Goal: Complete application form

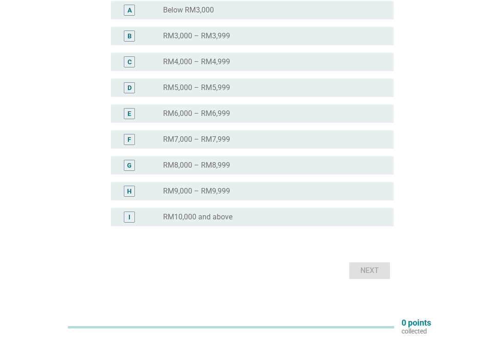
scroll to position [196, 0]
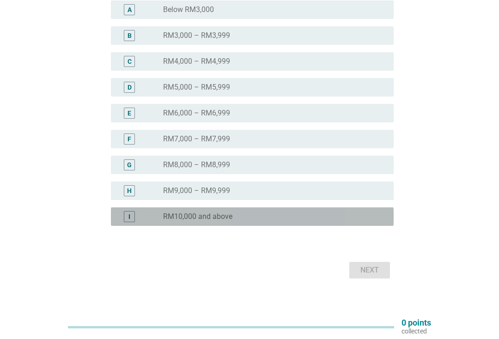
click at [126, 219] on div "I" at bounding box center [129, 216] width 11 height 11
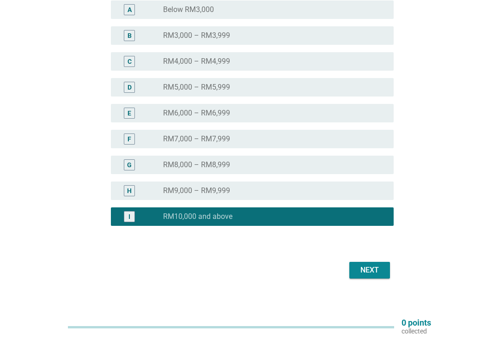
click at [379, 273] on div "Next" at bounding box center [369, 270] width 26 height 11
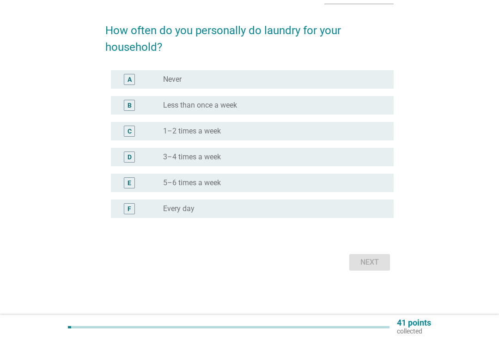
scroll to position [0, 0]
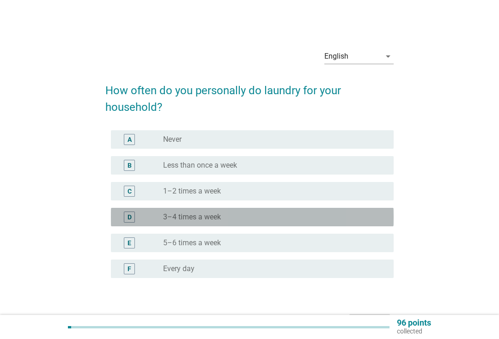
click at [127, 218] on div "D" at bounding box center [129, 217] width 4 height 10
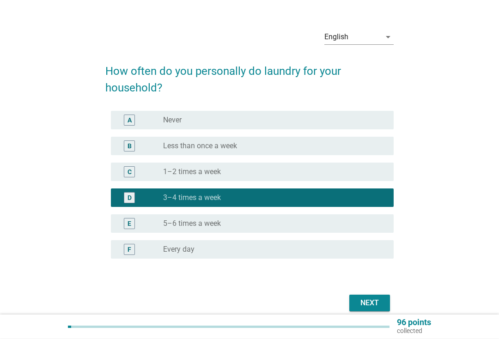
scroll to position [26, 0]
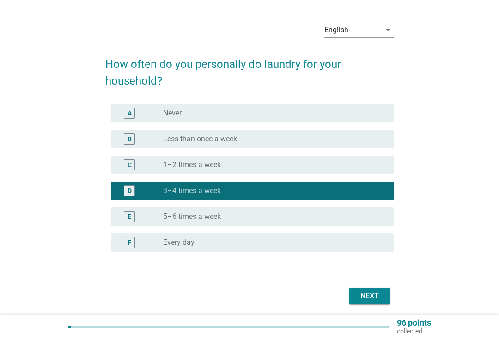
click at [379, 293] on div "Next" at bounding box center [369, 295] width 26 height 11
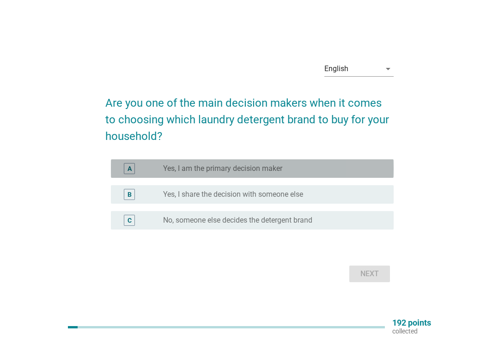
click at [371, 172] on div "radio_button_unchecked Yes, I am the primary decision maker" at bounding box center [271, 168] width 216 height 9
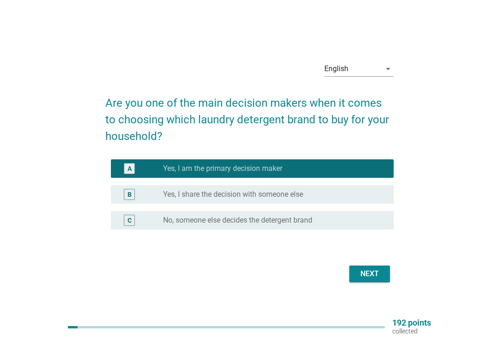
click at [377, 276] on div "Next" at bounding box center [369, 273] width 26 height 11
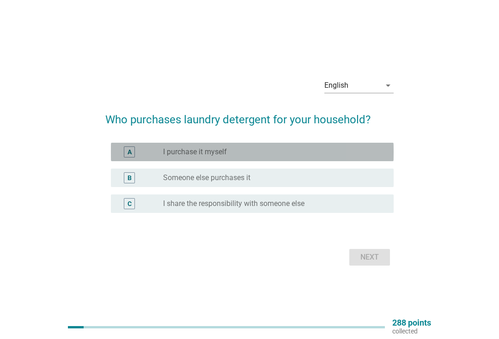
click at [383, 145] on div "A radio_button_unchecked I purchase it myself" at bounding box center [252, 152] width 283 height 18
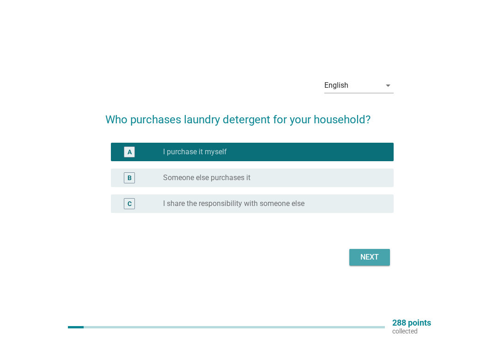
click at [373, 259] on div "Next" at bounding box center [369, 257] width 26 height 11
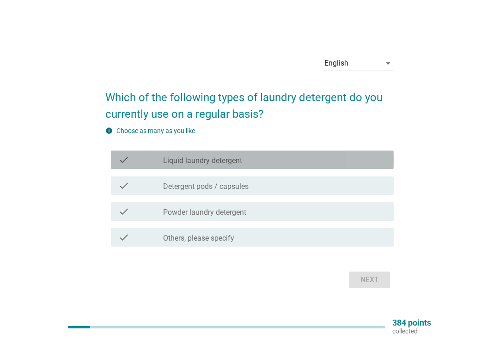
click at [389, 152] on div "check check_box_outline_blank Liquid laundry detergent" at bounding box center [252, 160] width 283 height 18
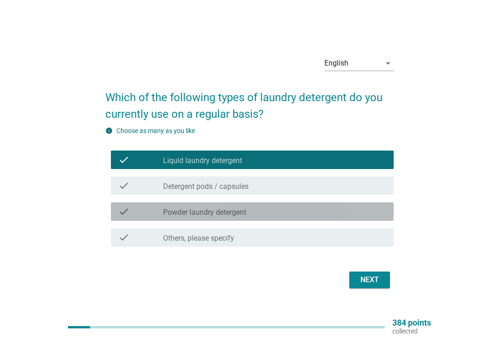
click at [360, 215] on div "check_box_outline_blank Powder laundry detergent" at bounding box center [274, 211] width 223 height 11
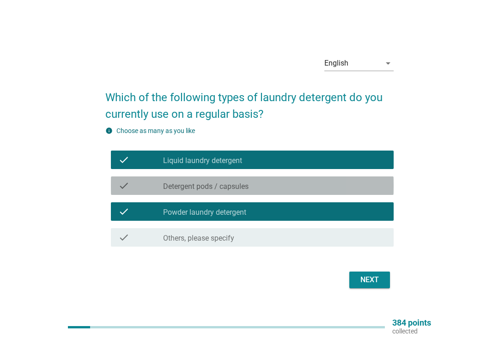
click at [367, 188] on div "check_box_outline_blank Detergent pods / capsules" at bounding box center [274, 185] width 223 height 11
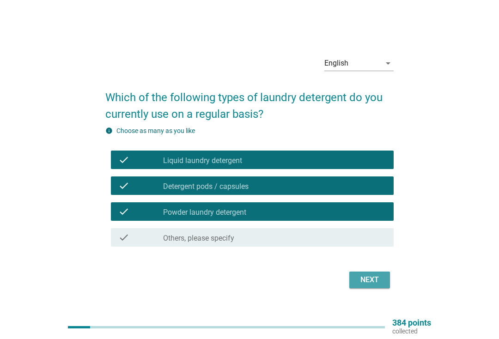
click at [369, 277] on div "Next" at bounding box center [369, 279] width 26 height 11
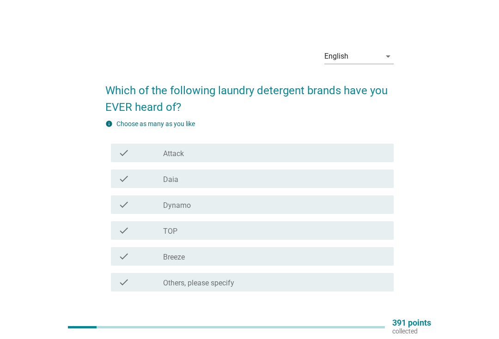
scroll to position [2, 0]
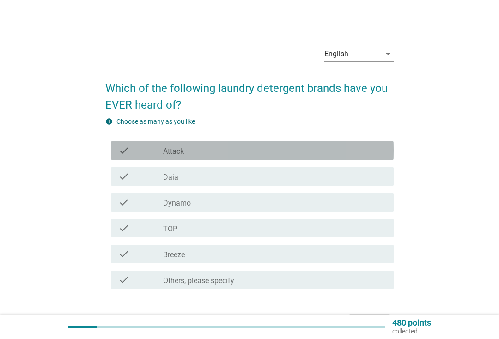
click at [127, 157] on div "check check_box_outline_blank Attack" at bounding box center [252, 150] width 283 height 18
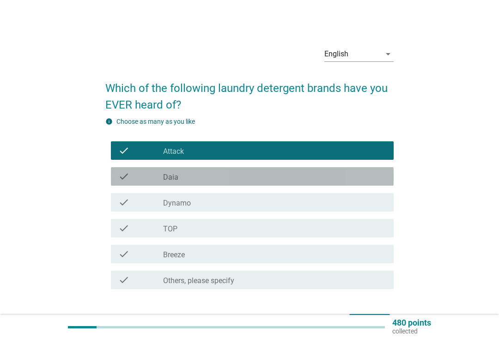
click at [133, 180] on div "check" at bounding box center [140, 176] width 45 height 11
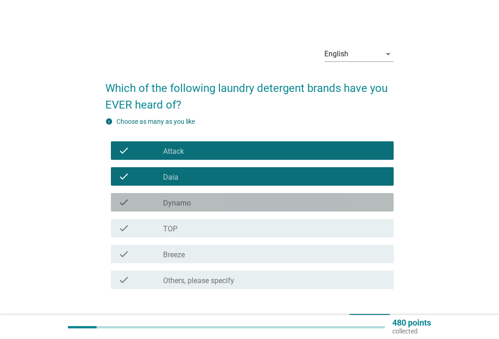
click at [134, 207] on div "check" at bounding box center [140, 202] width 45 height 11
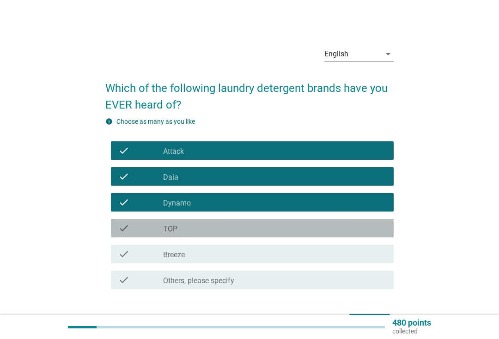
click at [133, 228] on div "check" at bounding box center [140, 228] width 45 height 11
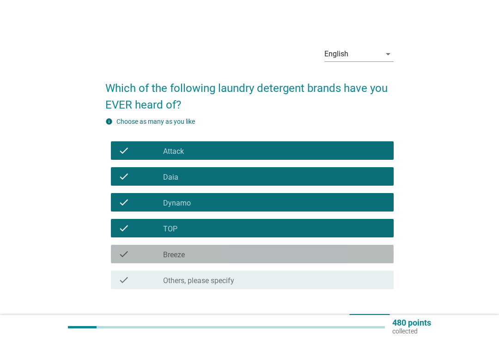
click at [136, 261] on div "check check_box_outline_blank Breeze" at bounding box center [252, 254] width 283 height 18
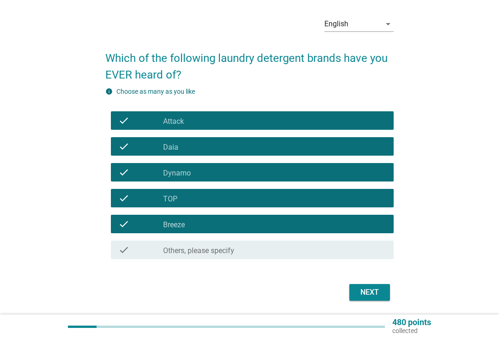
scroll to position [32, 0]
click at [375, 291] on div "Next" at bounding box center [369, 292] width 26 height 11
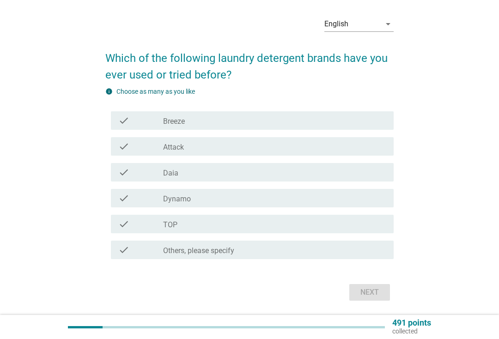
scroll to position [0, 0]
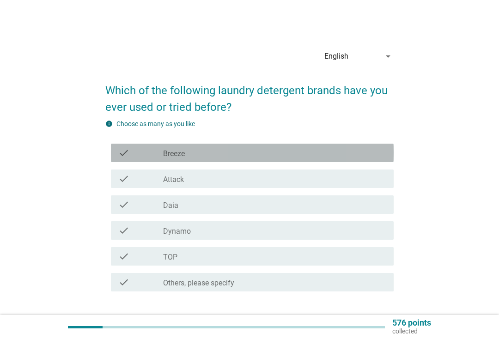
click at [117, 157] on div "check check_box_outline_blank Breeze" at bounding box center [252, 153] width 283 height 18
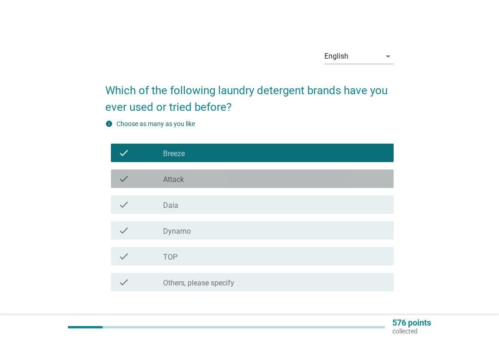
click at [125, 180] on icon "check" at bounding box center [123, 178] width 11 height 11
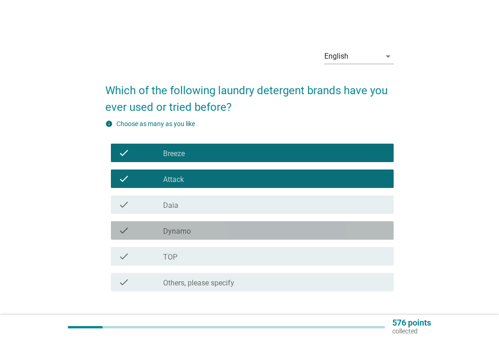
click at [139, 232] on div "check" at bounding box center [140, 230] width 45 height 11
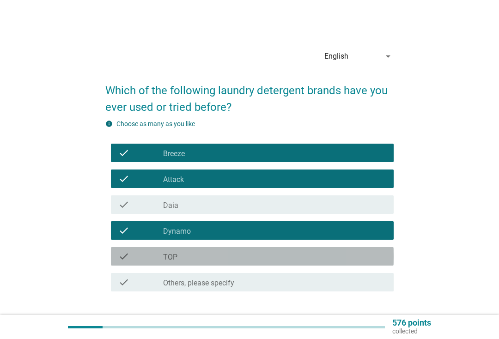
click at [137, 256] on div "check" at bounding box center [140, 256] width 45 height 11
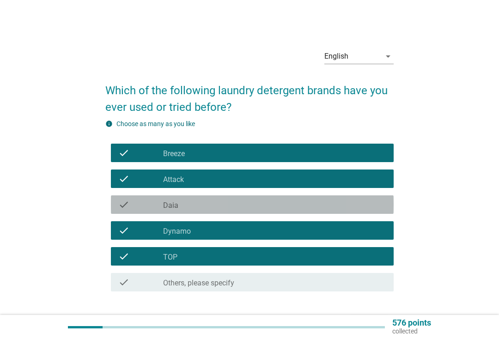
click at [137, 207] on div "check" at bounding box center [140, 204] width 45 height 11
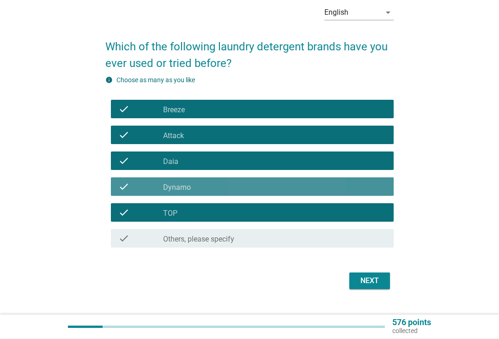
scroll to position [44, 0]
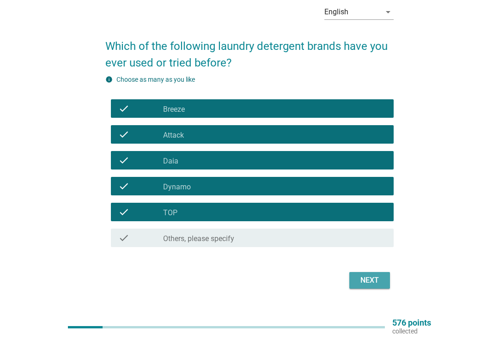
click at [383, 282] on button "Next" at bounding box center [369, 280] width 41 height 17
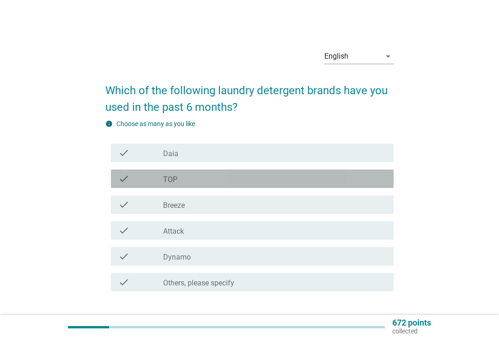
click at [133, 184] on div "check" at bounding box center [140, 178] width 45 height 11
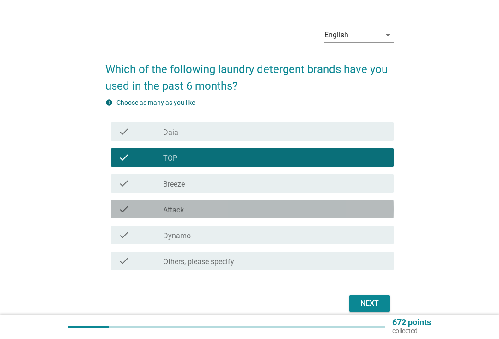
scroll to position [22, 0]
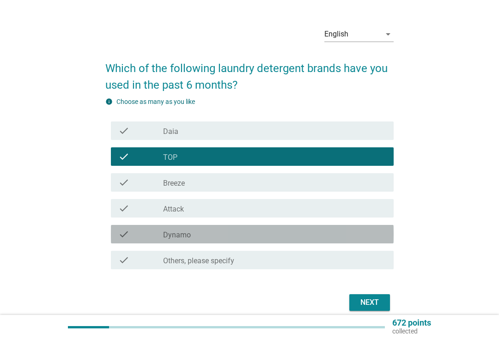
click at [139, 236] on div "check" at bounding box center [140, 234] width 45 height 11
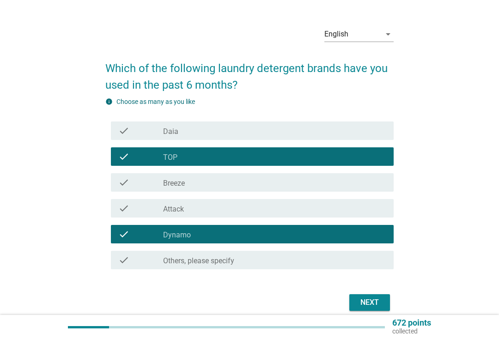
click at [398, 267] on div "English arrow_drop_down Which of the following laundry detergent brands have yo…" at bounding box center [249, 166] width 303 height 309
click at [386, 305] on button "Next" at bounding box center [369, 302] width 41 height 17
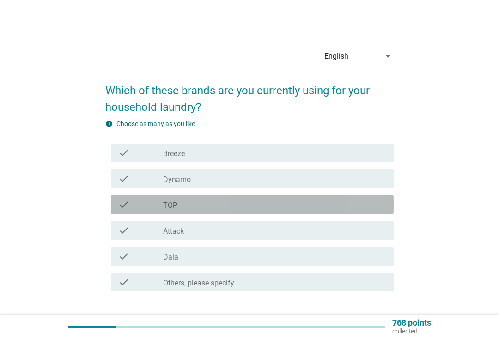
click at [129, 207] on icon "check" at bounding box center [123, 204] width 11 height 11
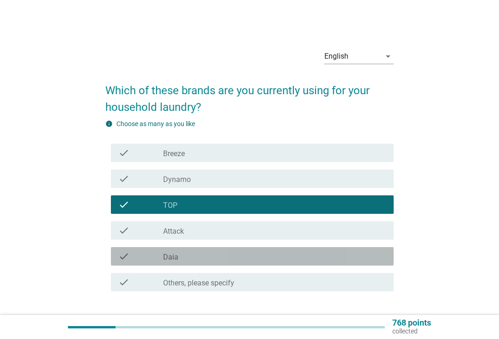
click at [134, 257] on div "check" at bounding box center [140, 256] width 45 height 11
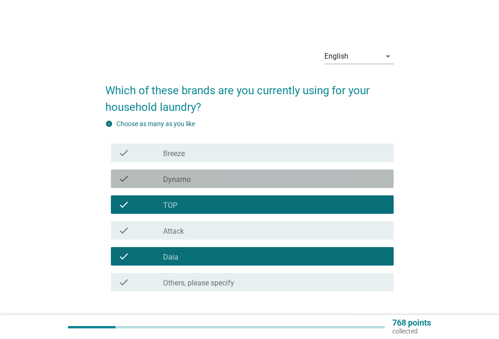
click at [125, 182] on icon "check" at bounding box center [123, 178] width 11 height 11
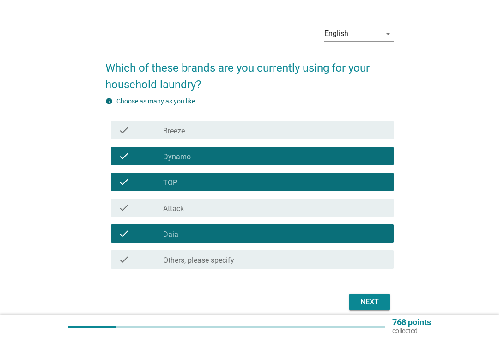
scroll to position [23, 0]
click at [384, 298] on button "Next" at bounding box center [369, 302] width 41 height 17
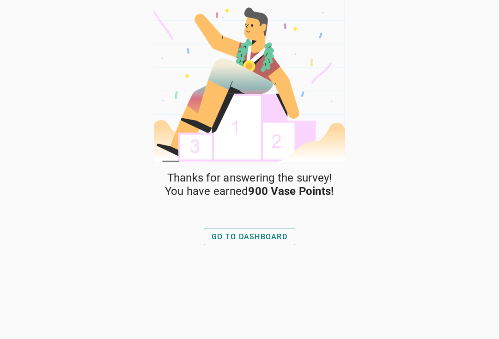
click at [293, 239] on button "GO TO DASHBOARD" at bounding box center [249, 237] width 91 height 17
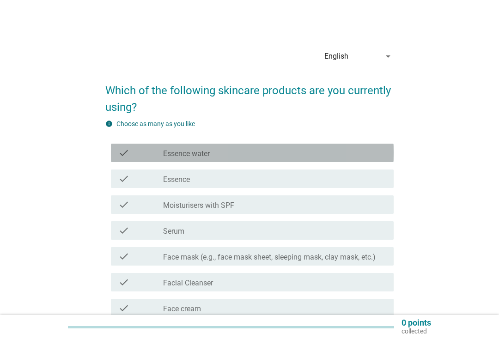
click at [377, 156] on div "check_box_outline_blank Essence water" at bounding box center [274, 152] width 223 height 11
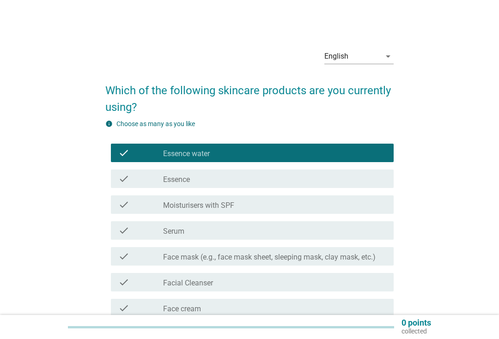
click at [349, 213] on div "check check_box_outline_blank Moisturisers with SPF" at bounding box center [252, 204] width 283 height 18
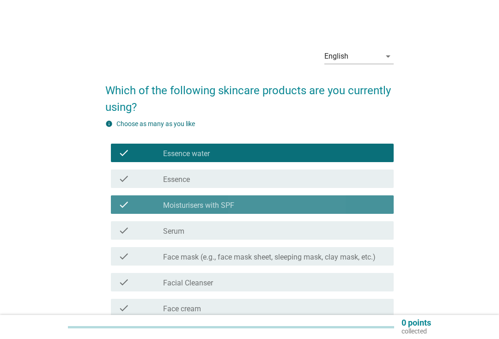
click at [350, 212] on div "check check_box_outline_blank Moisturisers with SPF" at bounding box center [252, 204] width 283 height 18
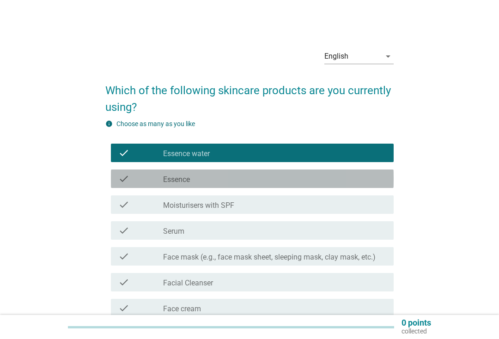
click at [367, 178] on div "check_box_outline_blank Essence" at bounding box center [274, 178] width 223 height 11
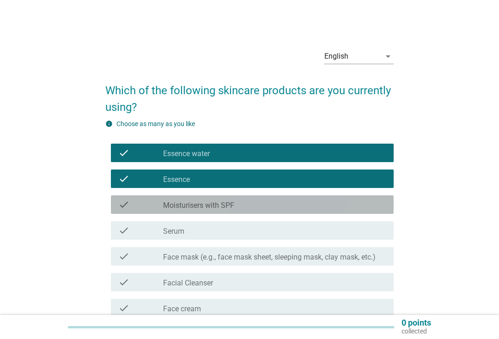
click at [351, 207] on div "check_box_outline_blank Moisturisers with SPF" at bounding box center [274, 204] width 223 height 11
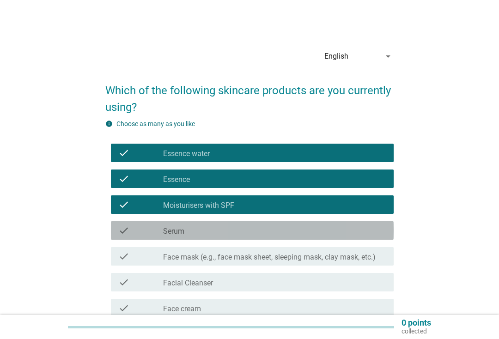
click at [350, 238] on div "check check_box_outline_blank Serum" at bounding box center [252, 230] width 283 height 18
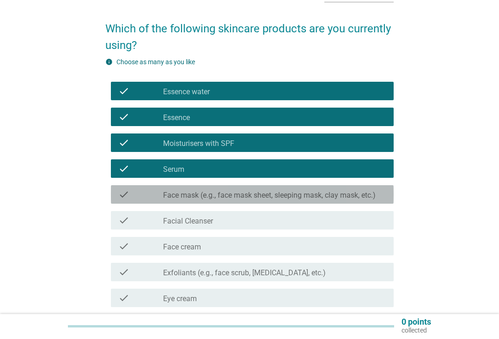
scroll to position [62, 0]
click at [126, 194] on icon "check" at bounding box center [123, 194] width 11 height 11
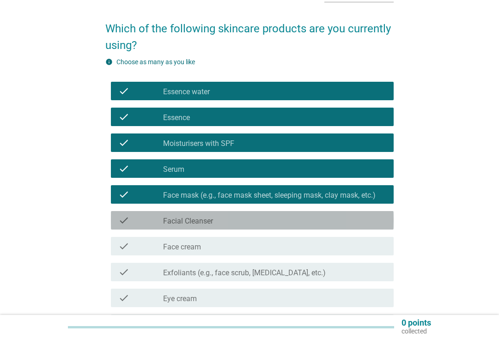
click at [140, 225] on div "check" at bounding box center [140, 220] width 45 height 11
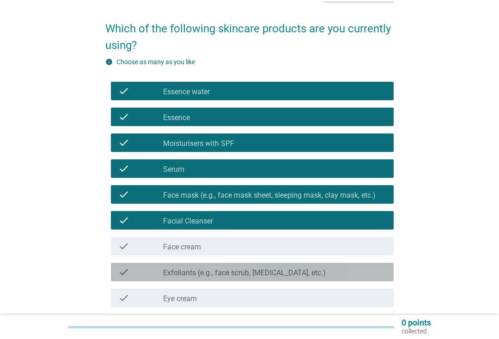
click at [150, 271] on div "check" at bounding box center [140, 271] width 45 height 11
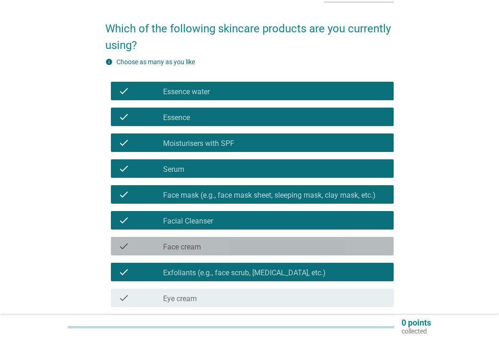
click at [141, 248] on div "check" at bounding box center [140, 246] width 45 height 11
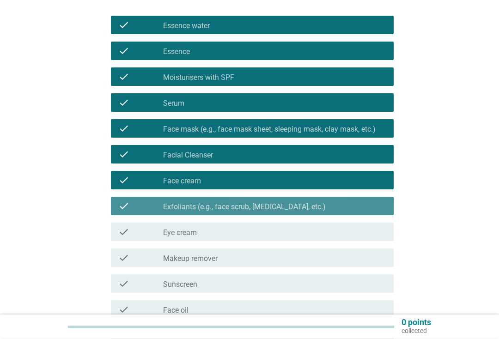
scroll to position [132, 0]
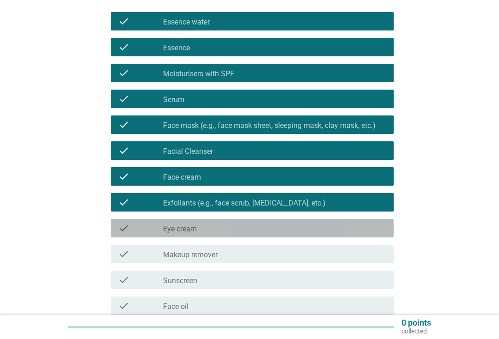
click at [140, 236] on div "check check_box_outline_blank Eye cream" at bounding box center [252, 228] width 283 height 18
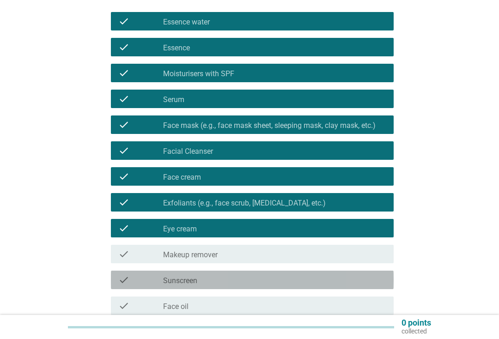
click at [150, 276] on div "check" at bounding box center [140, 279] width 45 height 11
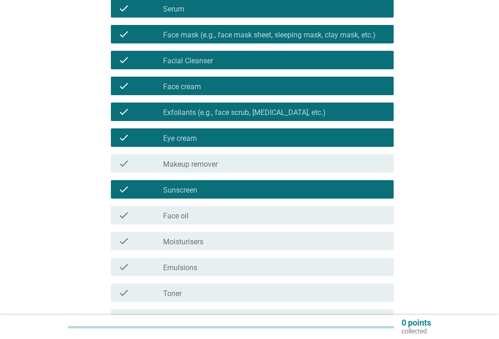
scroll to position [264, 0]
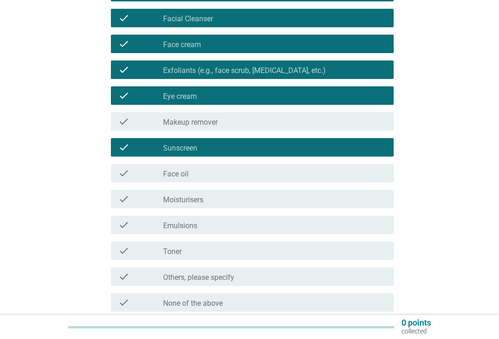
click at [127, 165] on div "check check_box_outline_blank Face oil" at bounding box center [252, 173] width 283 height 18
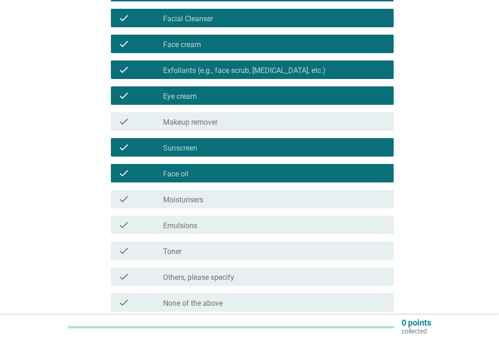
click at [124, 129] on div "check check_box_outline_blank Makeup remover" at bounding box center [252, 121] width 283 height 18
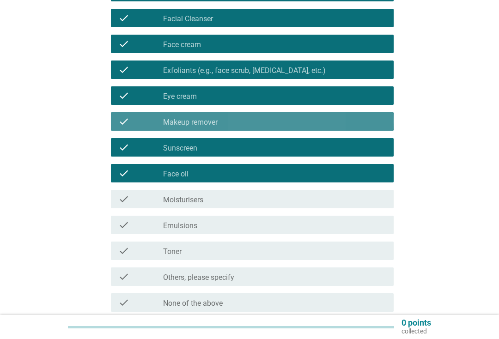
click at [114, 122] on div "check check_box_outline_blank Makeup remover" at bounding box center [252, 121] width 283 height 18
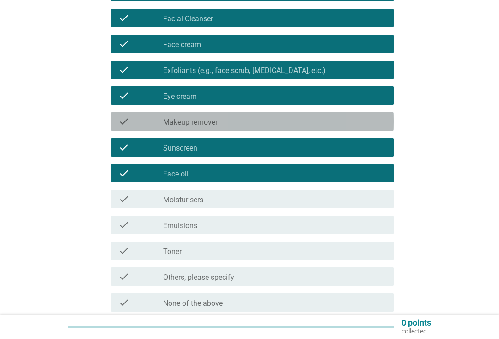
click at [111, 124] on div "check check_box_outline_blank Makeup remover" at bounding box center [252, 121] width 283 height 18
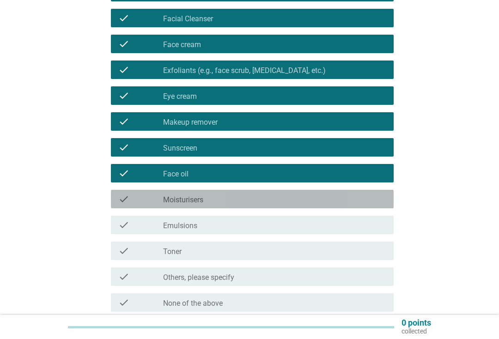
click at [372, 202] on div "check_box_outline_blank Moisturisers" at bounding box center [274, 198] width 223 height 11
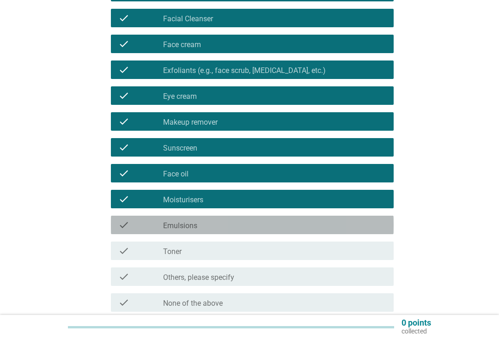
click at [372, 232] on div "check check_box_outline_blank Emulsions" at bounding box center [252, 225] width 283 height 18
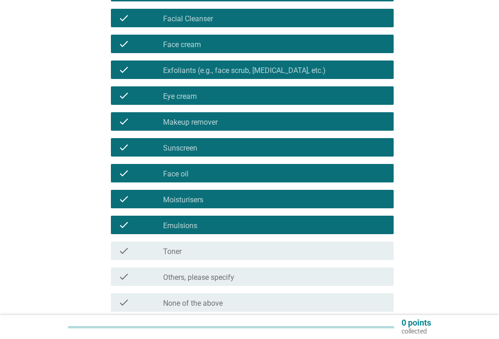
click at [370, 259] on div "check check_box_outline_blank Toner" at bounding box center [252, 250] width 283 height 18
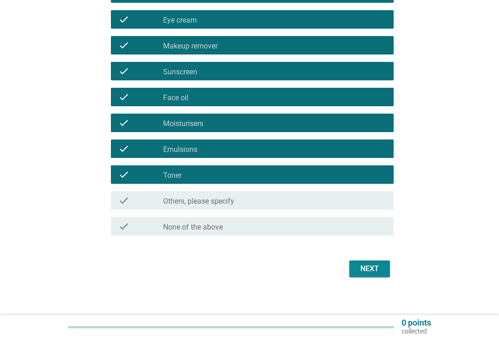
scroll to position [347, 0]
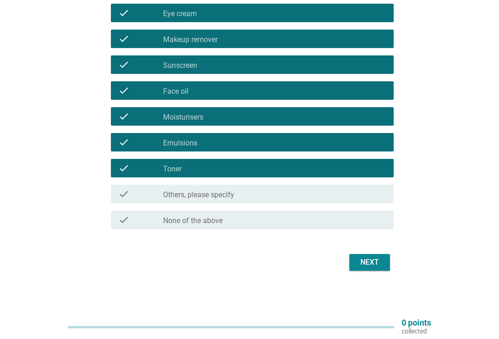
click at [372, 260] on div "Next" at bounding box center [369, 262] width 26 height 11
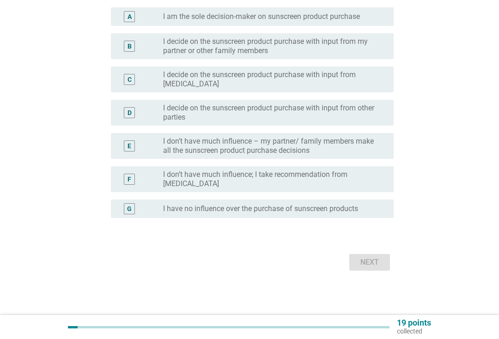
scroll to position [0, 0]
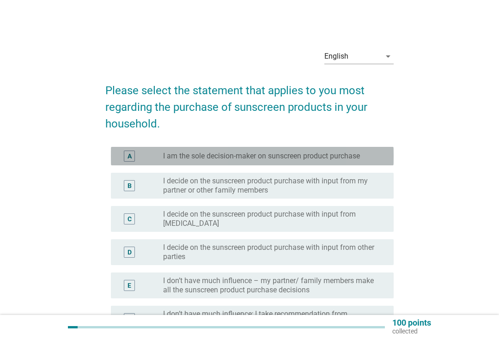
click at [120, 156] on div "A" at bounding box center [129, 156] width 22 height 11
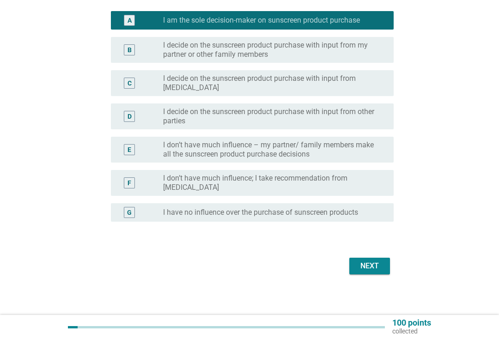
scroll to position [139, 0]
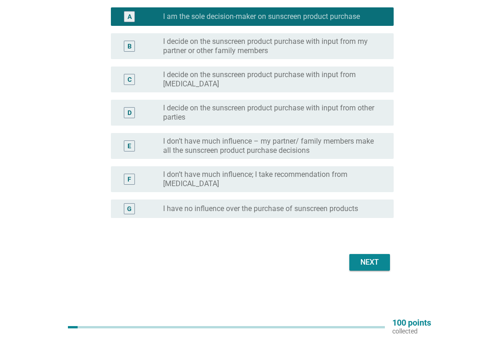
click at [379, 254] on button "Next" at bounding box center [369, 262] width 41 height 17
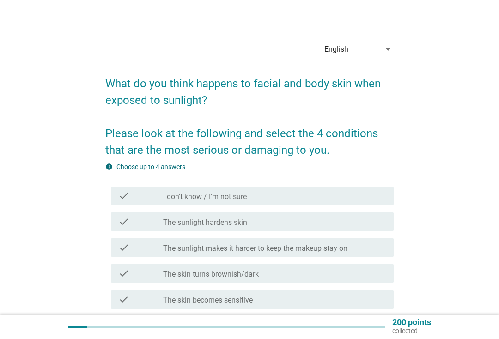
scroll to position [21, 0]
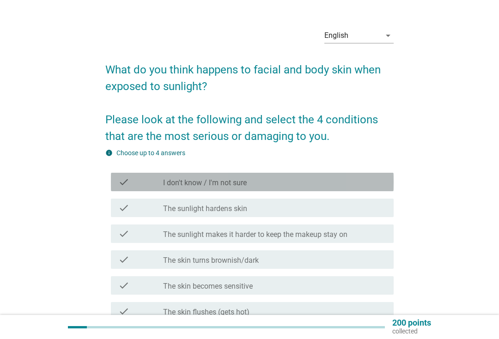
click at [134, 189] on div "check check_box_outline_blank I don't know / I'm not sure" at bounding box center [252, 182] width 283 height 18
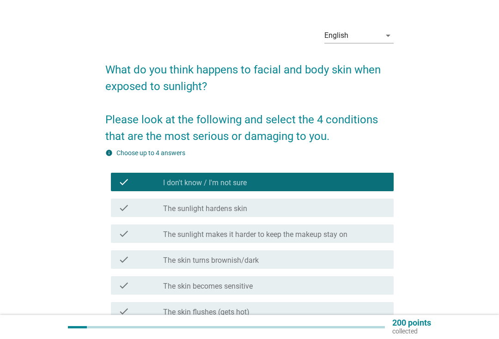
click at [135, 191] on div "check check_box_outline_blank I don't know / I'm not sure" at bounding box center [252, 182] width 283 height 18
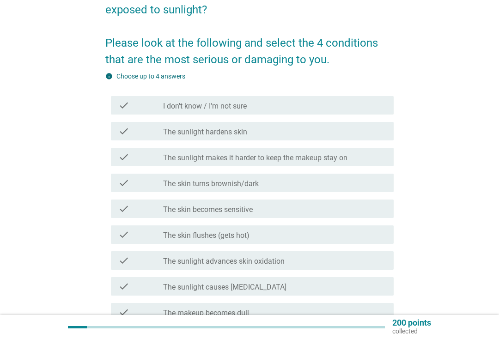
scroll to position [98, 0]
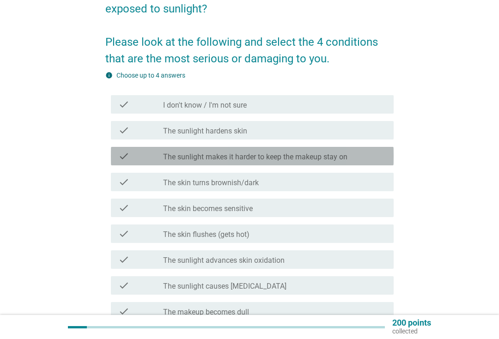
click at [121, 161] on icon "check" at bounding box center [123, 156] width 11 height 11
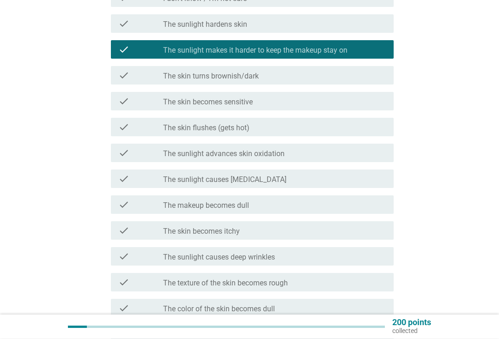
scroll to position [205, 0]
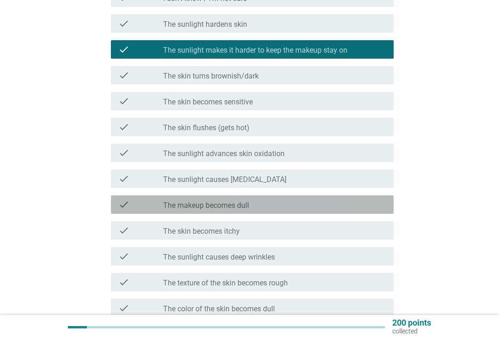
click at [142, 210] on div "check" at bounding box center [140, 204] width 45 height 11
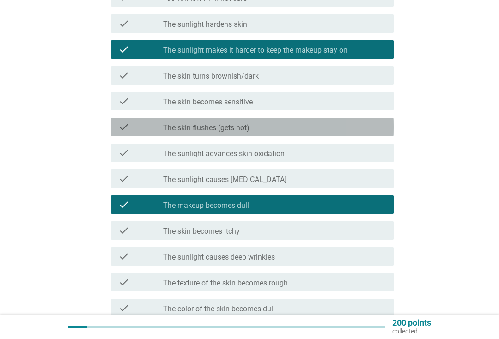
click at [123, 129] on icon "check" at bounding box center [123, 126] width 11 height 11
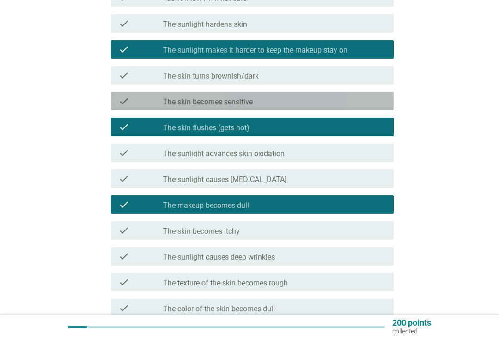
click at [115, 102] on div "check check_box_outline_blank The skin becomes sensitive" at bounding box center [252, 101] width 283 height 18
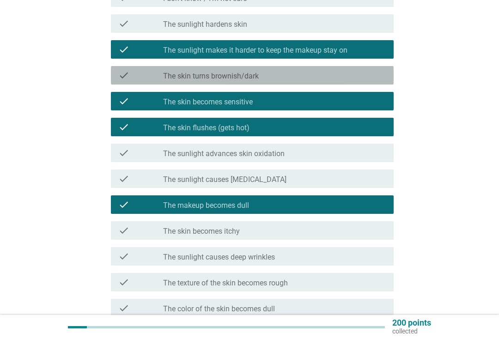
click at [121, 82] on div "check check_box_outline_blank The skin turns brownish/dark" at bounding box center [252, 75] width 283 height 18
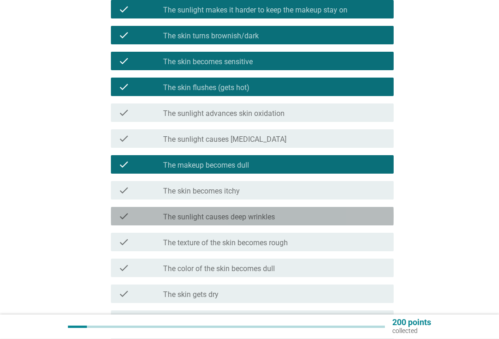
scroll to position [248, 0]
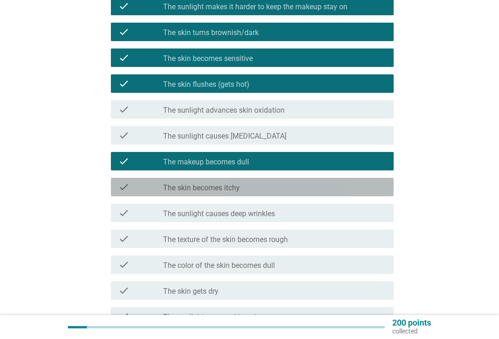
click at [137, 193] on div "check check_box_outline_blank The skin becomes itchy" at bounding box center [252, 187] width 283 height 18
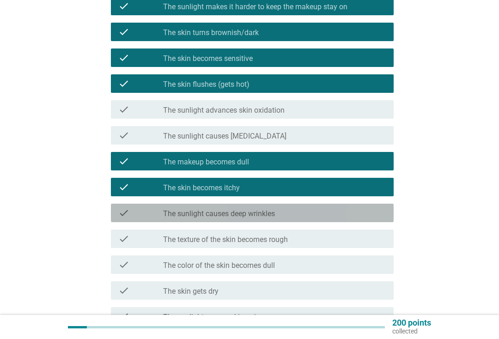
click at [142, 217] on div "check" at bounding box center [140, 212] width 45 height 11
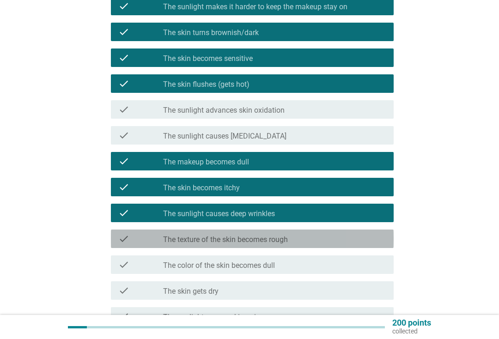
click at [137, 247] on div "check check_box_outline_blank The texture of the skin becomes rough" at bounding box center [252, 238] width 283 height 18
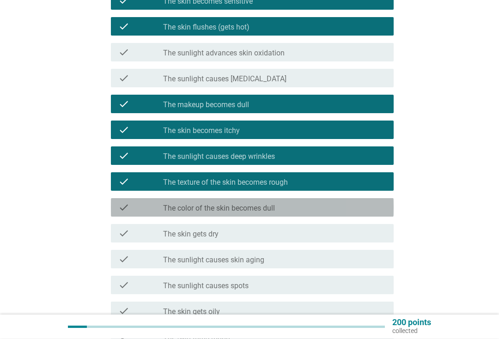
scroll to position [306, 0]
click at [160, 206] on div "check" at bounding box center [140, 207] width 45 height 11
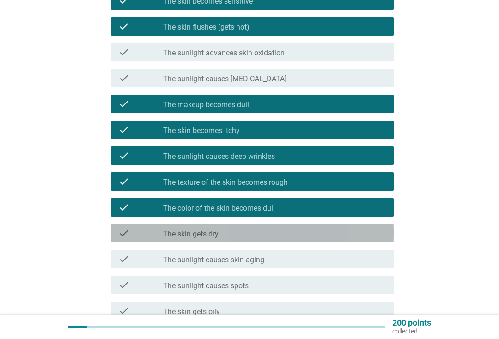
click at [156, 229] on div "check" at bounding box center [140, 233] width 45 height 11
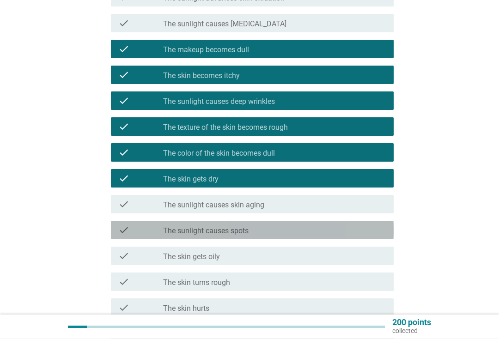
scroll to position [361, 0]
click at [163, 239] on div "check check_box_outline_blank The sunlight causes spots" at bounding box center [252, 230] width 283 height 18
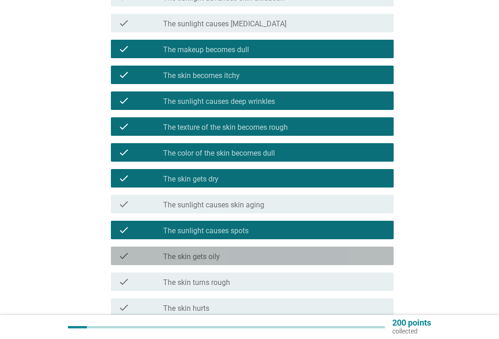
click at [157, 260] on div "check" at bounding box center [140, 255] width 45 height 11
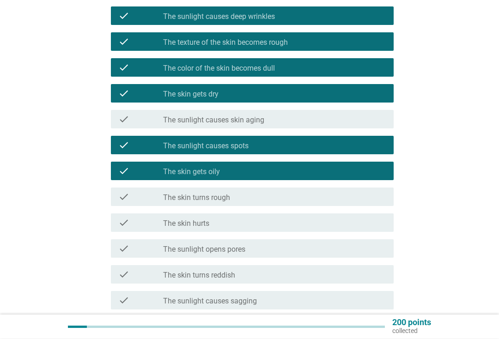
scroll to position [446, 0]
click at [148, 204] on div "check check_box_outline_blank The skin turns rough" at bounding box center [252, 196] width 283 height 18
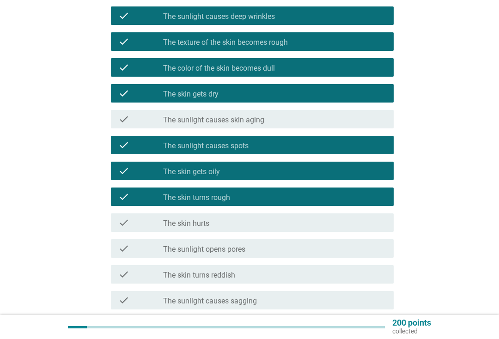
click at [151, 255] on div "check check_box_outline_blank The sunlight opens pores" at bounding box center [252, 248] width 283 height 18
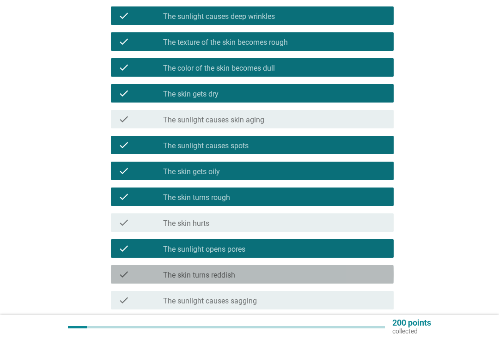
click at [147, 283] on div "check check_box_outline_blank The skin turns reddish" at bounding box center [252, 274] width 283 height 18
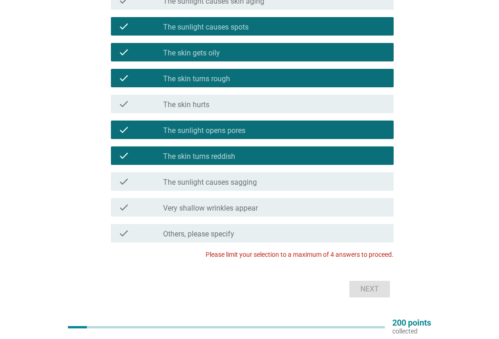
scroll to position [554, 0]
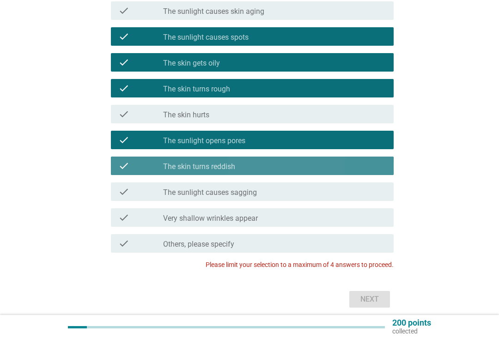
click at [127, 163] on icon "check" at bounding box center [123, 165] width 11 height 11
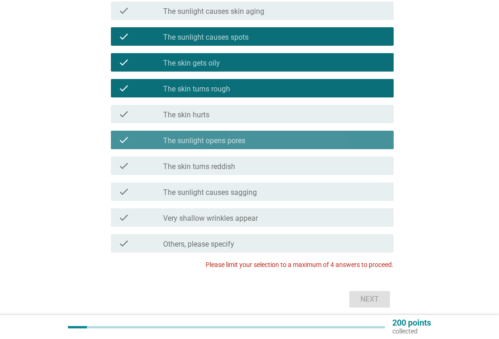
click at [125, 139] on icon "check" at bounding box center [123, 139] width 11 height 11
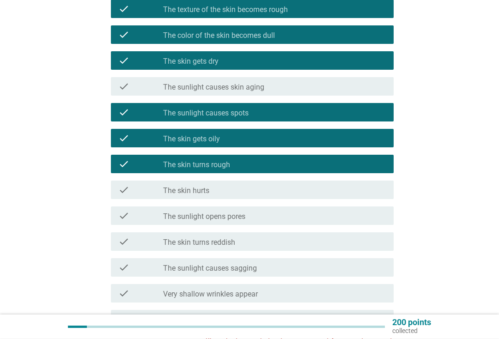
scroll to position [460, 0]
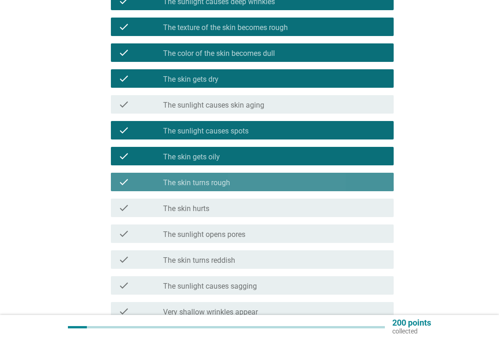
click at [152, 183] on div "check" at bounding box center [140, 181] width 45 height 11
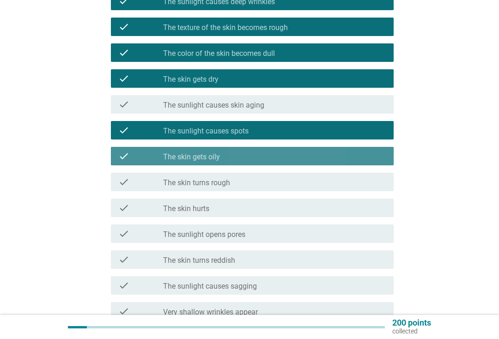
click at [137, 153] on div "check" at bounding box center [140, 156] width 45 height 11
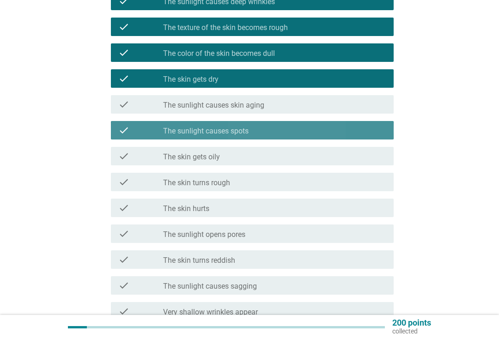
click at [129, 137] on div "check check_box_outline_blank The sunlight causes spots" at bounding box center [252, 130] width 283 height 18
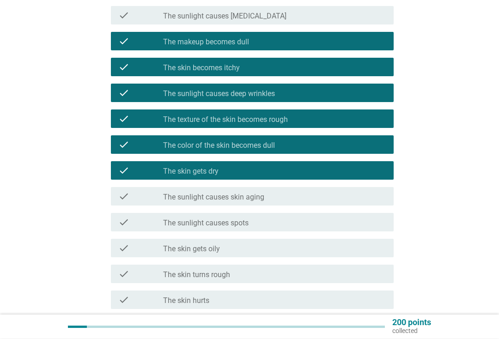
scroll to position [363, 0]
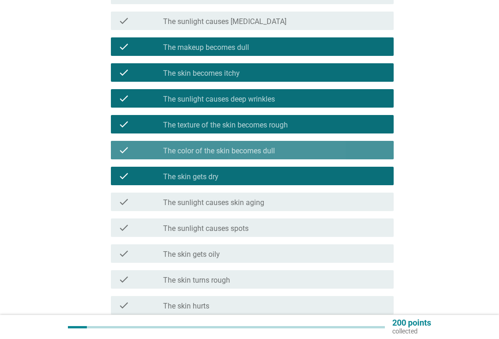
click at [138, 148] on div "check" at bounding box center [140, 150] width 45 height 11
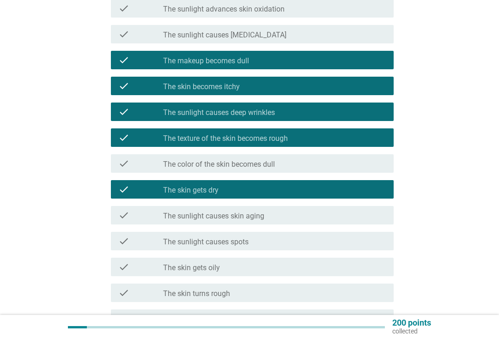
scroll to position [346, 0]
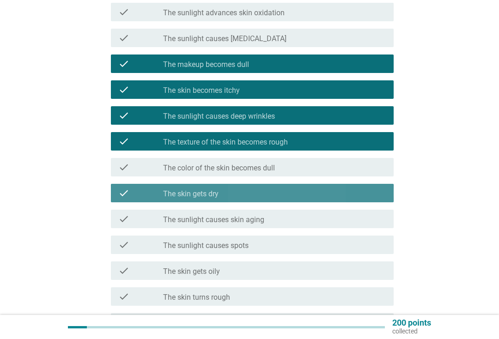
click at [158, 199] on div "check check_box_outline_blank The skin gets dry" at bounding box center [252, 193] width 283 height 18
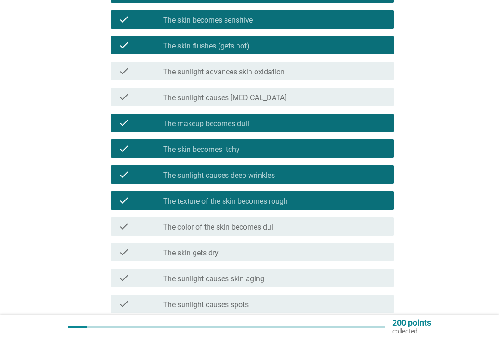
click at [153, 179] on div "check" at bounding box center [140, 174] width 45 height 11
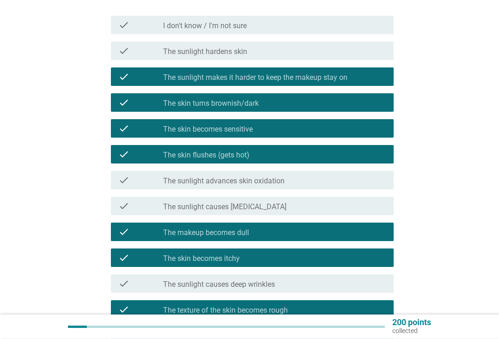
scroll to position [178, 0]
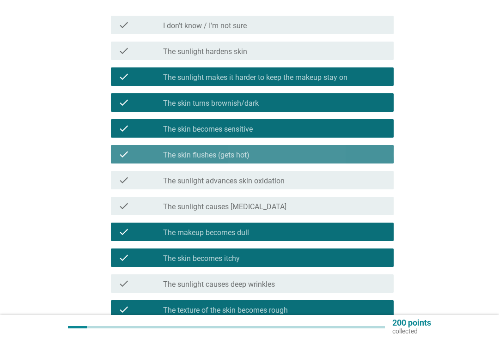
click at [135, 157] on div "check" at bounding box center [140, 154] width 45 height 11
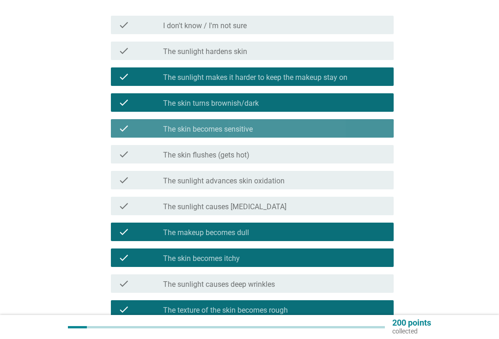
click at [122, 131] on icon "check" at bounding box center [123, 128] width 11 height 11
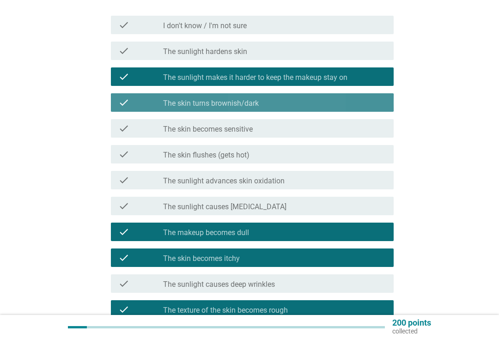
click at [115, 108] on div "check check_box_outline_blank The skin turns brownish/dark" at bounding box center [252, 102] width 283 height 18
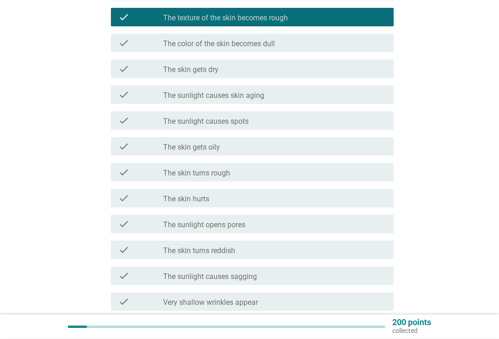
scroll to position [591, 0]
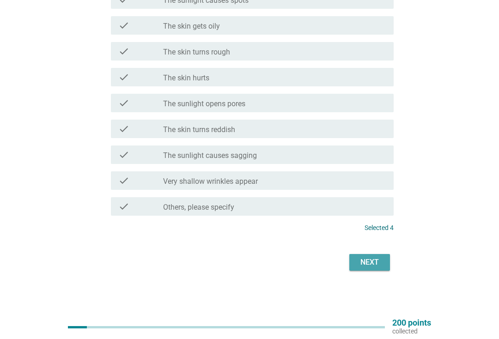
click at [376, 261] on div "Next" at bounding box center [369, 262] width 26 height 11
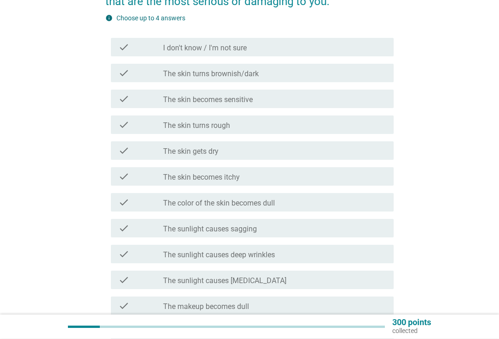
scroll to position [170, 0]
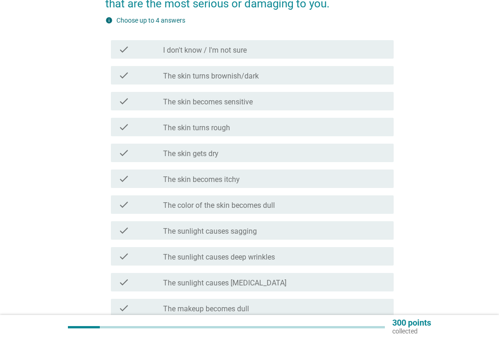
click at [129, 135] on div "check check_box_outline_blank The skin turns rough" at bounding box center [252, 127] width 283 height 18
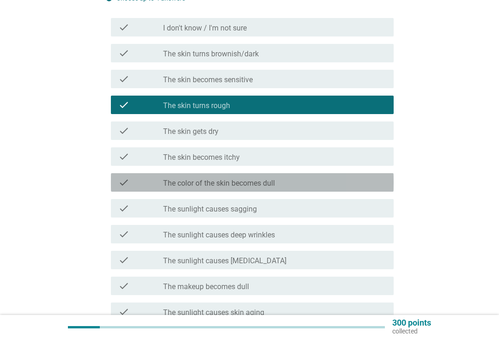
click at [157, 186] on div "check" at bounding box center [140, 182] width 45 height 11
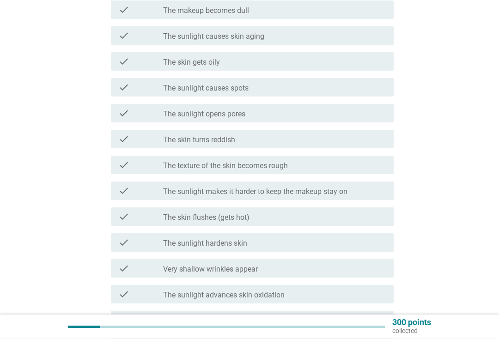
scroll to position [485, 0]
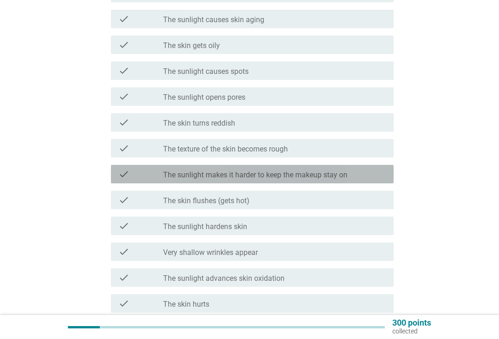
click at [378, 174] on div "check_box_outline_blank The sunlight makes it harder to keep the makeup stay on" at bounding box center [274, 174] width 223 height 11
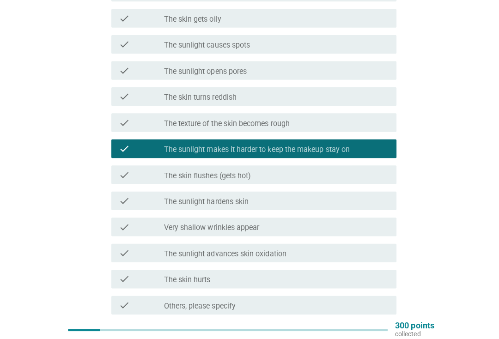
scroll to position [512, 0]
click at [115, 104] on div "check check_box_outline_blank The skin turns reddish" at bounding box center [252, 95] width 283 height 18
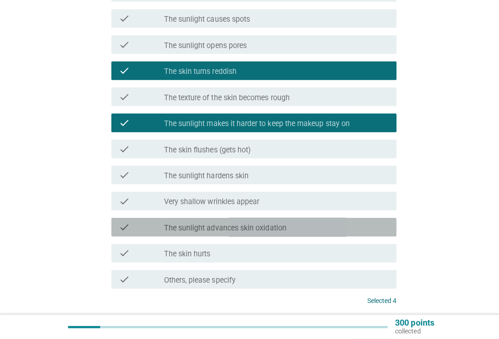
scroll to position [608, 0]
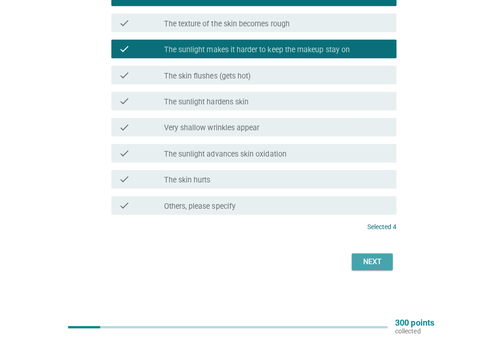
click at [377, 264] on div "Next" at bounding box center [369, 262] width 26 height 11
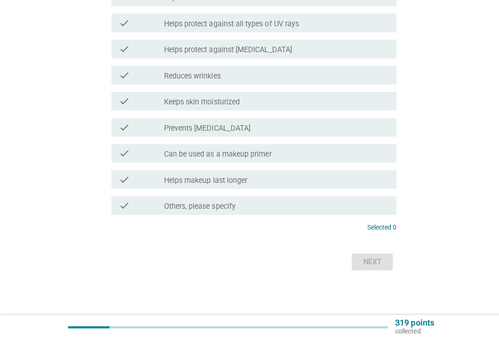
scroll to position [0, 0]
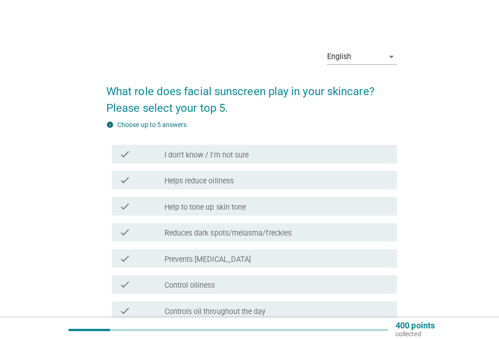
click at [363, 202] on div "check_box_outline_blank Help to tone up skin tone" at bounding box center [274, 204] width 223 height 11
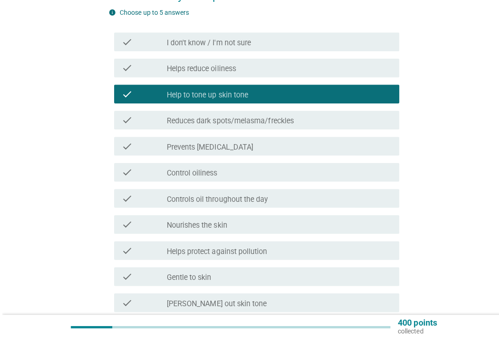
scroll to position [119, 0]
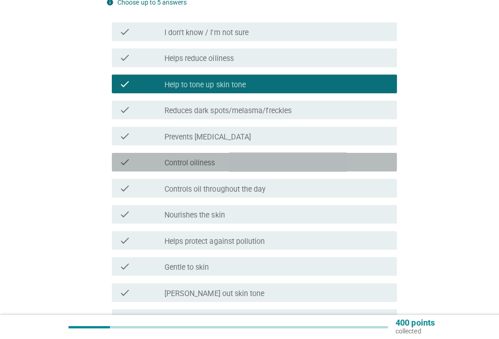
click at [138, 161] on div "check" at bounding box center [140, 163] width 45 height 11
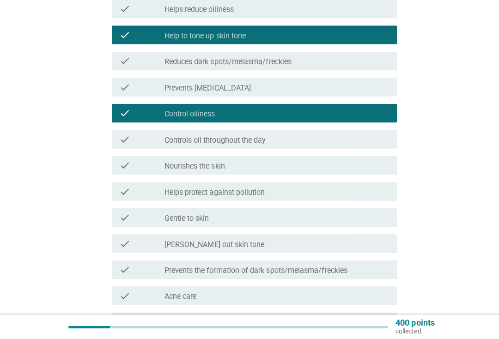
scroll to position [168, 0]
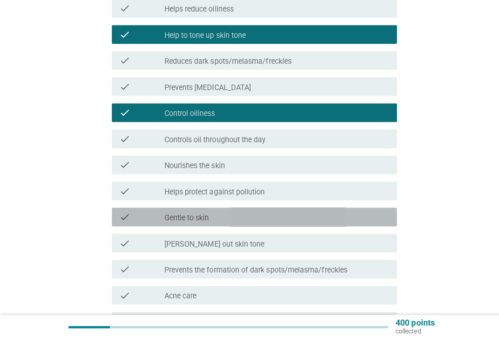
click at [159, 219] on div "check" at bounding box center [140, 217] width 45 height 11
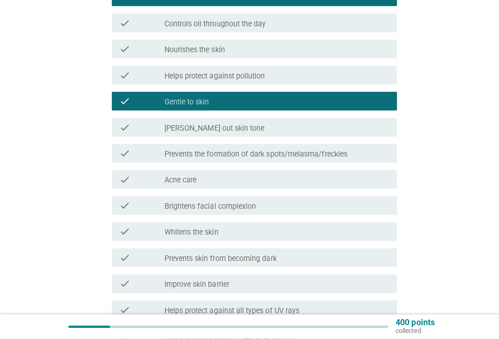
scroll to position [283, 0]
click at [155, 227] on div "check" at bounding box center [140, 232] width 45 height 11
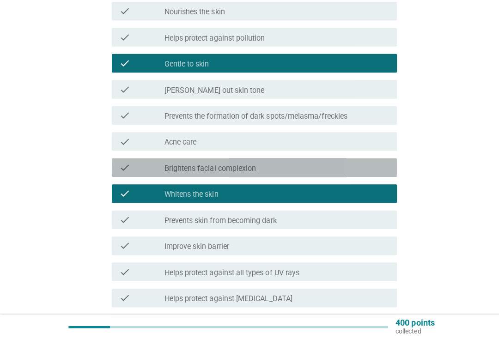
scroll to position [320, 0]
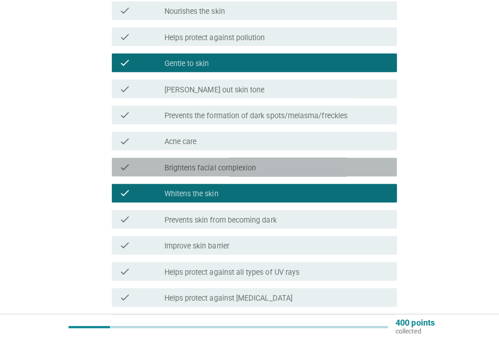
click at [133, 165] on div "check" at bounding box center [140, 168] width 45 height 11
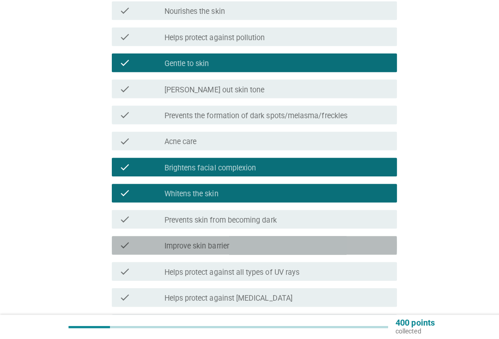
click at [147, 245] on div "check" at bounding box center [140, 246] width 45 height 11
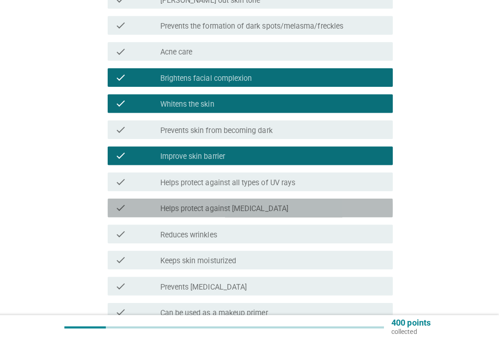
scroll to position [410, 0]
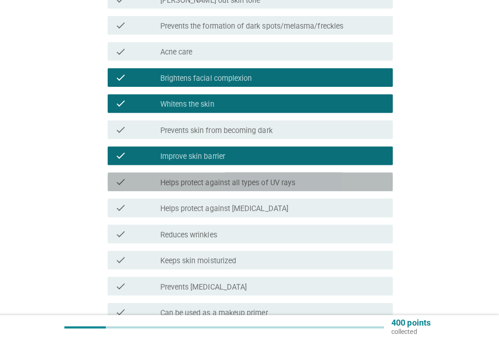
click at [131, 179] on div "check" at bounding box center [140, 182] width 45 height 11
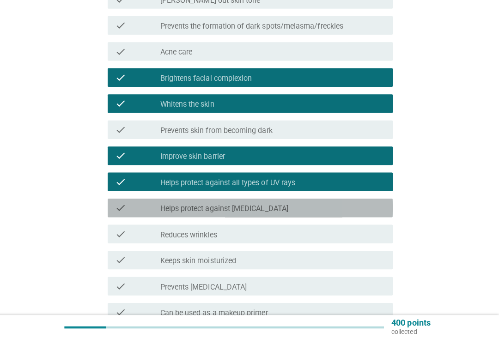
click at [144, 210] on div "check" at bounding box center [140, 208] width 45 height 11
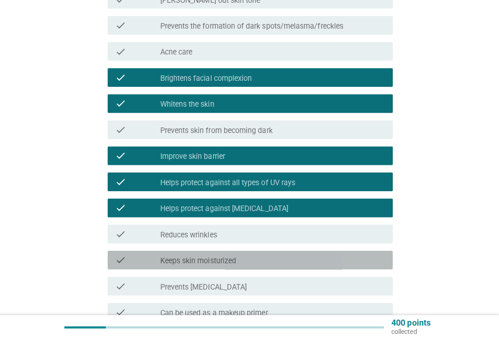
click at [143, 251] on div "check check_box_outline_blank Keeps skin moisturized" at bounding box center [252, 260] width 283 height 18
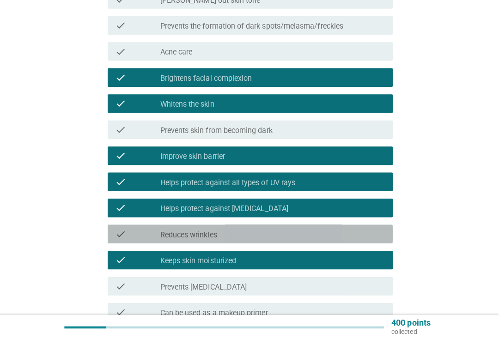
click at [141, 229] on div "check" at bounding box center [140, 234] width 45 height 11
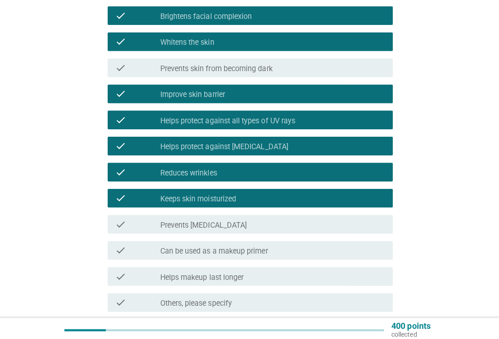
scroll to position [474, 0]
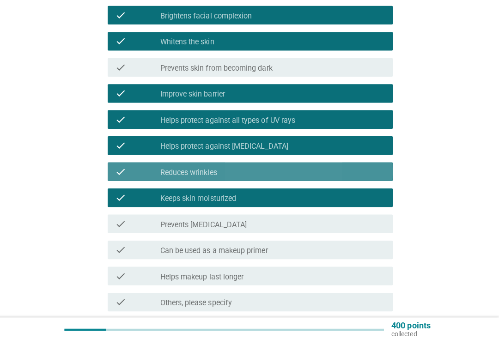
click at [119, 169] on icon "check" at bounding box center [123, 170] width 11 height 11
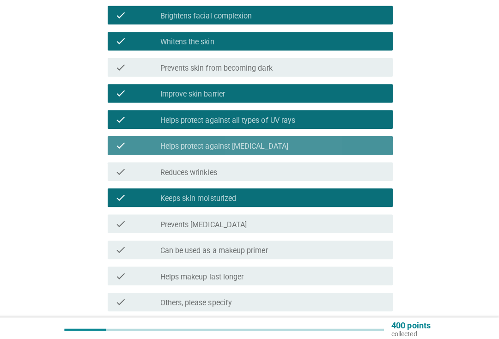
click at [380, 146] on div "check_box_outline_blank Helps protect against skin cancer" at bounding box center [274, 144] width 223 height 11
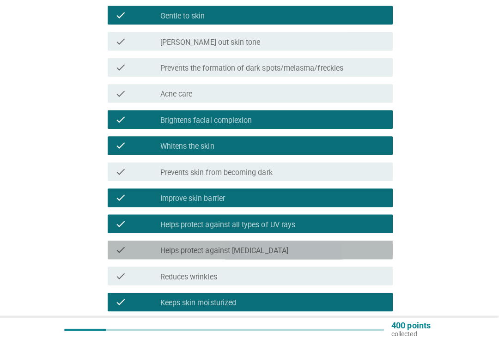
scroll to position [358, 0]
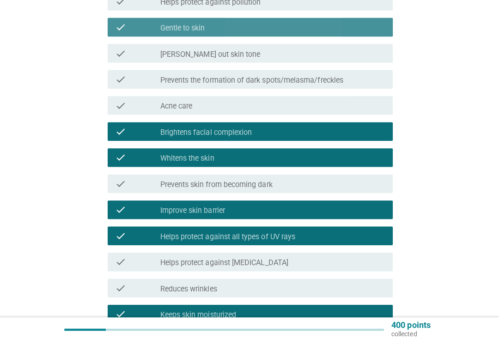
click at [374, 29] on div "check_box_outline_blank Gentle to skin" at bounding box center [274, 27] width 223 height 11
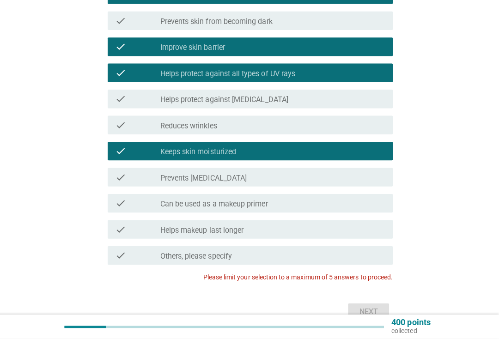
scroll to position [567, 0]
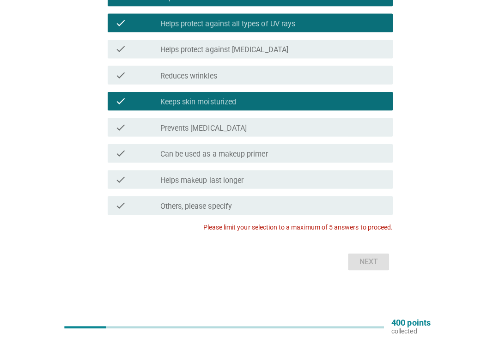
click at [115, 109] on div "check check_box_outline_blank Keeps skin moisturized" at bounding box center [252, 103] width 283 height 18
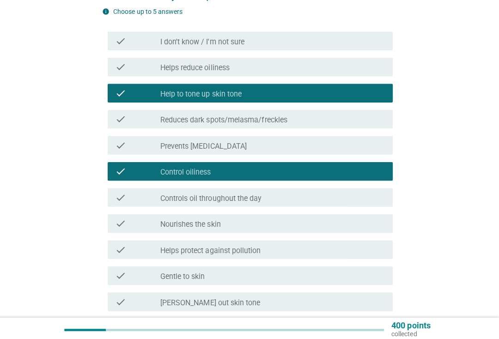
scroll to position [112, 0]
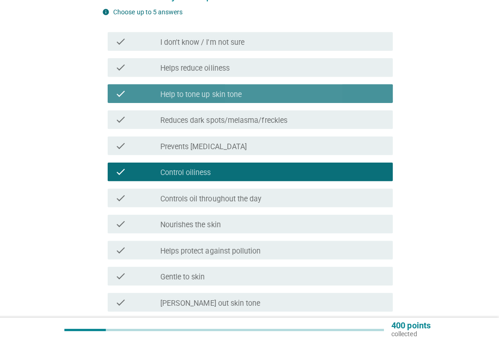
click at [373, 84] on div "check check_box_outline_blank Help to tone up skin tone" at bounding box center [252, 93] width 283 height 18
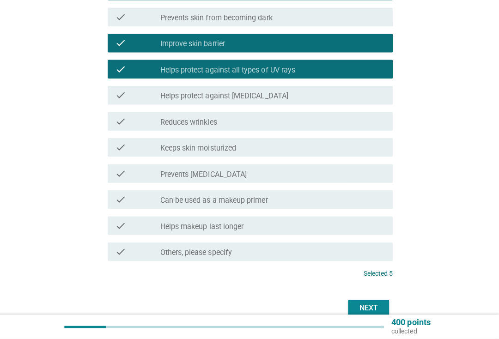
scroll to position [567, 0]
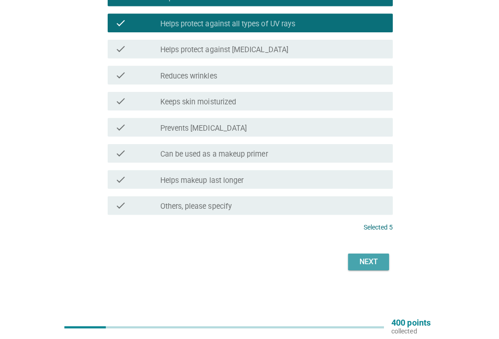
click at [379, 260] on button "Next" at bounding box center [369, 262] width 41 height 17
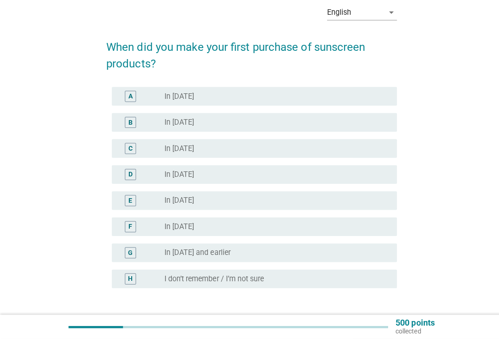
scroll to position [43, 0]
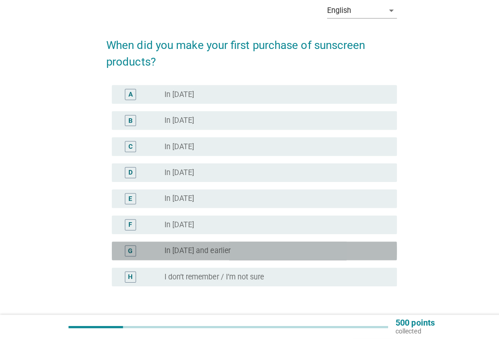
click at [151, 249] on div "G" at bounding box center [140, 251] width 45 height 11
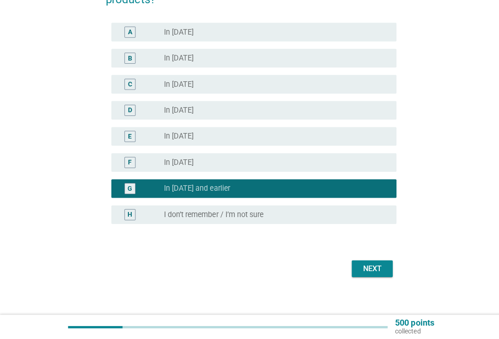
scroll to position [112, 0]
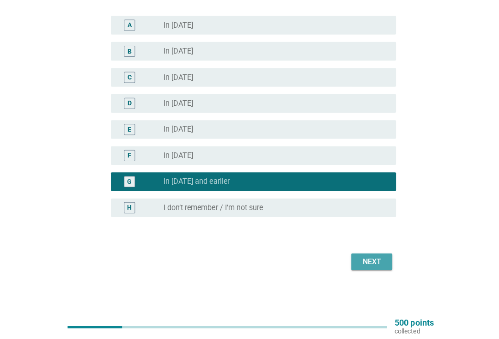
click at [380, 257] on div "Next" at bounding box center [369, 262] width 26 height 11
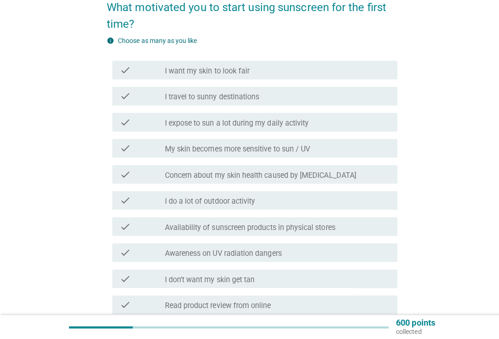
scroll to position [85, 0]
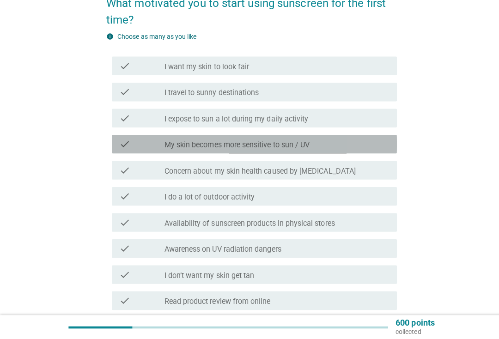
click at [381, 149] on div "check check_box_outline_blank My skin becomes more sensitive to sun / UV" at bounding box center [252, 145] width 283 height 18
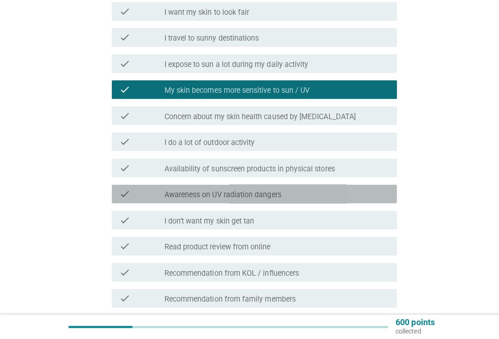
click at [370, 190] on div "check_box_outline_blank Awareness on UV radiation dangers" at bounding box center [274, 195] width 223 height 11
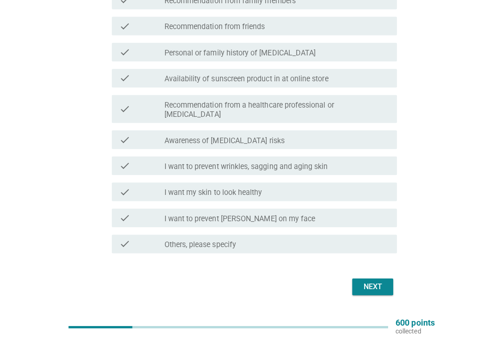
scroll to position [435, 0]
click at [124, 135] on div "check check_box_outline_blank Awareness of skin cancer risks" at bounding box center [252, 141] width 283 height 18
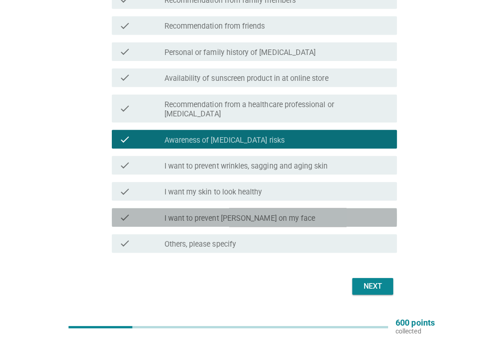
click at [156, 214] on div "check check_box_outline_blank I want to prevent freckles on my face" at bounding box center [252, 218] width 283 height 18
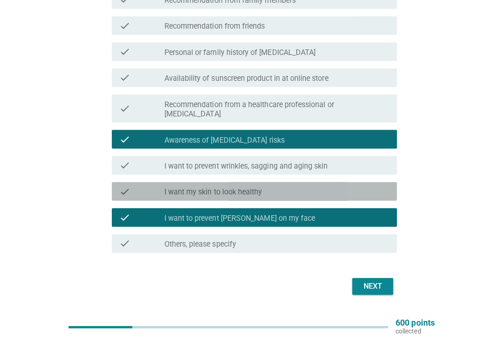
click at [139, 187] on div "check" at bounding box center [140, 192] width 45 height 11
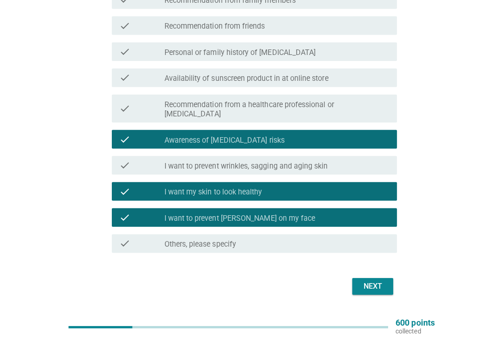
click at [382, 281] on div "Next" at bounding box center [369, 286] width 26 height 11
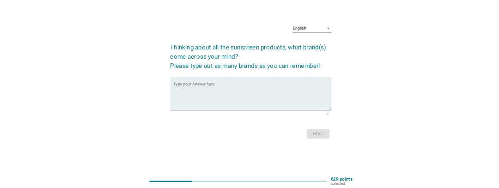
scroll to position [0, 0]
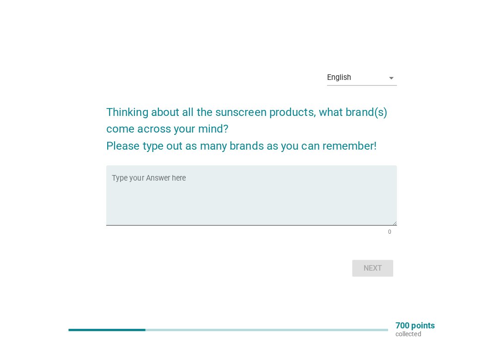
click at [420, 153] on div "English arrow_drop_down Thinking about all the sunscreen products, what brand(s…" at bounding box center [249, 169] width 454 height 229
click at [136, 175] on textarea "Type your Answer here" at bounding box center [252, 199] width 283 height 48
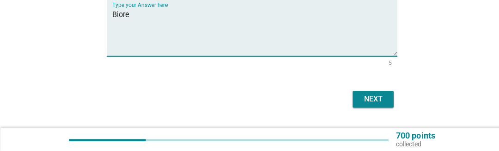
scroll to position [157, 0]
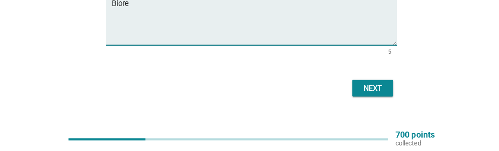
type textarea "Biore"
click at [382, 92] on button "Next" at bounding box center [369, 88] width 41 height 17
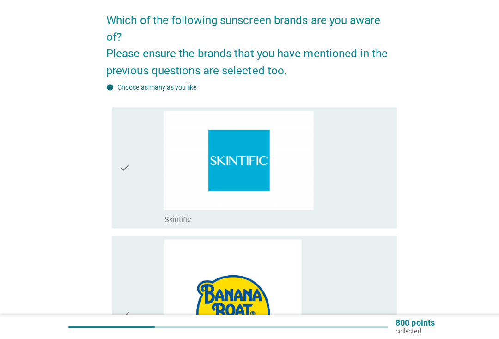
scroll to position [68, 0]
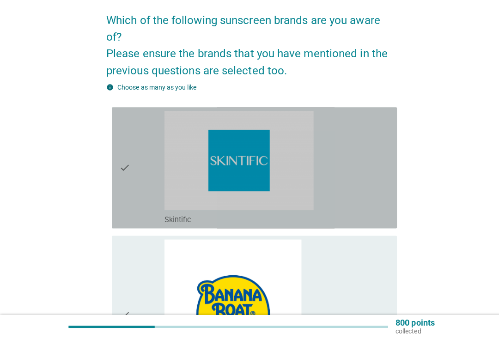
click at [133, 177] on div "check" at bounding box center [140, 169] width 45 height 113
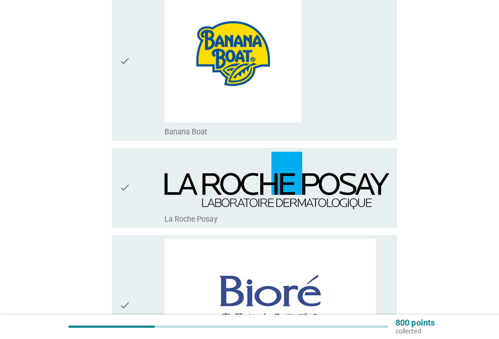
scroll to position [320, 0]
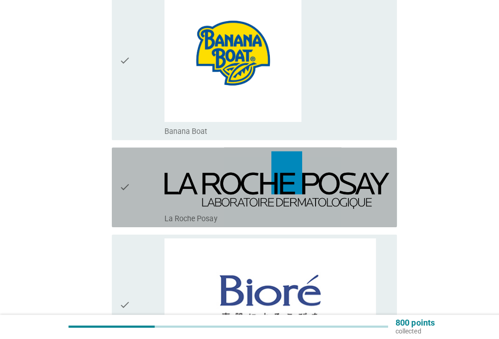
click at [127, 181] on icon "check" at bounding box center [123, 189] width 11 height 72
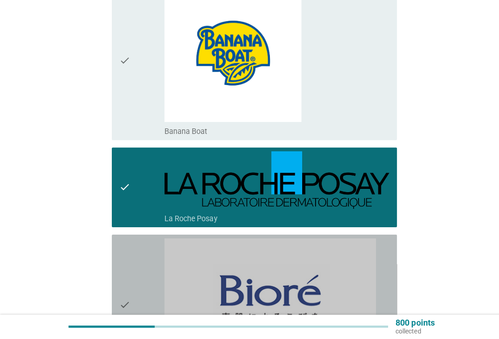
click at [133, 274] on div "check" at bounding box center [140, 305] width 45 height 133
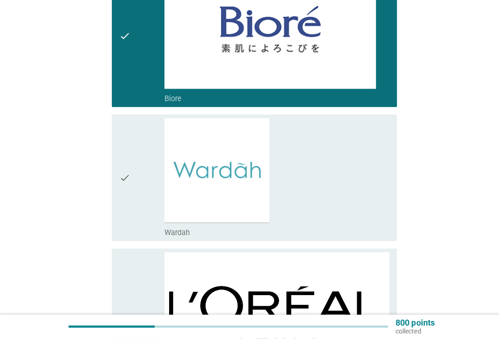
scroll to position [587, 0]
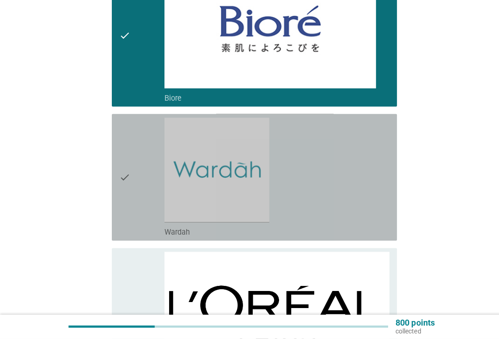
click at [139, 209] on div "check" at bounding box center [140, 179] width 45 height 118
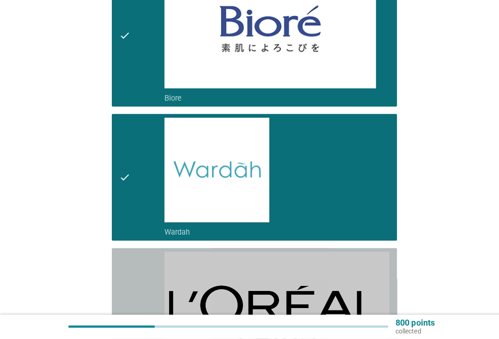
click at [147, 281] on div "check" at bounding box center [140, 322] width 45 height 139
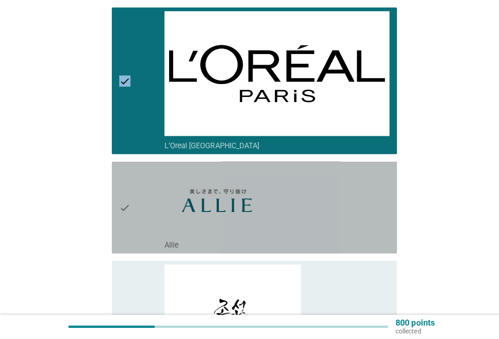
click at [129, 208] on div "check" at bounding box center [140, 209] width 45 height 84
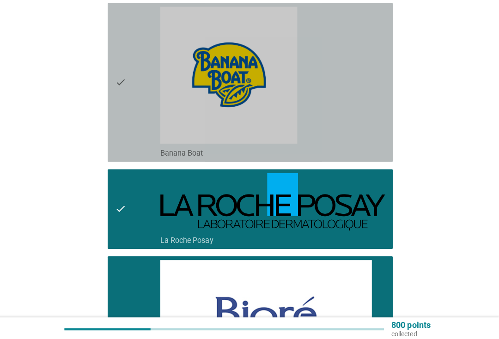
scroll to position [301, 0]
click at [130, 145] on div "check" at bounding box center [140, 82] width 45 height 150
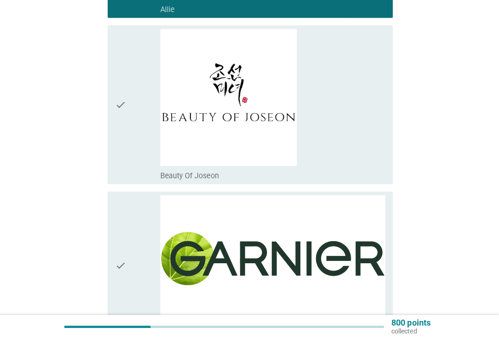
scroll to position [1059, 0]
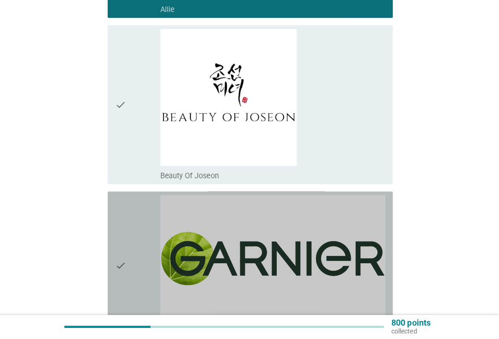
click at [128, 265] on div "check" at bounding box center [140, 266] width 45 height 140
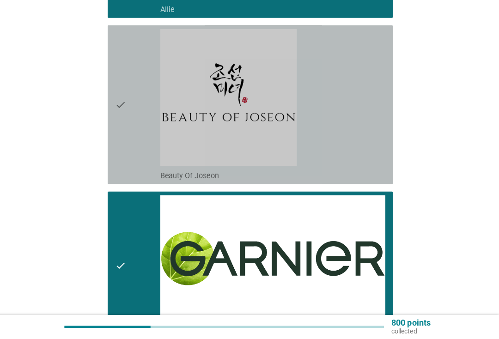
click at [127, 171] on div "check" at bounding box center [140, 106] width 45 height 150
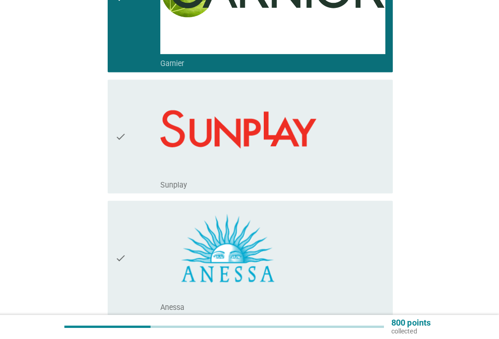
scroll to position [1325, 0]
click at [123, 180] on icon "check" at bounding box center [123, 137] width 11 height 105
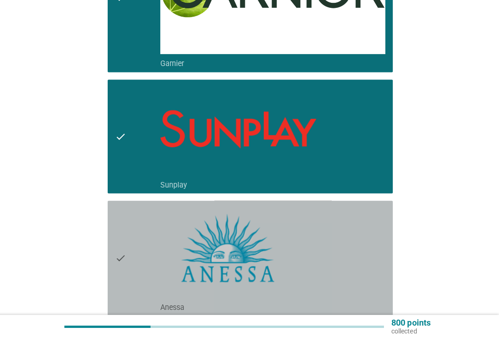
click at [130, 260] on div "check" at bounding box center [140, 258] width 45 height 107
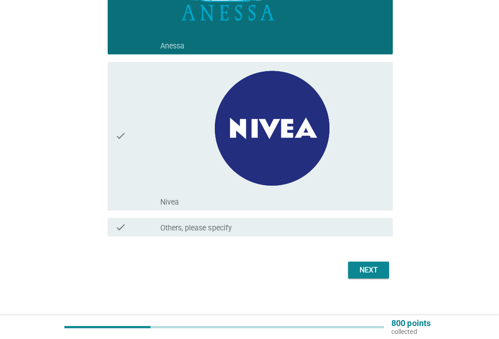
scroll to position [1592, 0]
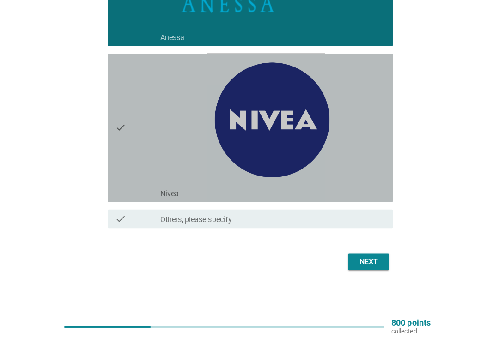
click at [128, 177] on div "check" at bounding box center [140, 130] width 45 height 140
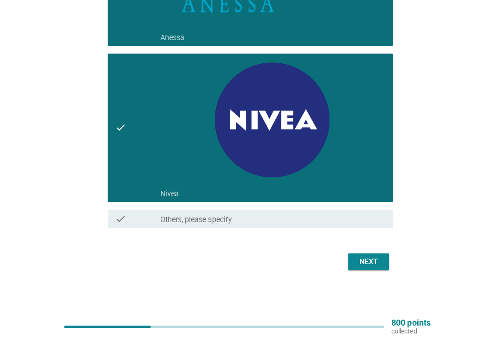
click at [366, 254] on button "Next" at bounding box center [369, 262] width 41 height 17
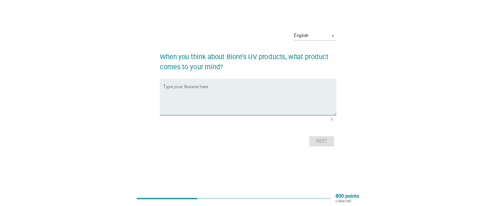
scroll to position [0, 0]
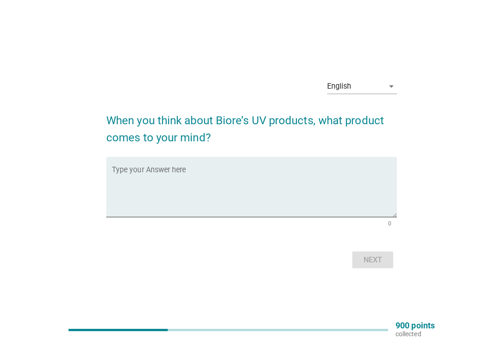
click at [146, 198] on textarea "Type your Answer here" at bounding box center [252, 191] width 283 height 48
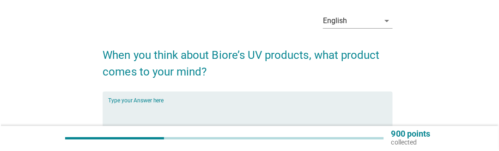
scroll to position [35, 0]
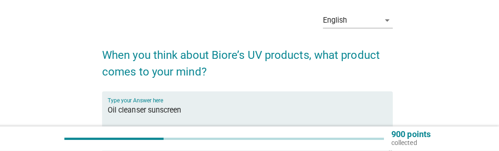
type textarea "Oil cleanser sunscreen"
click at [440, 106] on div "English arrow_drop_down When you think about Biore’s UV products, what product …" at bounding box center [249, 106] width 454 height 213
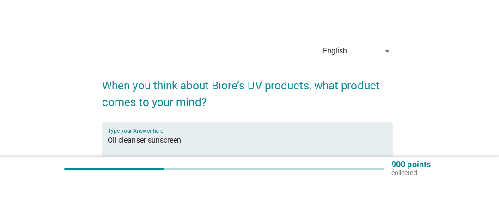
scroll to position [0, 0]
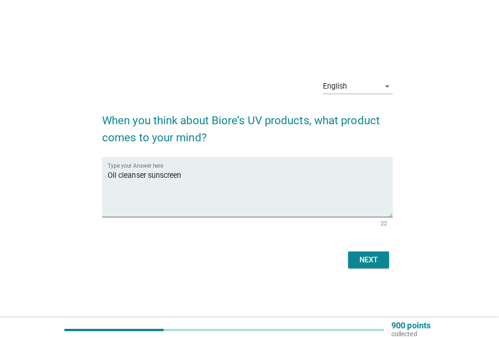
click at [368, 259] on div "Next" at bounding box center [369, 257] width 26 height 11
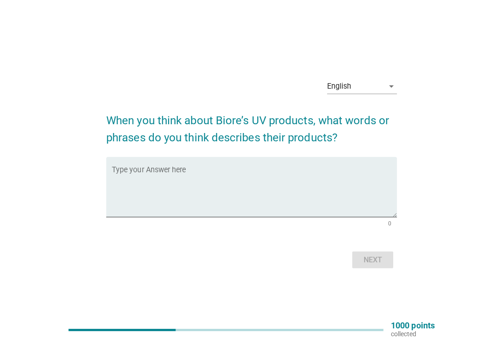
click at [350, 186] on textarea "Type your Answer here" at bounding box center [252, 191] width 283 height 48
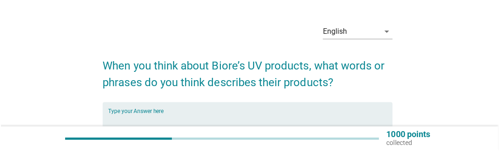
scroll to position [24, 0]
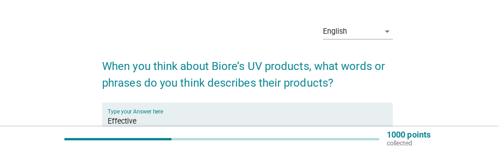
type textarea "Effective"
click at [417, 97] on div "English arrow_drop_down When you think about Biore’s UV products, what words or…" at bounding box center [249, 116] width 454 height 213
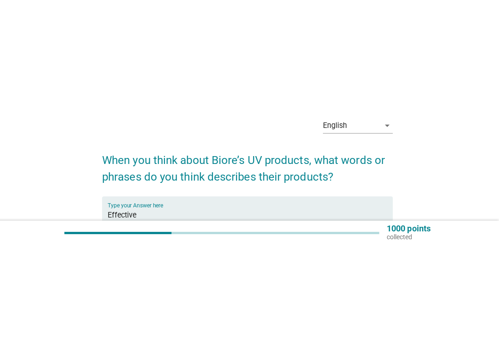
scroll to position [0, 0]
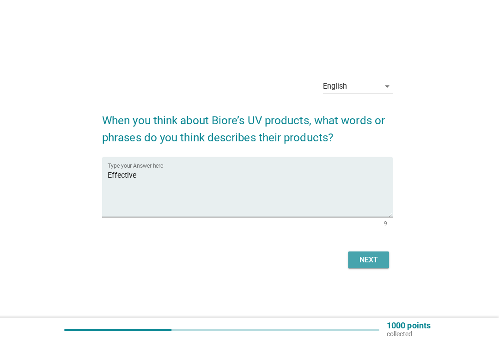
click at [367, 256] on div "Next" at bounding box center [369, 257] width 26 height 11
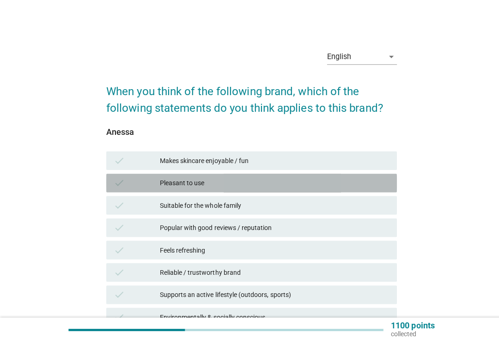
click at [127, 185] on div "check" at bounding box center [136, 181] width 46 height 11
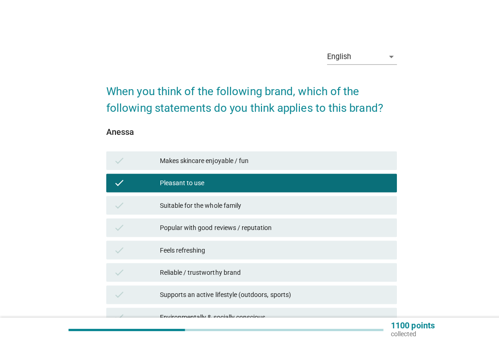
click at [143, 230] on div "check" at bounding box center [136, 225] width 46 height 11
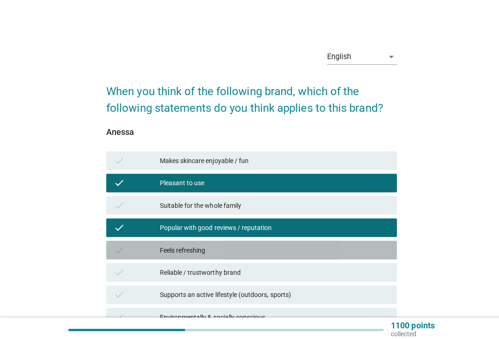
click at [142, 253] on div "check" at bounding box center [136, 247] width 46 height 11
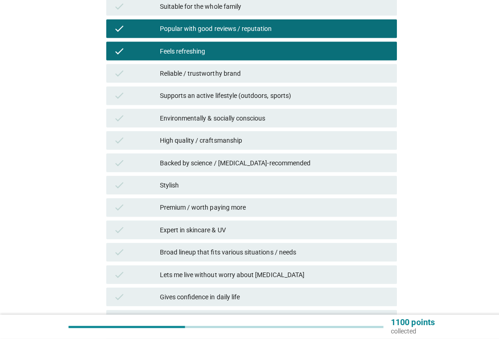
scroll to position [195, 0]
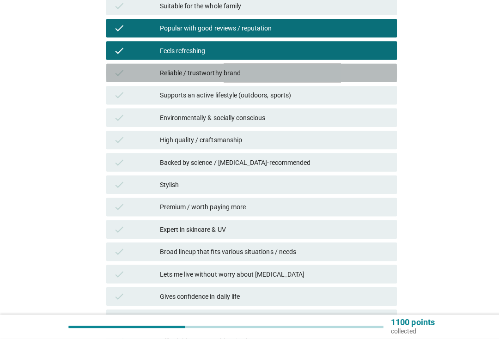
click at [357, 70] on div "Reliable / trustworthy brand" at bounding box center [272, 75] width 228 height 11
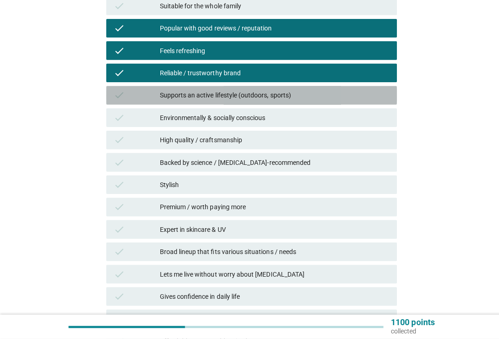
click at [347, 92] on div "Supports an active lifestyle (outdoors, sports)" at bounding box center [272, 97] width 228 height 11
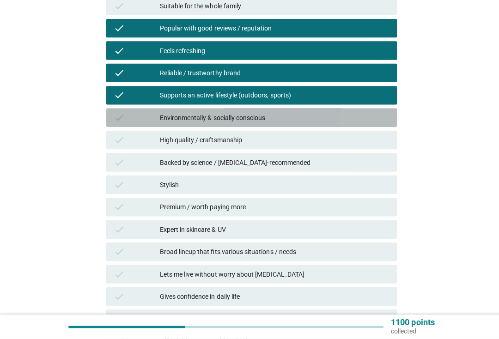
click at [342, 123] on div "check Environmentally & socially conscious" at bounding box center [249, 119] width 288 height 18
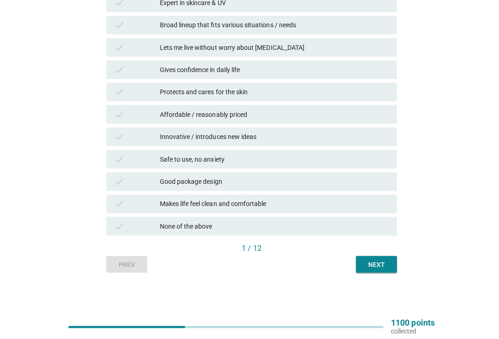
scroll to position [420, 0]
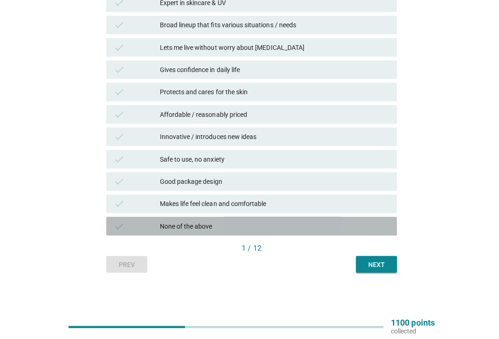
click at [142, 222] on div "check" at bounding box center [136, 227] width 46 height 11
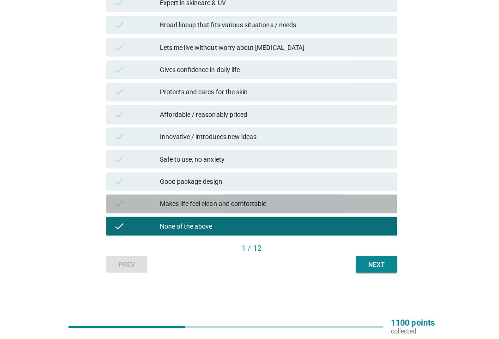
click at [138, 203] on div "check" at bounding box center [136, 204] width 46 height 11
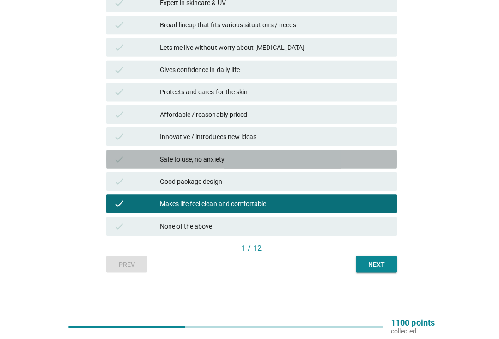
click at [121, 159] on icon "check" at bounding box center [118, 160] width 11 height 11
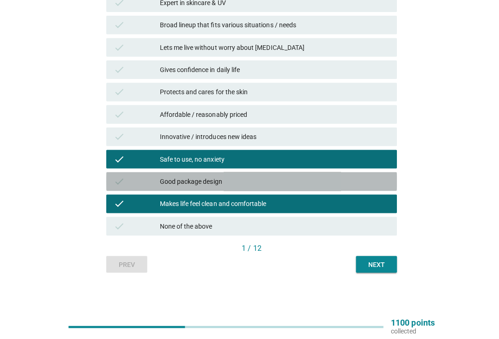
click at [128, 178] on div "check" at bounding box center [136, 182] width 46 height 11
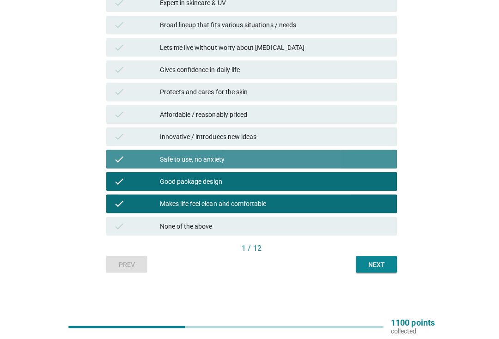
click at [120, 159] on icon "check" at bounding box center [118, 160] width 11 height 11
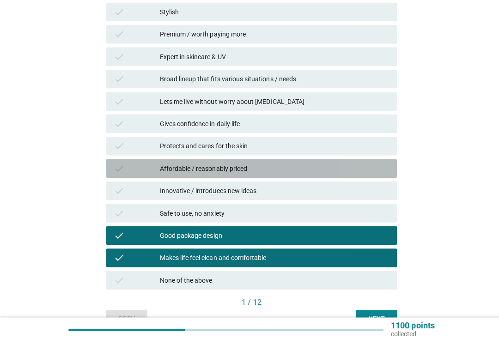
click at [343, 162] on div "Affordable / reasonably priced" at bounding box center [272, 167] width 228 height 11
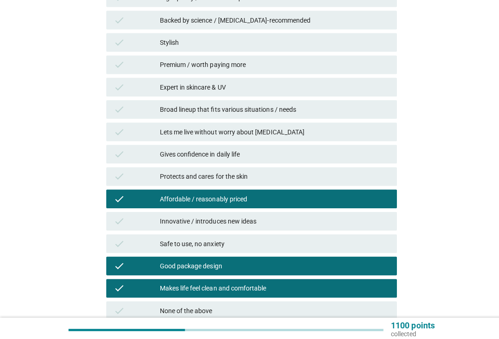
scroll to position [338, 0]
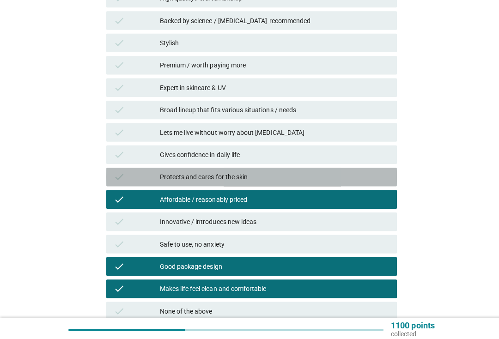
click at [131, 172] on div "check" at bounding box center [136, 175] width 46 height 11
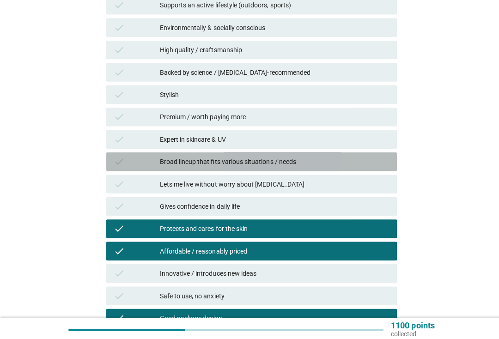
scroll to position [271, 0]
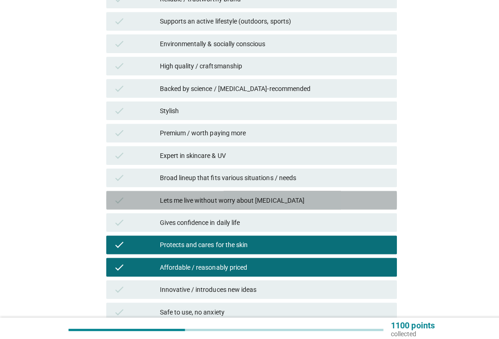
click at [346, 189] on div "check Lets me live without worry about sun exposure" at bounding box center [249, 198] width 288 height 18
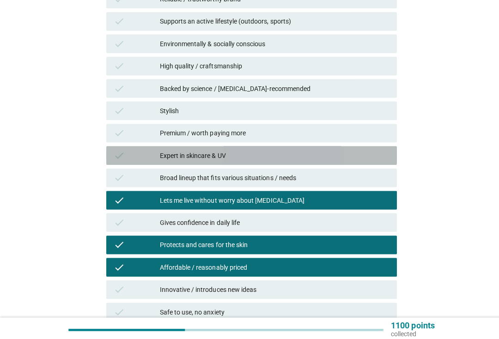
click at [124, 157] on div "check" at bounding box center [136, 154] width 46 height 11
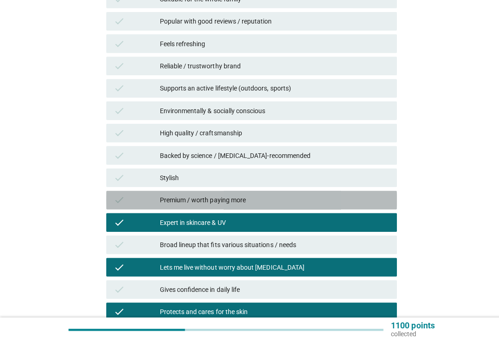
scroll to position [199, 0]
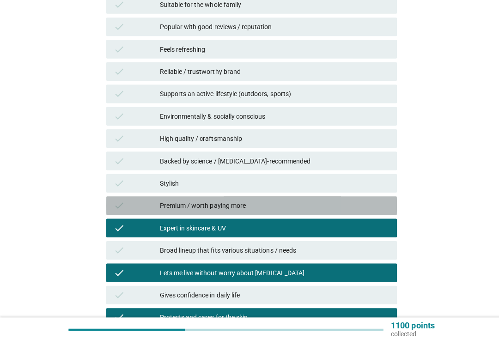
click at [349, 203] on div "Premium / worth paying more" at bounding box center [272, 204] width 228 height 11
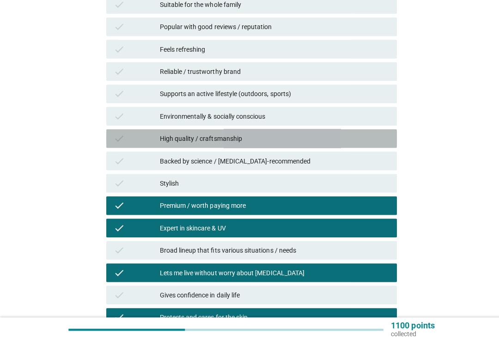
click at [119, 145] on div "check High quality / craftsmanship" at bounding box center [249, 137] width 288 height 18
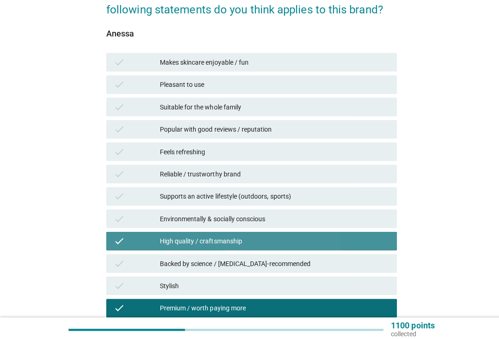
scroll to position [87, 0]
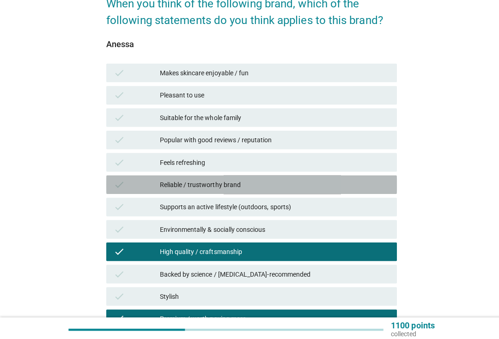
click at [132, 184] on div "check" at bounding box center [136, 183] width 46 height 11
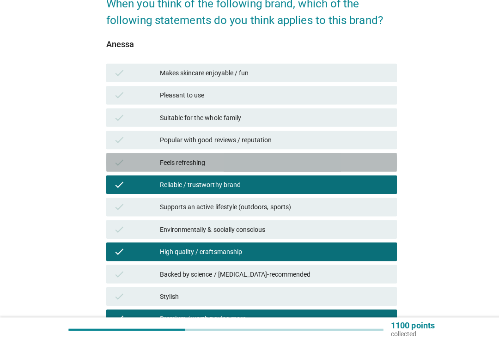
click at [126, 159] on div "check" at bounding box center [136, 161] width 46 height 11
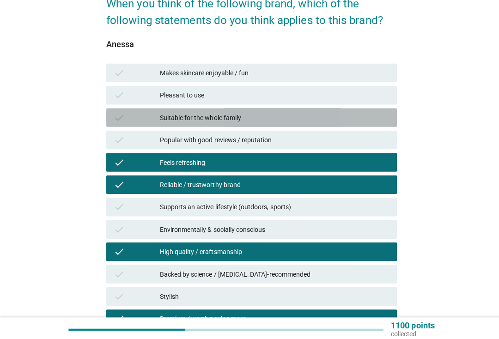
click at [117, 119] on icon "check" at bounding box center [118, 116] width 11 height 11
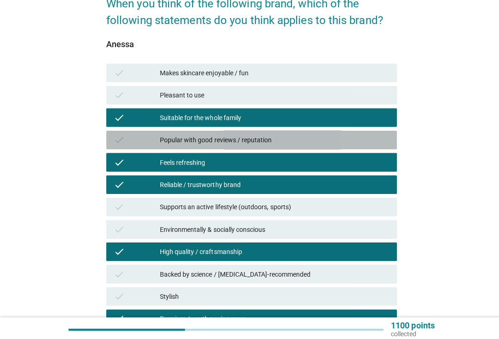
click at [124, 145] on div "check Popular with good reviews / reputation" at bounding box center [249, 139] width 288 height 18
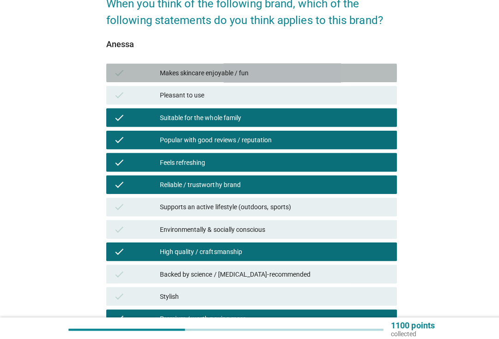
click at [357, 71] on div "Makes skincare enjoyable / fun" at bounding box center [272, 72] width 228 height 11
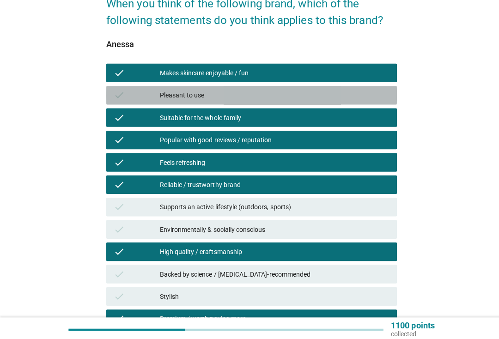
click at [352, 95] on div "Pleasant to use" at bounding box center [272, 94] width 228 height 11
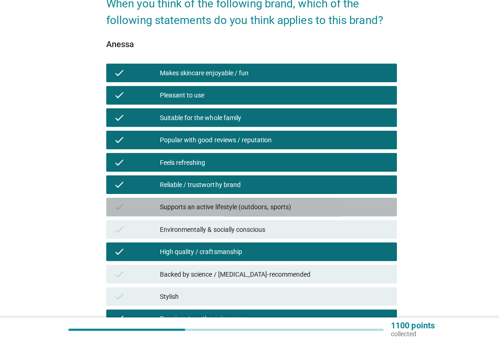
click at [340, 213] on div "check Supports an active lifestyle (outdoors, sports)" at bounding box center [249, 205] width 288 height 18
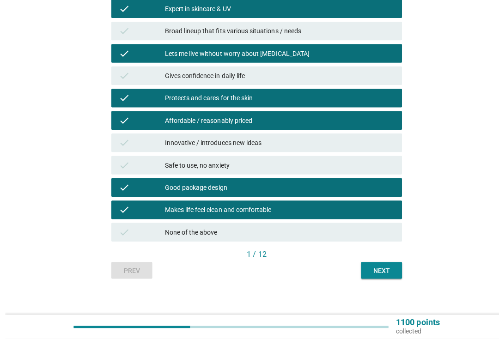
scroll to position [420, 0]
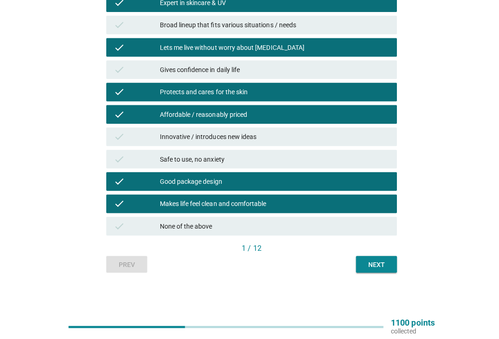
click at [376, 260] on div "Next" at bounding box center [373, 265] width 26 height 10
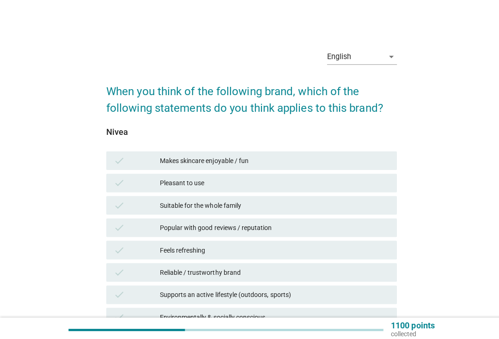
click at [360, 198] on div "check Suitable for the whole family" at bounding box center [249, 203] width 288 height 18
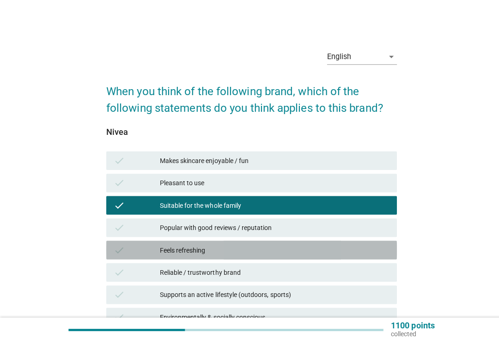
click at [355, 250] on div "Feels refreshing" at bounding box center [272, 247] width 228 height 11
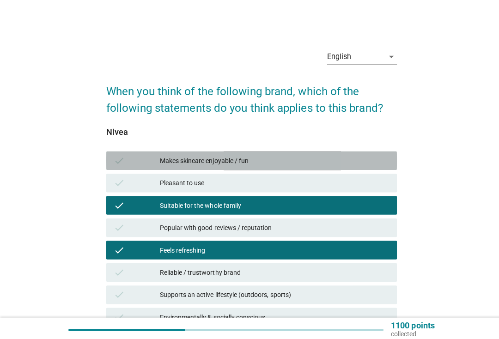
click at [363, 167] on div "check Makes skincare enjoyable / fun" at bounding box center [249, 159] width 288 height 18
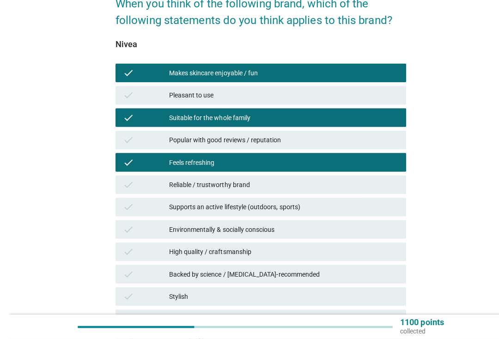
scroll to position [129, 0]
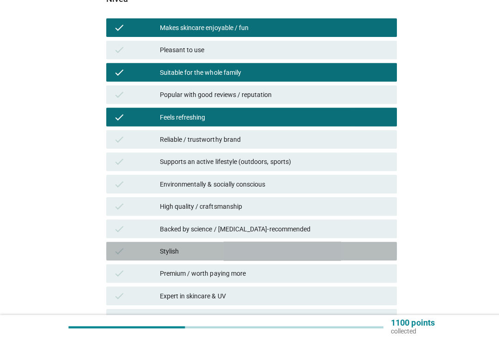
click at [352, 242] on div "check Stylish" at bounding box center [249, 251] width 288 height 18
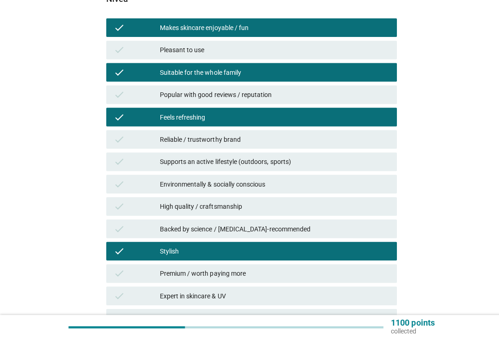
click at [348, 213] on div "check High quality / craftsmanship" at bounding box center [249, 207] width 288 height 18
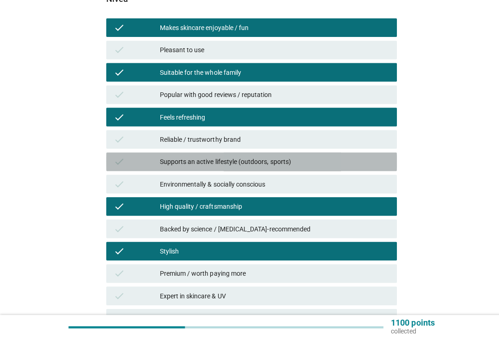
click at [375, 154] on div "check Supports an active lifestyle (outdoors, sports)" at bounding box center [249, 163] width 288 height 18
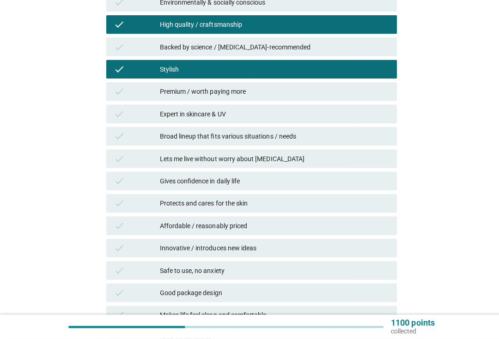
scroll to position [310, 0]
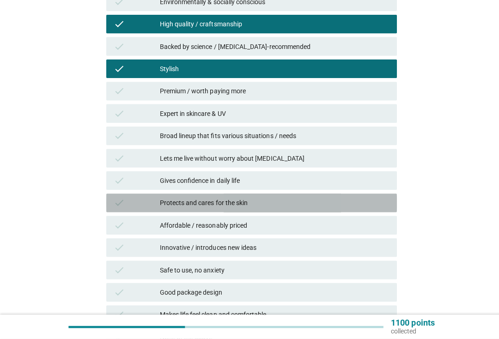
click at [354, 199] on div "Protects and cares for the skin" at bounding box center [272, 204] width 228 height 11
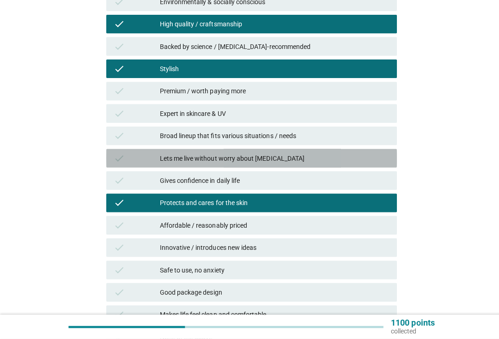
click at [367, 154] on div "Lets me live without worry about sun exposure" at bounding box center [272, 159] width 228 height 11
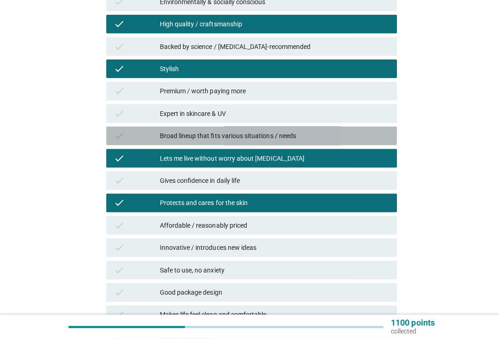
click at [361, 128] on div "check Broad lineup that fits various situations / needs" at bounding box center [249, 137] width 288 height 18
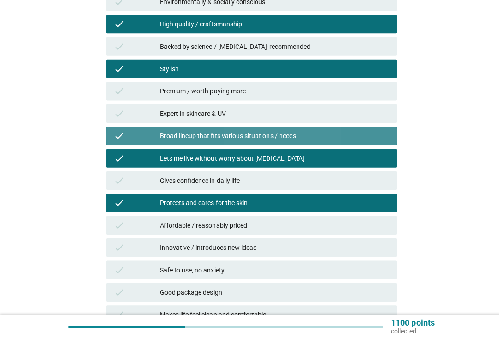
click at [359, 106] on div "check Expert in skincare & UV" at bounding box center [249, 115] width 288 height 18
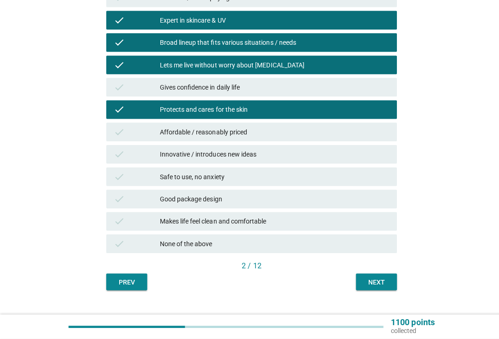
scroll to position [404, 0]
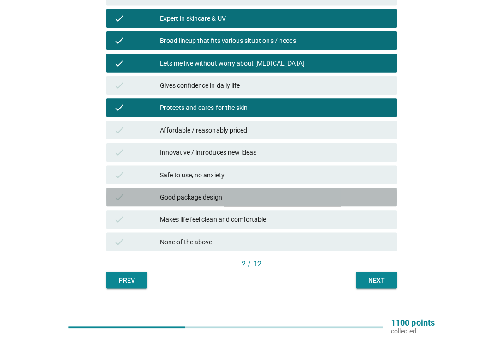
click at [350, 193] on div "Good package design" at bounding box center [272, 198] width 228 height 11
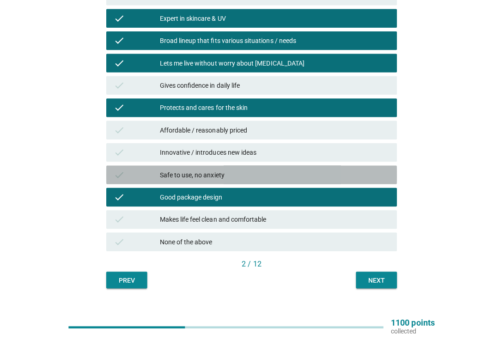
click at [143, 181] on div "check Safe to use, no anxiety" at bounding box center [249, 176] width 288 height 18
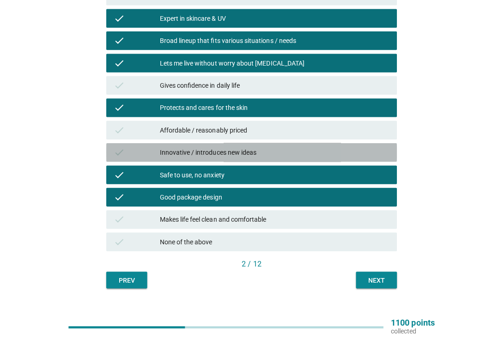
click at [128, 151] on div "check" at bounding box center [136, 153] width 46 height 11
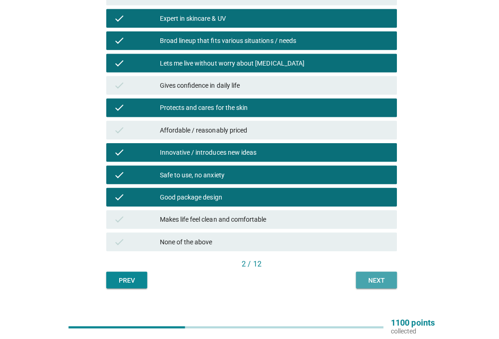
click at [384, 272] on button "Next" at bounding box center [373, 280] width 41 height 17
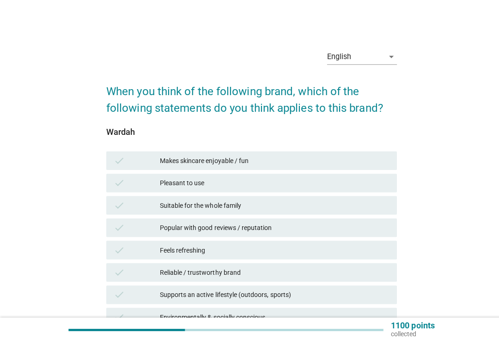
click at [366, 187] on div "check Pleasant to use" at bounding box center [249, 181] width 288 height 18
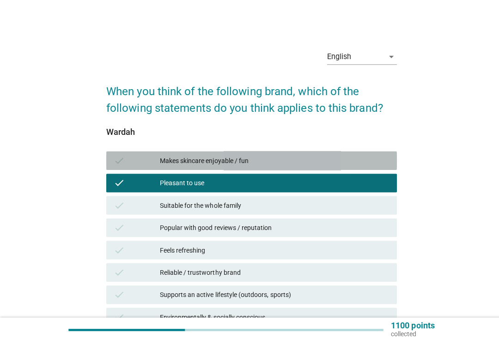
click at [372, 160] on div "Makes skincare enjoyable / fun" at bounding box center [272, 159] width 228 height 11
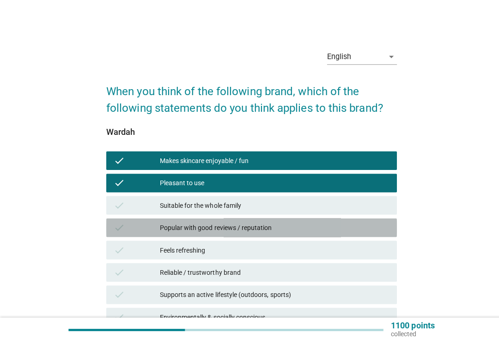
click at [364, 221] on div "Popular with good reviews / reputation" at bounding box center [272, 225] width 228 height 11
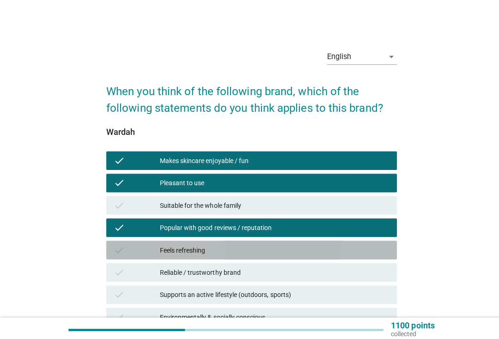
click at [366, 241] on div "check Feels refreshing" at bounding box center [249, 248] width 288 height 18
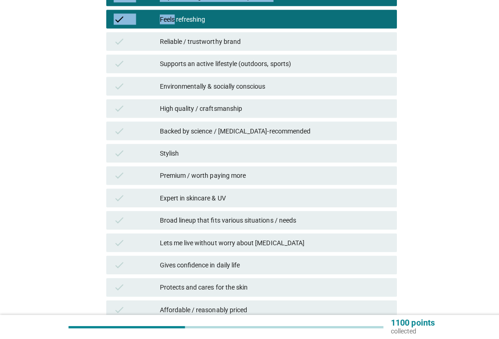
scroll to position [227, 0]
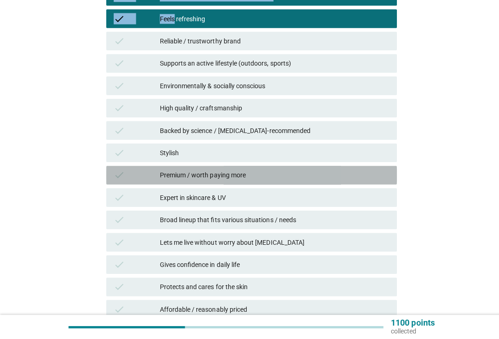
click at [149, 175] on div "check" at bounding box center [136, 176] width 46 height 11
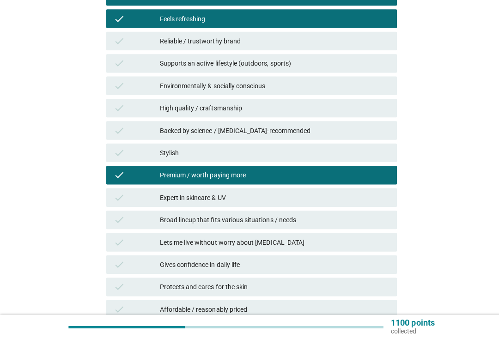
click at [151, 204] on div "check Expert in skincare & UV" at bounding box center [249, 198] width 288 height 18
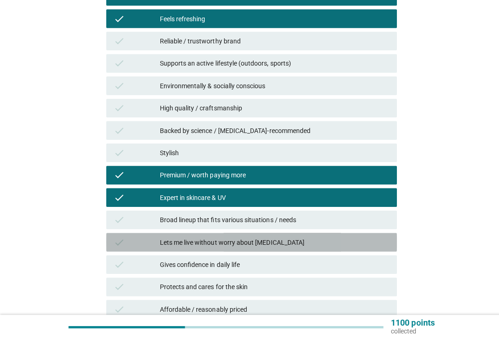
click at [160, 247] on div "check Lets me live without worry about sun exposure" at bounding box center [249, 243] width 288 height 18
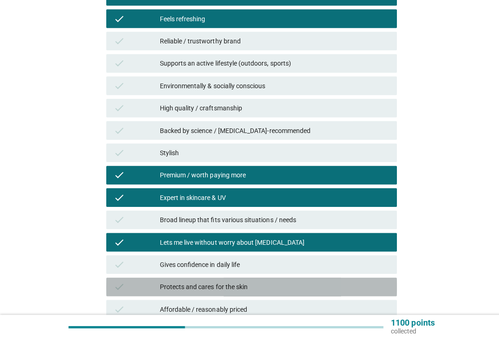
click at [155, 288] on div "check" at bounding box center [136, 287] width 46 height 11
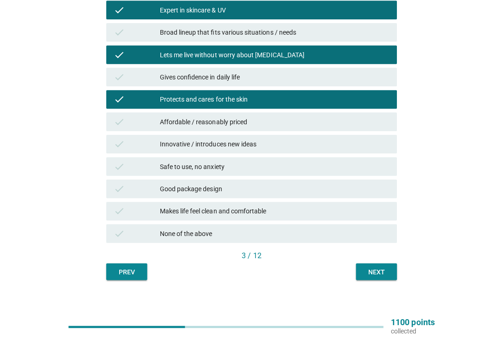
scroll to position [413, 0]
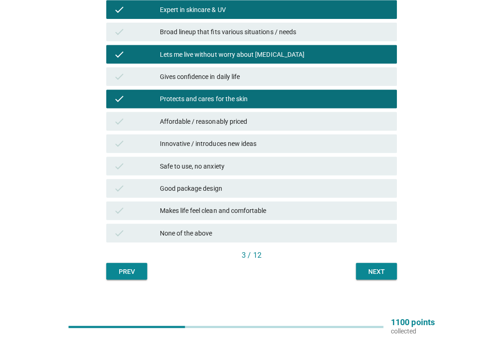
click at [356, 170] on div "Safe to use, no anxiety" at bounding box center [272, 167] width 228 height 11
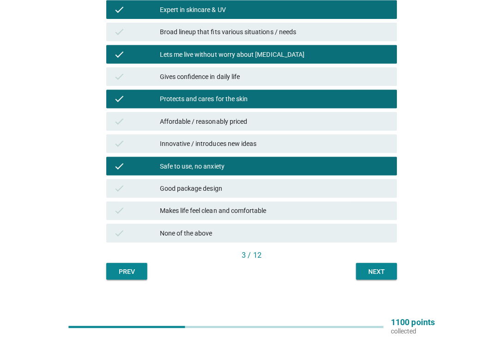
click at [123, 122] on icon "check" at bounding box center [118, 123] width 11 height 11
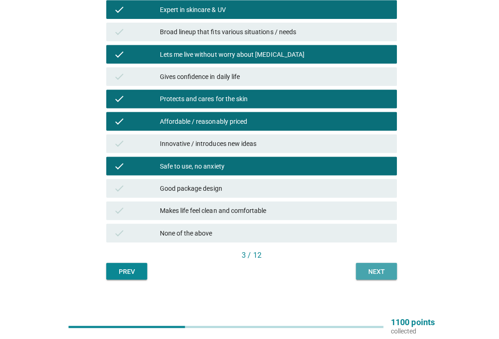
click at [365, 271] on div "Next" at bounding box center [373, 272] width 26 height 10
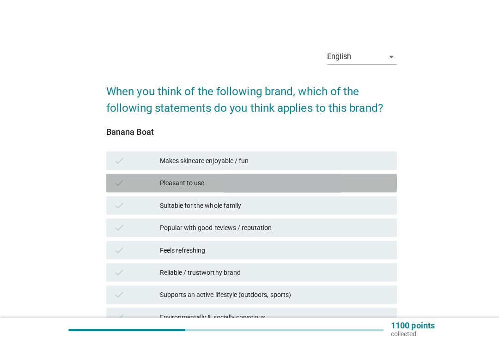
click at [353, 175] on div "check Pleasant to use" at bounding box center [249, 181] width 288 height 18
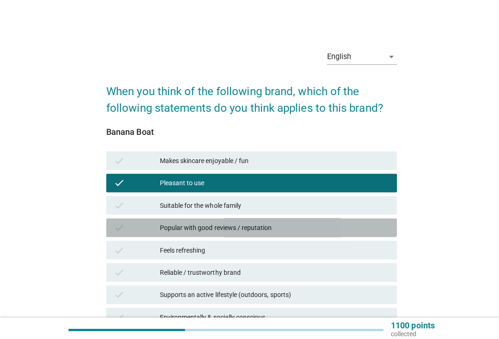
click at [156, 227] on div "check" at bounding box center [136, 225] width 46 height 11
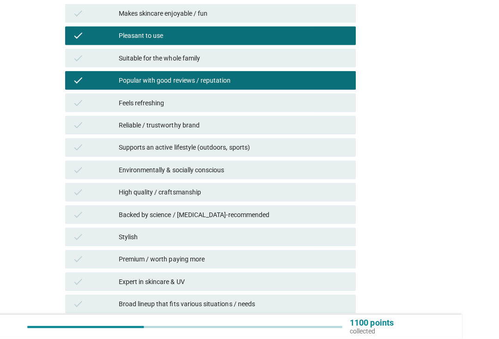
scroll to position [187, 4]
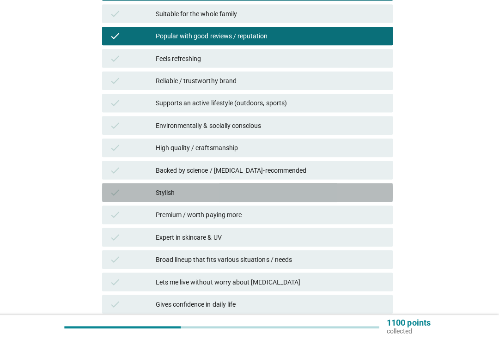
click at [125, 192] on div "check" at bounding box center [136, 193] width 46 height 11
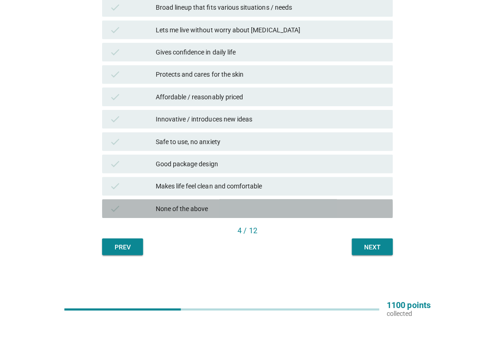
scroll to position [420, 0]
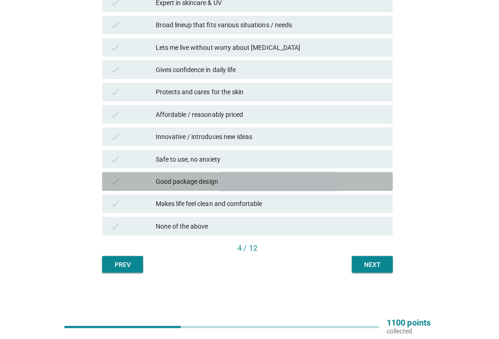
click at [122, 182] on div "check" at bounding box center [136, 182] width 46 height 11
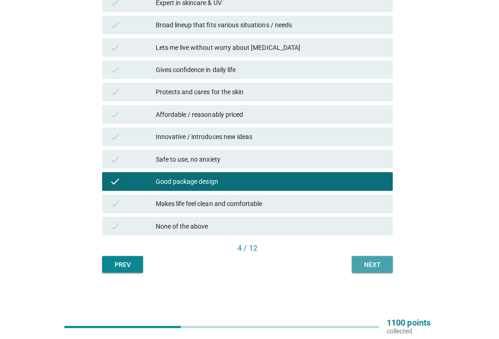
click at [365, 260] on div "Next" at bounding box center [373, 265] width 26 height 10
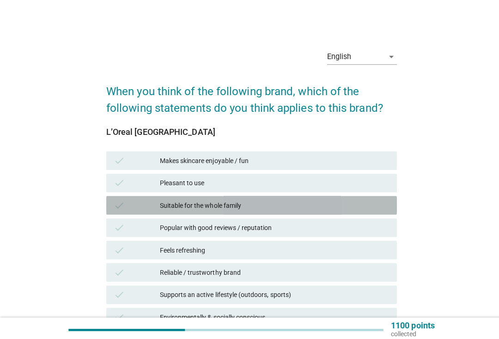
click at [151, 208] on div "check" at bounding box center [136, 203] width 46 height 11
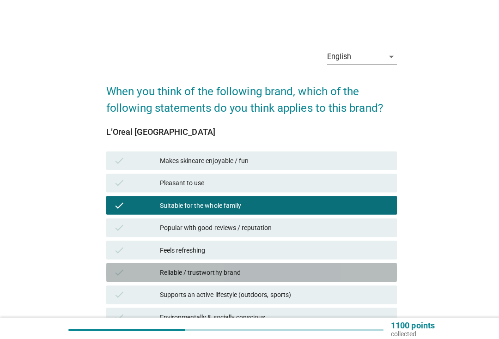
click at [163, 267] on div "Reliable / trustworthy brand" at bounding box center [272, 270] width 228 height 11
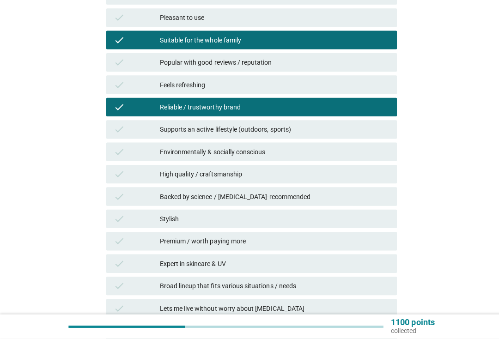
scroll to position [187, 0]
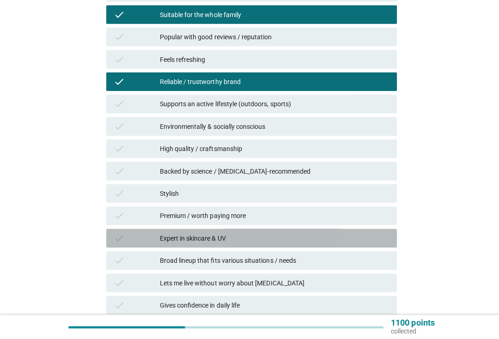
click at [154, 244] on div "check Expert in skincare & UV" at bounding box center [249, 238] width 288 height 18
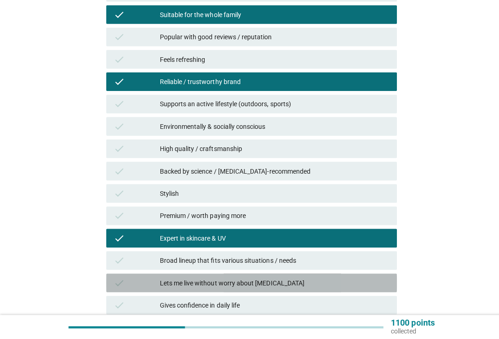
click at [161, 282] on div "Lets me live without worry about sun exposure" at bounding box center [272, 282] width 228 height 11
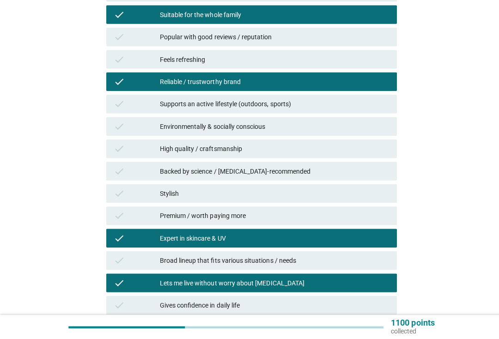
click at [334, 178] on div "check Backed by science / dermatologist-recommended" at bounding box center [249, 172] width 288 height 18
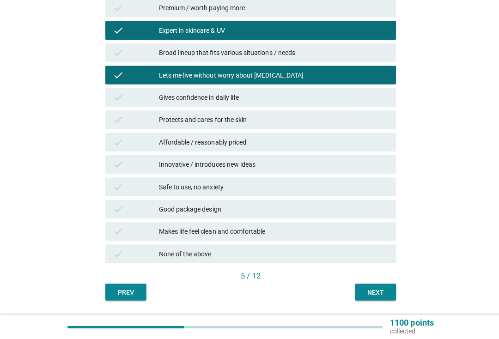
scroll to position [420, 0]
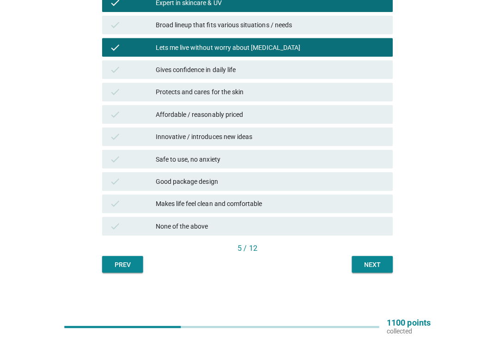
click at [376, 261] on div "Next" at bounding box center [373, 265] width 26 height 10
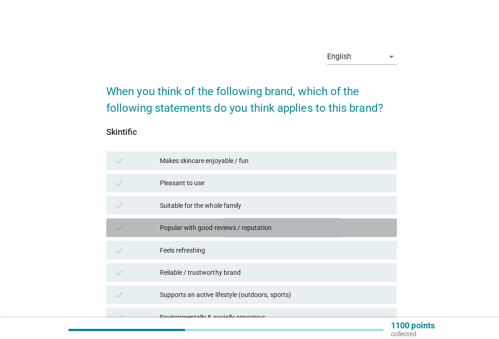
click at [335, 229] on div "Popular with good reviews / reputation" at bounding box center [272, 225] width 228 height 11
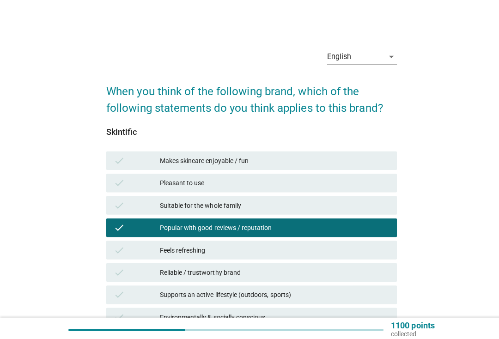
click at [336, 190] on div "check Pleasant to use" at bounding box center [249, 181] width 288 height 18
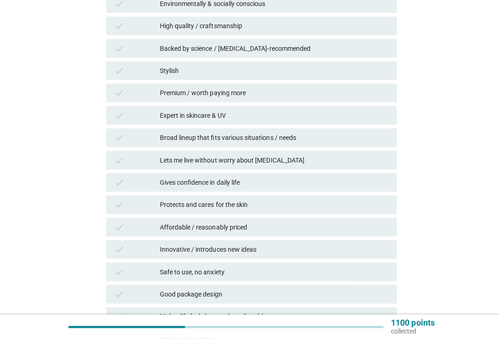
scroll to position [313, 0]
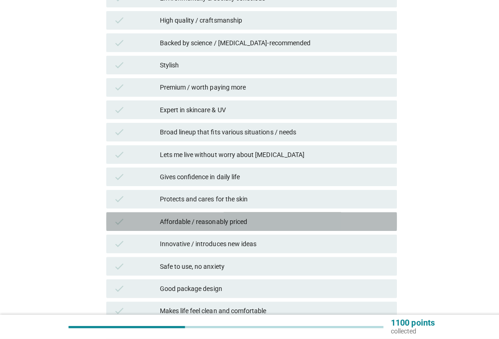
click at [138, 218] on div "check" at bounding box center [136, 222] width 46 height 11
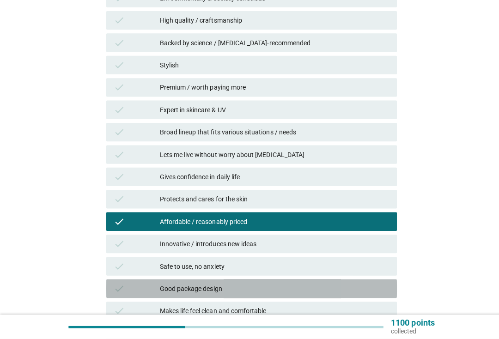
click at [145, 288] on div "check" at bounding box center [136, 288] width 46 height 11
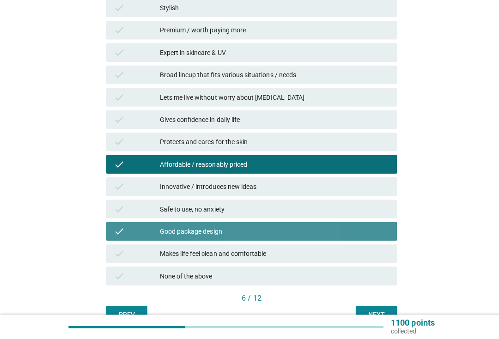
scroll to position [392, 0]
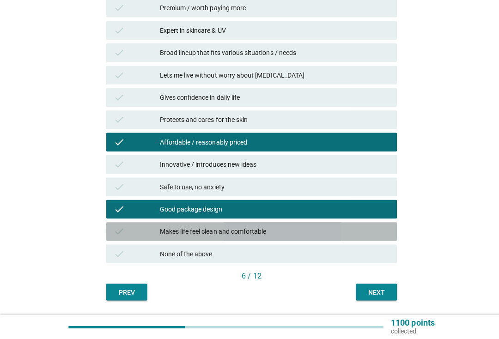
click at [140, 230] on div "check" at bounding box center [136, 232] width 46 height 11
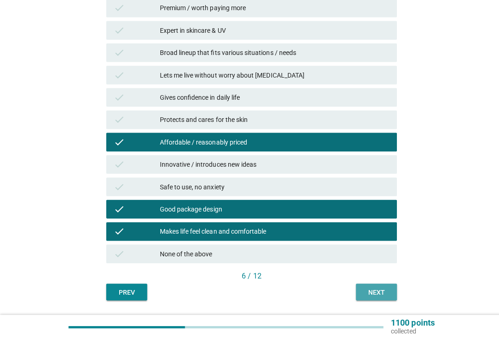
click at [374, 288] on div "Next" at bounding box center [373, 293] width 26 height 10
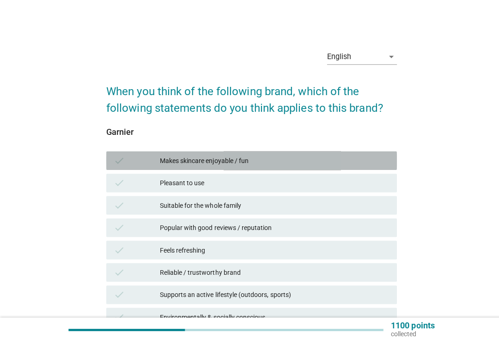
click at [128, 162] on div "check" at bounding box center [136, 159] width 46 height 11
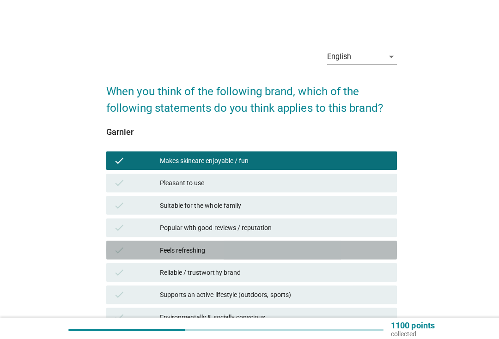
click at [148, 244] on div "check" at bounding box center [136, 247] width 46 height 11
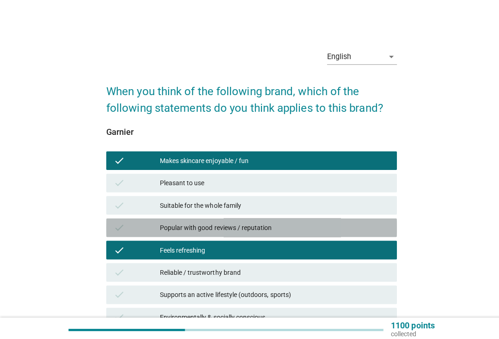
click at [133, 217] on div "check Popular with good reviews / reputation" at bounding box center [249, 226] width 288 height 18
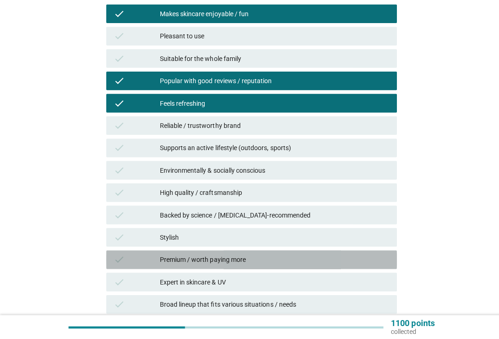
click at [147, 263] on div "check Premium / worth paying more" at bounding box center [249, 260] width 288 height 18
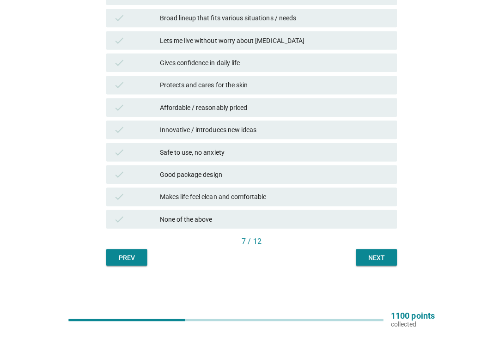
scroll to position [420, 0]
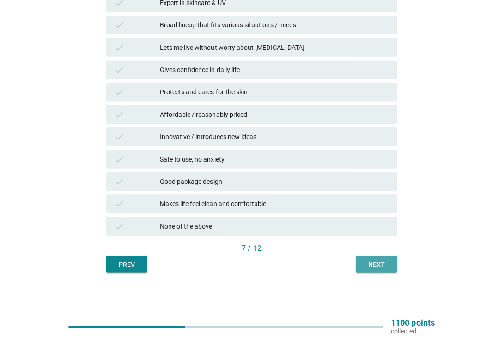
click at [380, 265] on div "Next" at bounding box center [373, 265] width 26 height 10
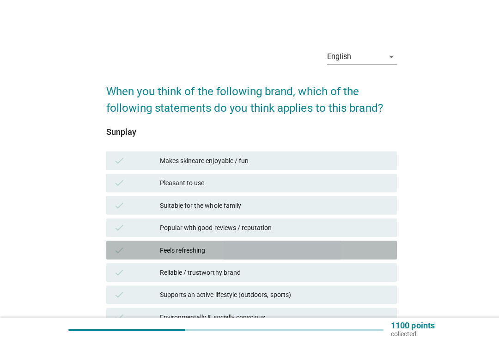
click at [332, 253] on div "check Feels refreshing" at bounding box center [249, 248] width 288 height 18
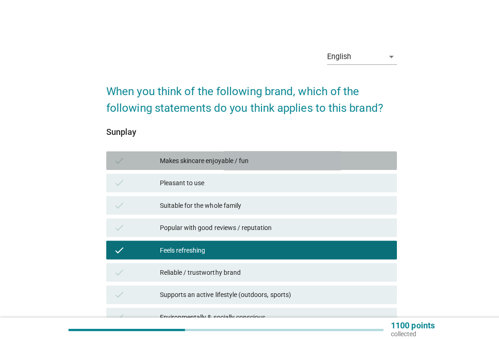
click at [329, 157] on div "Makes skincare enjoyable / fun" at bounding box center [272, 159] width 228 height 11
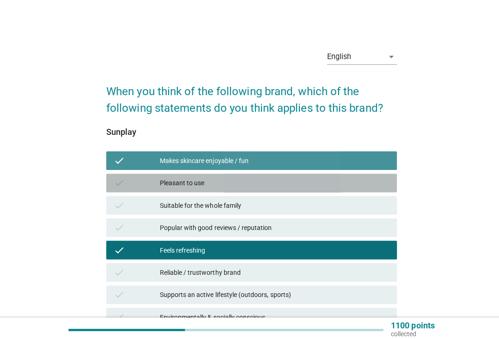
click at [324, 186] on div "Pleasant to use" at bounding box center [272, 181] width 228 height 11
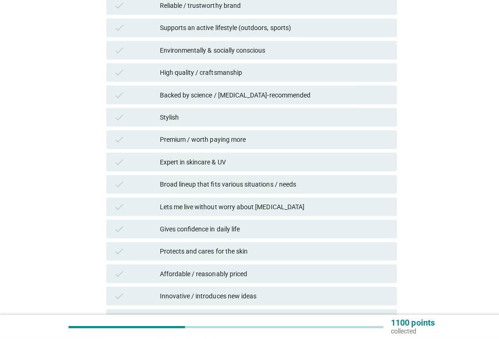
scroll to position [262, 0]
click at [323, 235] on div "check Gives confidence in daily life" at bounding box center [249, 229] width 288 height 18
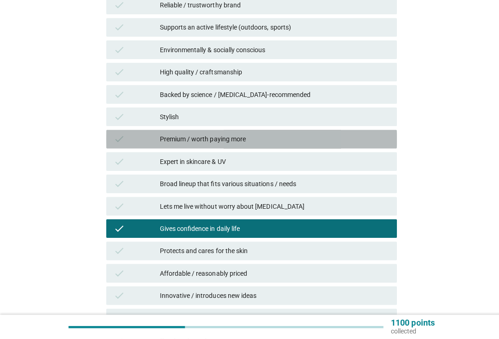
click at [338, 142] on div "Premium / worth paying more" at bounding box center [272, 140] width 228 height 11
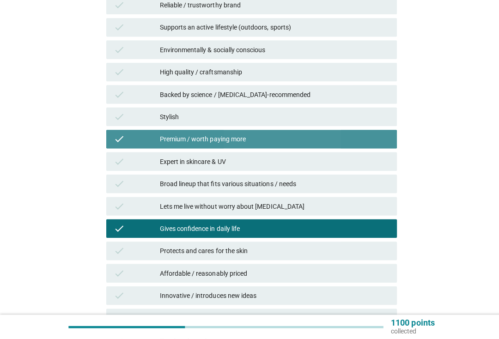
click at [330, 109] on div "check Stylish" at bounding box center [249, 118] width 288 height 18
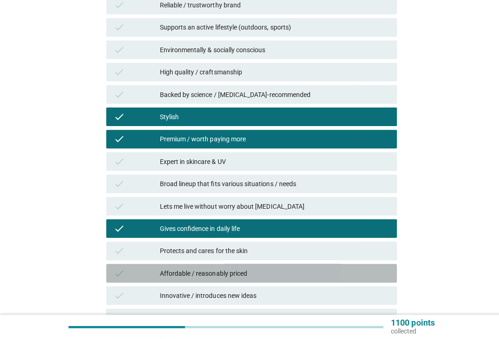
click at [326, 268] on div "Affordable / reasonably priced" at bounding box center [272, 273] width 228 height 11
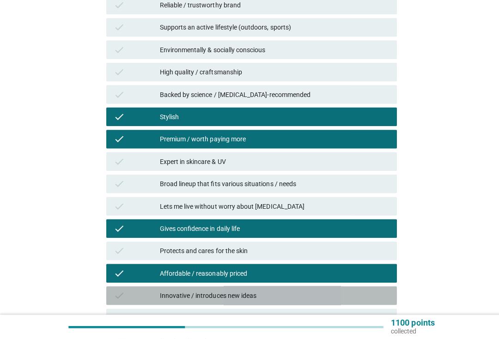
click at [330, 295] on div "Innovative / introduces new ideas" at bounding box center [272, 295] width 228 height 11
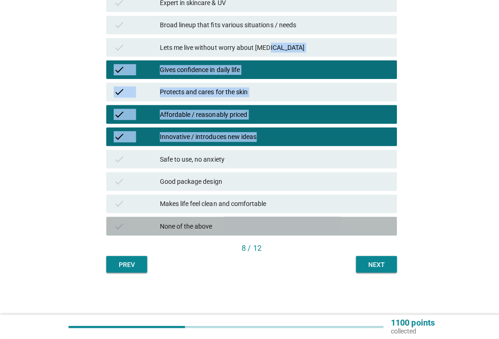
scroll to position [420, 0]
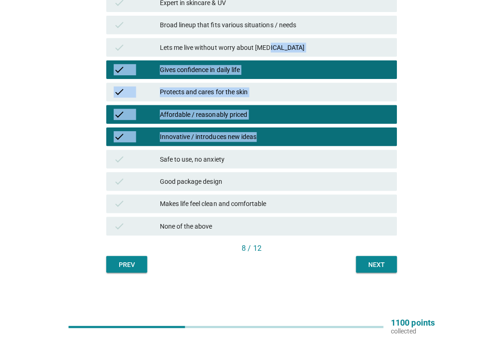
click at [378, 260] on div "Next" at bounding box center [373, 265] width 26 height 10
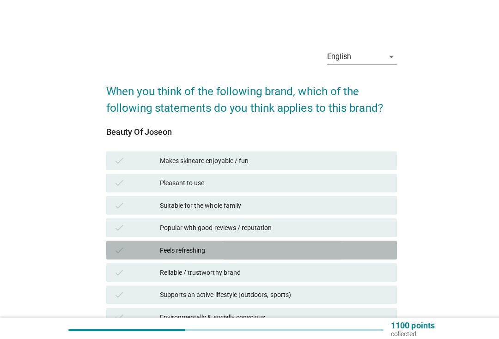
click at [337, 246] on div "Feels refreshing" at bounding box center [272, 247] width 228 height 11
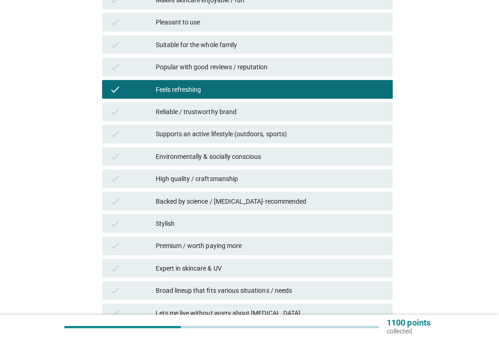
scroll to position [157, 0]
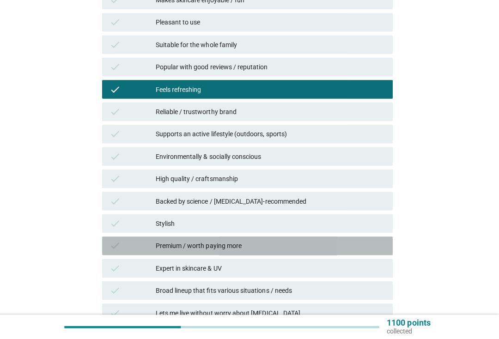
click at [143, 247] on div "check" at bounding box center [136, 246] width 46 height 11
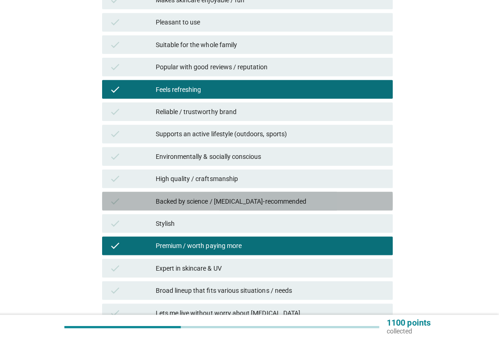
click at [127, 197] on div "check" at bounding box center [136, 202] width 46 height 11
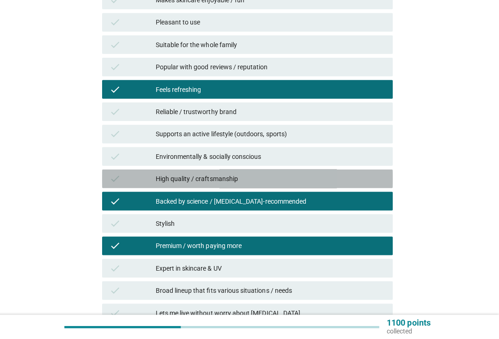
click at [122, 177] on div "check" at bounding box center [136, 180] width 46 height 11
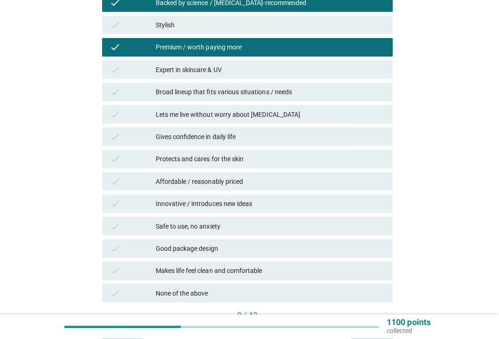
scroll to position [364, 0]
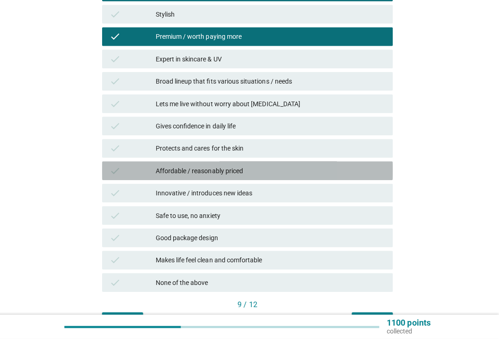
click at [135, 171] on div "check" at bounding box center [136, 172] width 46 height 11
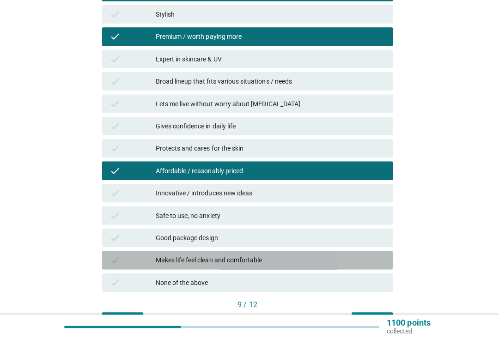
click at [158, 258] on div "Makes life feel clean and comfortable" at bounding box center [272, 260] width 228 height 11
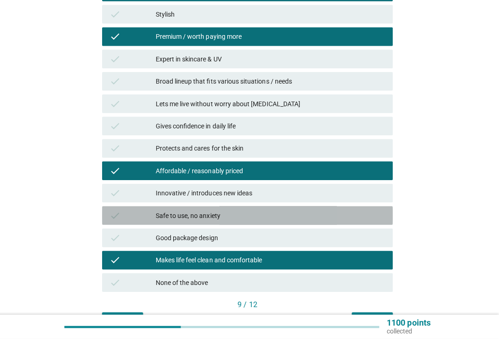
click at [343, 218] on div "Safe to use, no anxiety" at bounding box center [272, 216] width 228 height 11
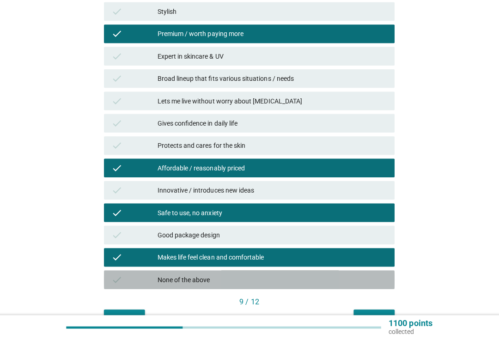
scroll to position [420, 0]
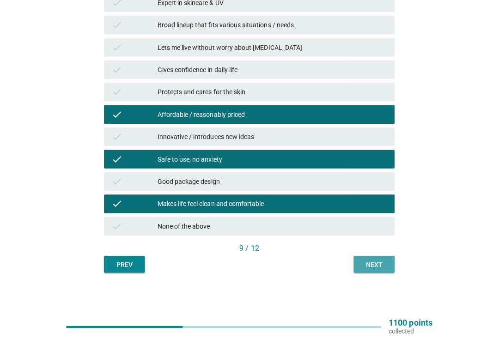
click at [386, 265] on button "Next" at bounding box center [373, 265] width 41 height 17
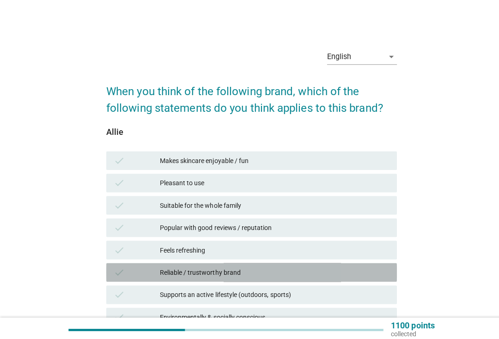
click at [346, 270] on div "Reliable / trustworthy brand" at bounding box center [272, 270] width 228 height 11
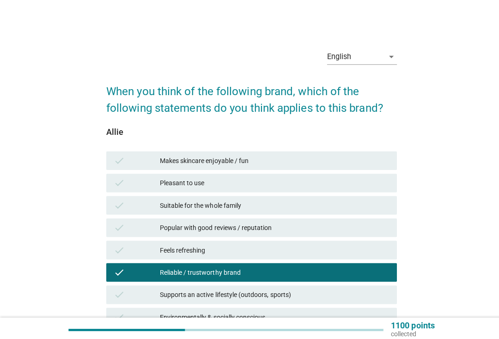
click at [145, 211] on div "check Suitable for the whole family" at bounding box center [249, 203] width 288 height 18
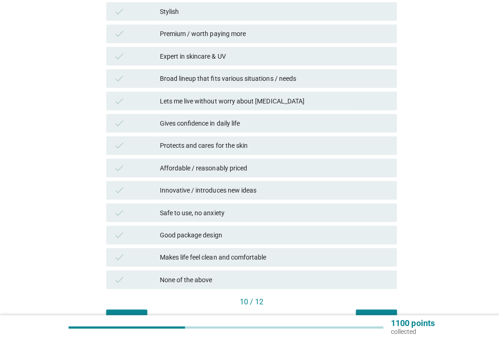
scroll to position [420, 0]
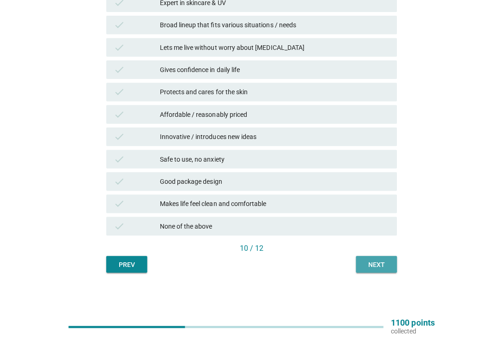
click at [371, 266] on div "Next" at bounding box center [373, 265] width 26 height 10
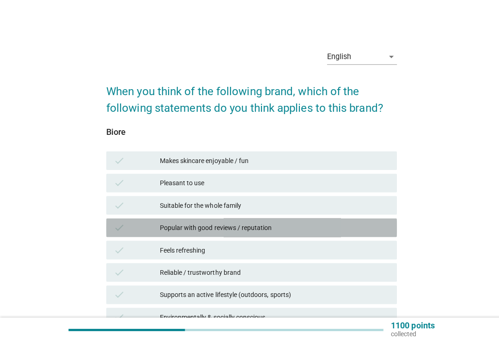
click at [157, 217] on div "check Popular with good reviews / reputation" at bounding box center [249, 226] width 288 height 18
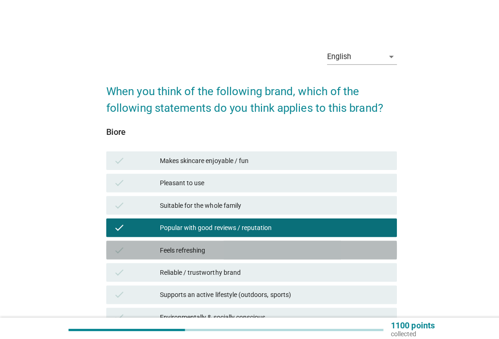
click at [341, 256] on div "check Feels refreshing" at bounding box center [249, 248] width 288 height 18
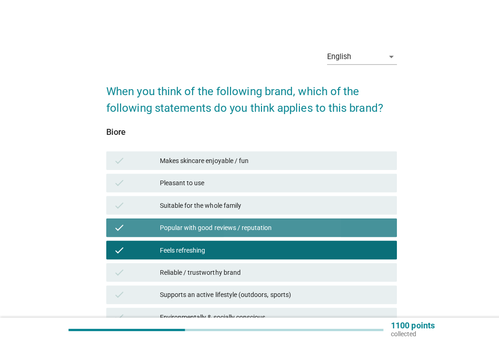
click at [359, 225] on div "Popular with good reviews / reputation" at bounding box center [272, 225] width 228 height 11
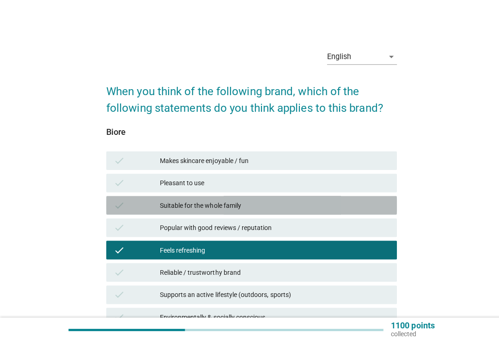
click at [357, 211] on div "check Suitable for the whole family" at bounding box center [249, 203] width 288 height 18
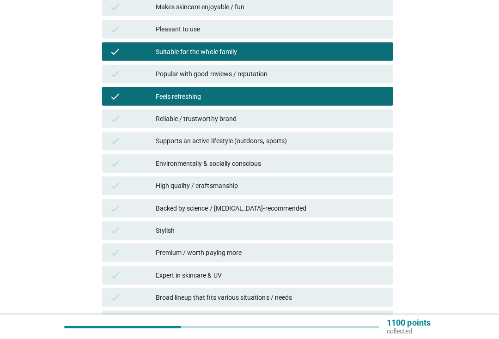
scroll to position [150, 0]
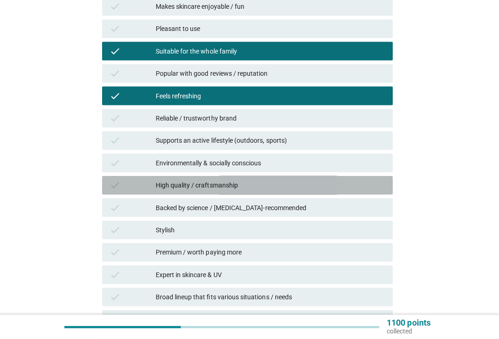
click at [129, 189] on div "check" at bounding box center [136, 186] width 46 height 11
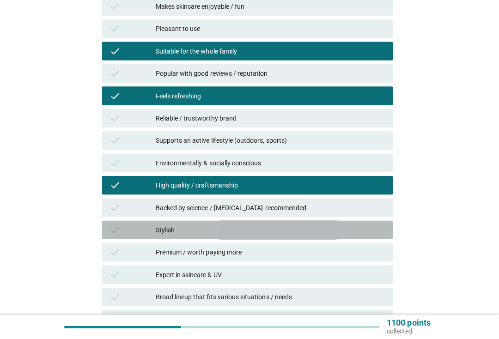
click at [153, 236] on div "check Stylish" at bounding box center [249, 231] width 288 height 18
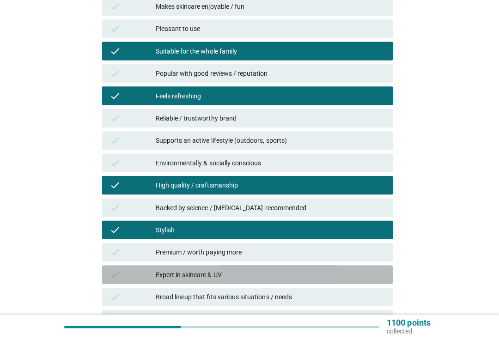
click at [158, 276] on div "Expert in skincare & UV" at bounding box center [272, 275] width 228 height 11
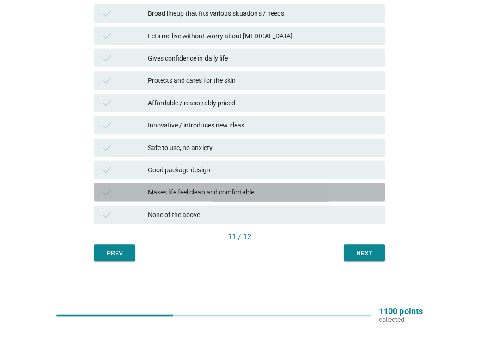
scroll to position [0, 0]
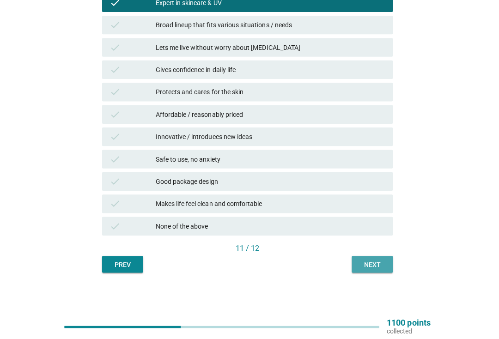
click at [374, 260] on div "Next" at bounding box center [373, 265] width 26 height 10
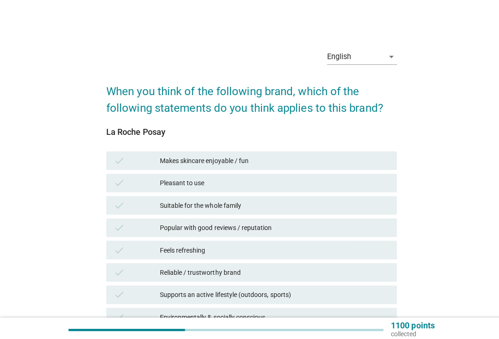
click at [350, 247] on div "Feels refreshing" at bounding box center [272, 247] width 228 height 11
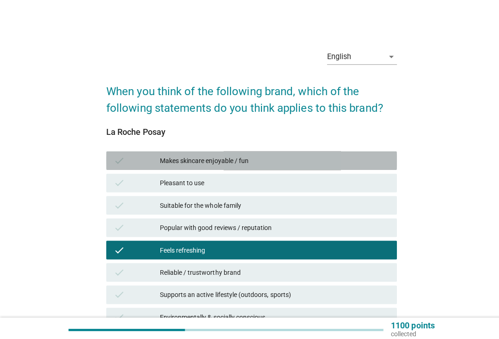
click at [353, 166] on div "check Makes skincare enjoyable / fun" at bounding box center [249, 159] width 288 height 18
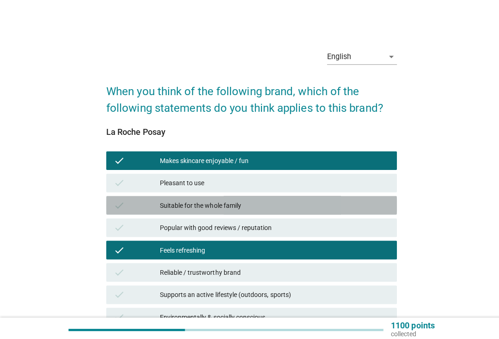
click at [339, 199] on div "Suitable for the whole family" at bounding box center [272, 203] width 228 height 11
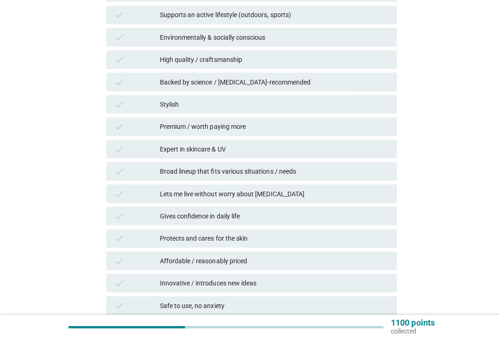
scroll to position [275, 0]
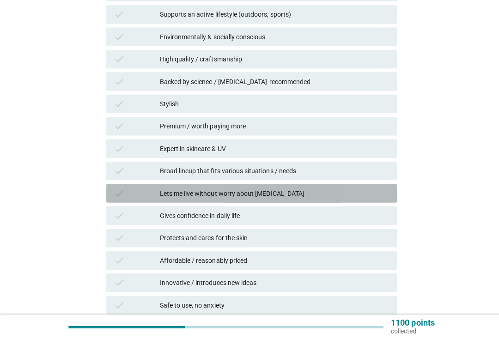
click at [139, 199] on div "check Lets me live without worry about sun exposure" at bounding box center [249, 194] width 288 height 18
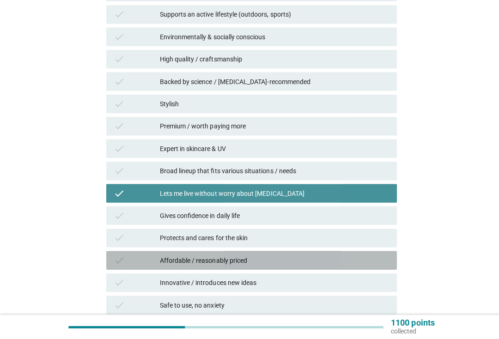
click at [151, 252] on div "check Affordable / reasonably priced" at bounding box center [249, 261] width 288 height 18
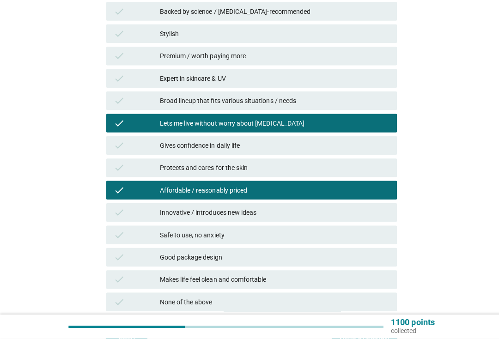
scroll to position [420, 0]
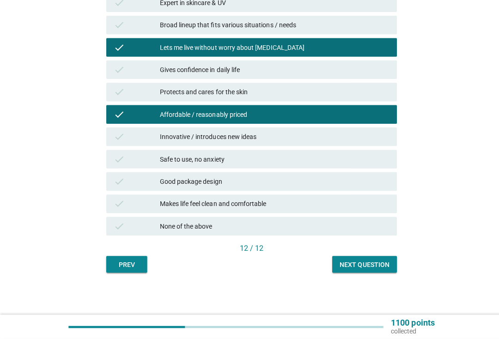
click at [370, 260] on div "Next question" at bounding box center [361, 265] width 49 height 10
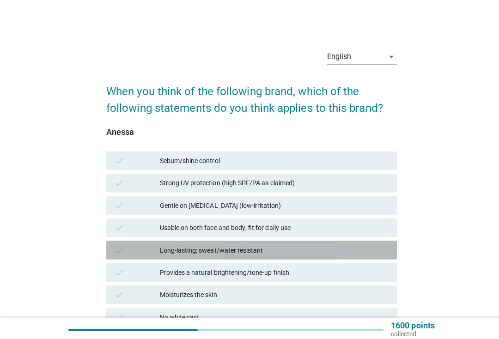
click at [346, 253] on div "Long-lasting; sweat/water resistant" at bounding box center [272, 247] width 228 height 11
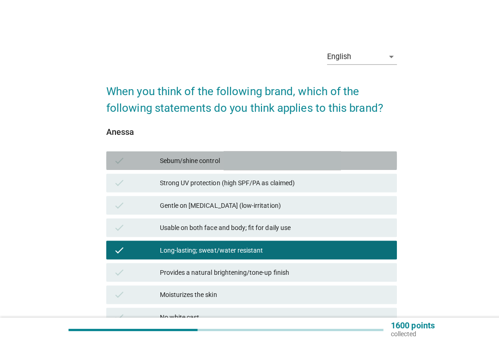
click at [346, 166] on div "check Sebum/shine control" at bounding box center [249, 159] width 288 height 18
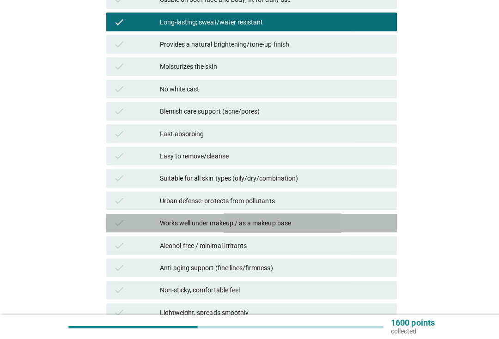
click at [151, 218] on div "check" at bounding box center [136, 223] width 46 height 11
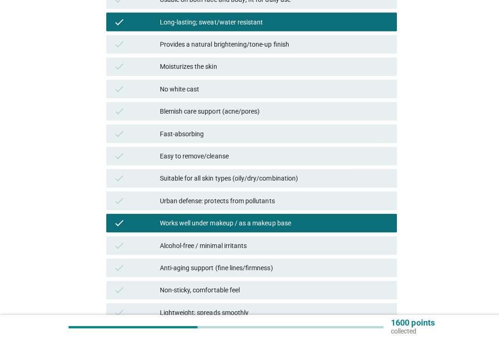
click at [153, 281] on div "check Non-sticky, comfortable feel" at bounding box center [249, 290] width 288 height 18
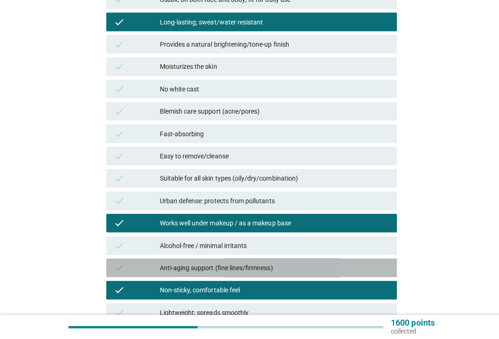
click at [141, 273] on div "check Anti-aging support (fine lines/firmness)" at bounding box center [249, 268] width 288 height 18
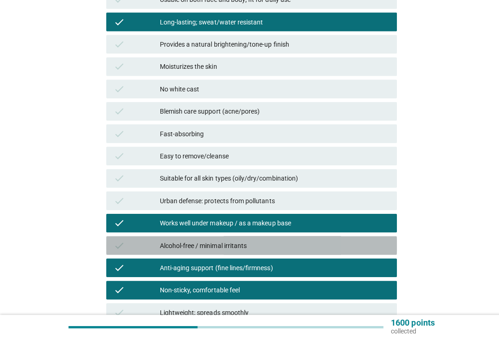
click at [146, 244] on div "check" at bounding box center [136, 246] width 46 height 11
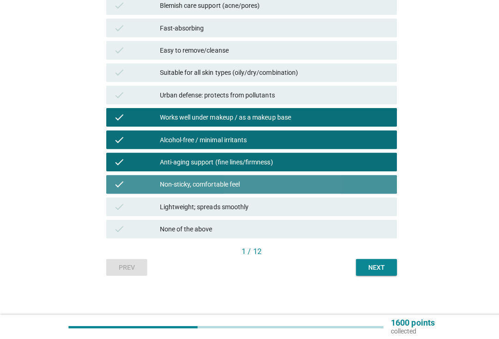
scroll to position [331, 0]
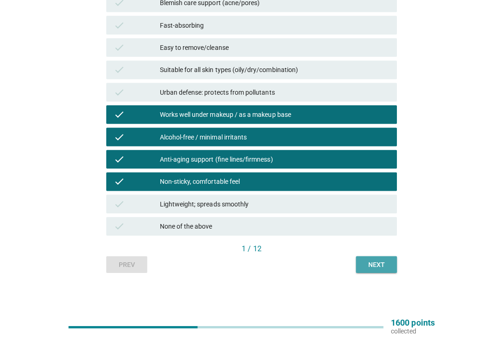
click at [370, 261] on div "Next" at bounding box center [373, 265] width 26 height 10
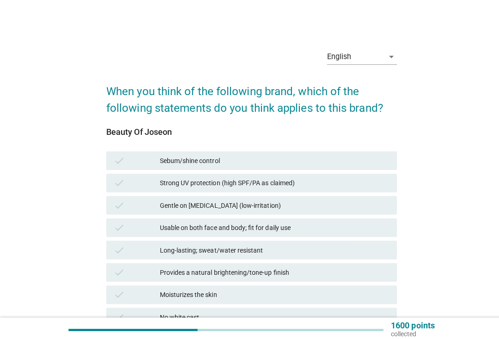
click at [336, 167] on div "check Sebum/shine control" at bounding box center [249, 159] width 288 height 18
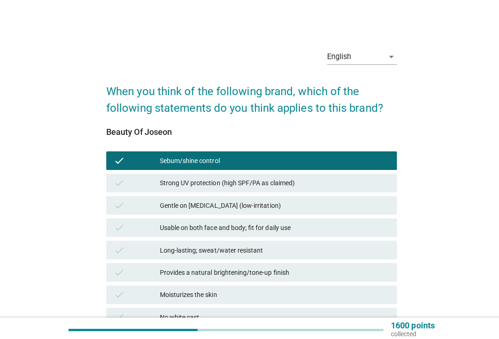
click at [329, 255] on div "check Long-lasting; sweat/water resistant" at bounding box center [249, 248] width 288 height 18
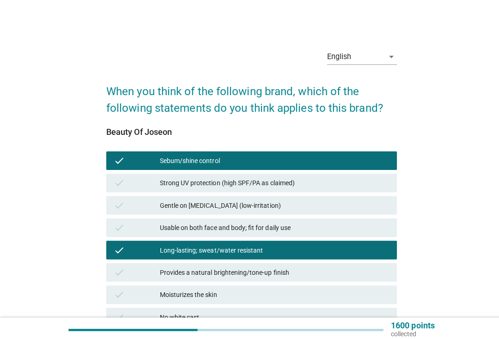
click at [332, 289] on div "Moisturizes the skin" at bounding box center [272, 292] width 228 height 11
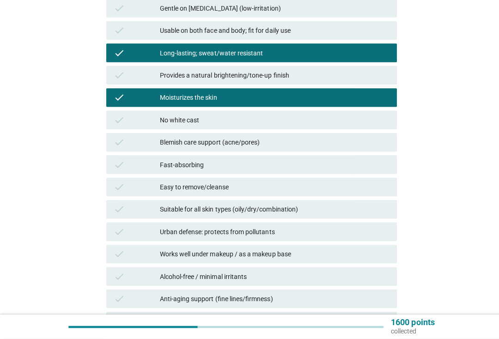
scroll to position [193, 0]
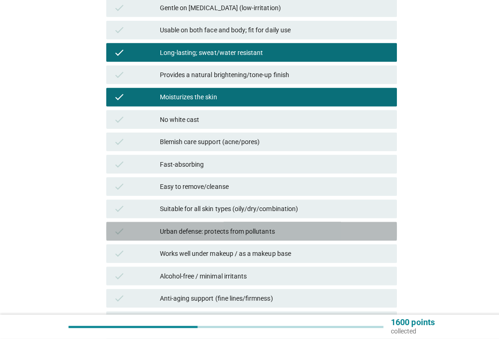
click at [148, 231] on div "check" at bounding box center [136, 232] width 46 height 11
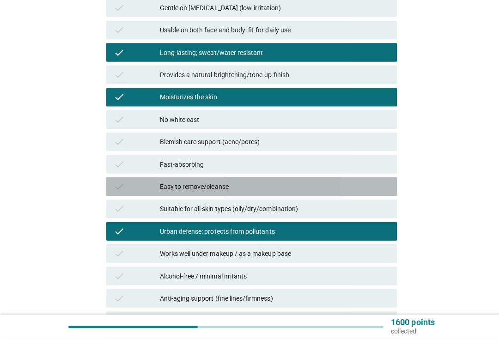
click at [123, 182] on icon "check" at bounding box center [118, 187] width 11 height 11
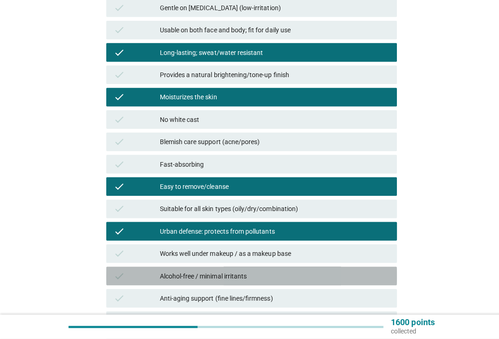
click at [332, 271] on div "Alcohol-free / minimal irritants" at bounding box center [272, 276] width 228 height 11
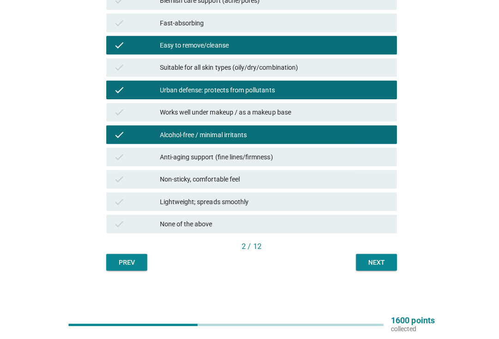
scroll to position [331, 0]
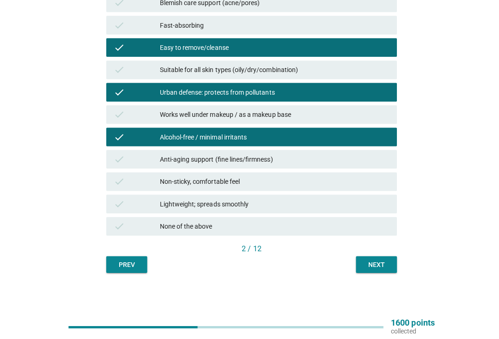
click at [358, 257] on button "Next" at bounding box center [373, 265] width 41 height 17
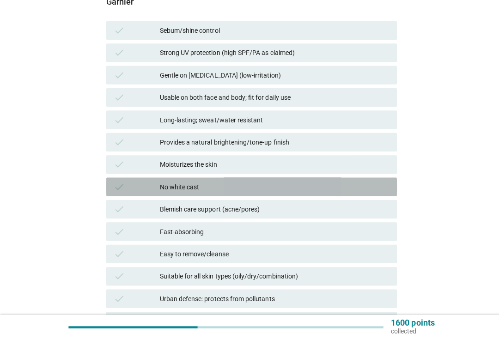
click at [354, 182] on div "No white cast" at bounding box center [272, 187] width 228 height 11
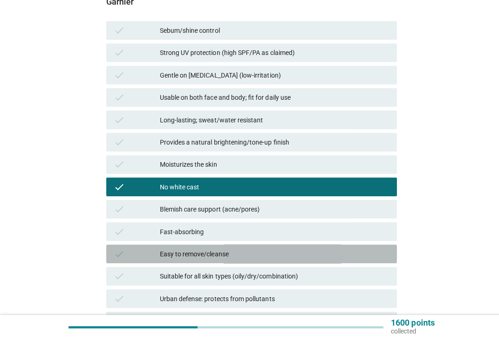
click at [339, 253] on div "Easy to remove/cleanse" at bounding box center [272, 254] width 228 height 11
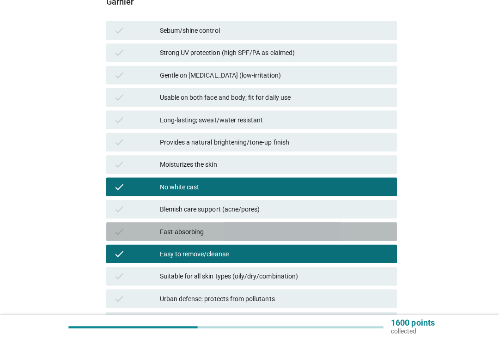
click at [158, 223] on div "check Fast-absorbing" at bounding box center [249, 232] width 288 height 18
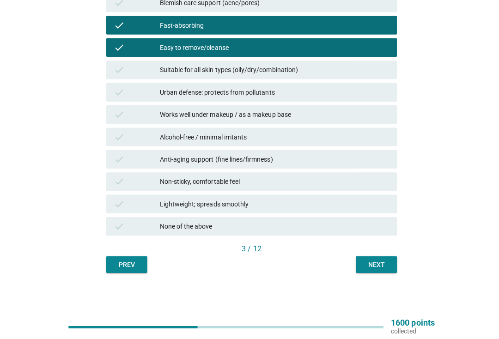
click at [122, 167] on div "check Anti-aging support (fine lines/firmness)" at bounding box center [249, 160] width 288 height 18
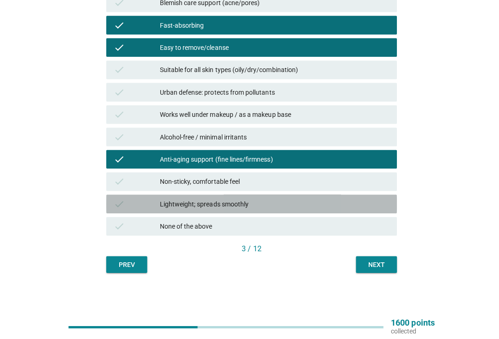
click at [141, 201] on div "check" at bounding box center [136, 204] width 46 height 11
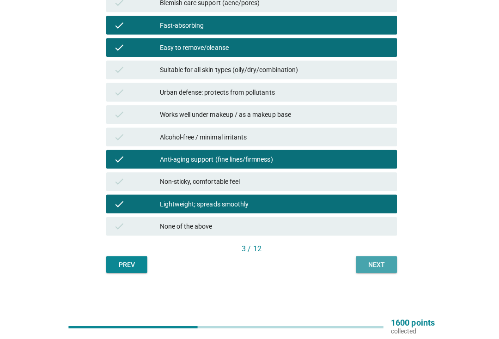
click at [372, 261] on div "Next" at bounding box center [373, 265] width 26 height 10
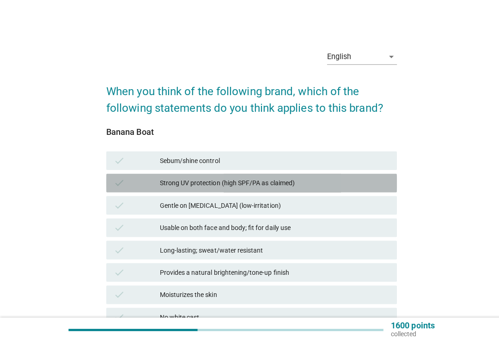
click at [334, 182] on div "Strong UV protection (high SPF/PA as claimed)" at bounding box center [272, 181] width 228 height 11
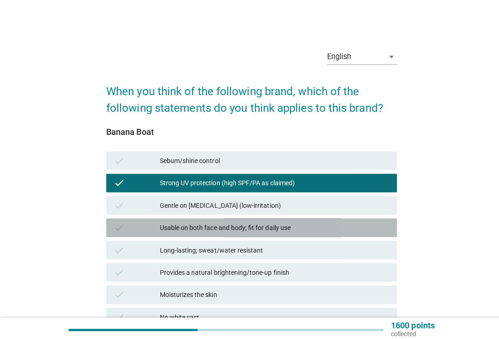
click at [157, 231] on div "check Usable on both face and body; fit for daily use" at bounding box center [249, 226] width 288 height 18
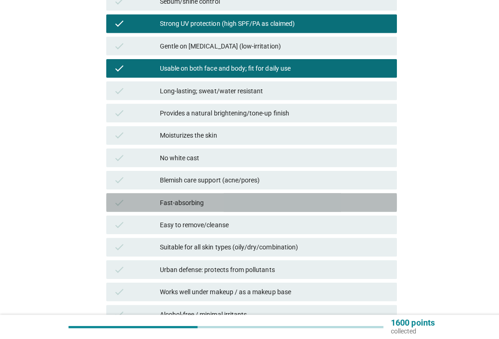
click at [331, 208] on div "check Fast-absorbing" at bounding box center [249, 203] width 288 height 18
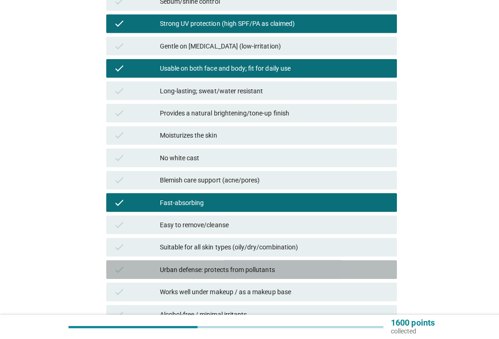
click at [326, 267] on div "Urban defense: protects from pollutants" at bounding box center [272, 270] width 228 height 11
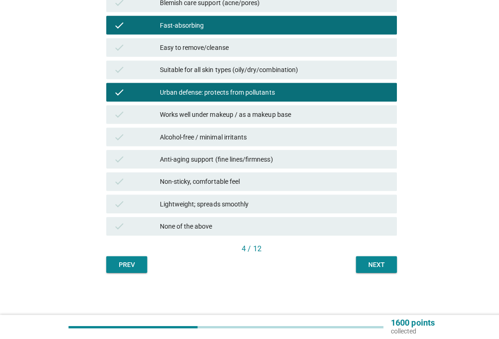
click at [372, 268] on button "Next" at bounding box center [373, 265] width 41 height 17
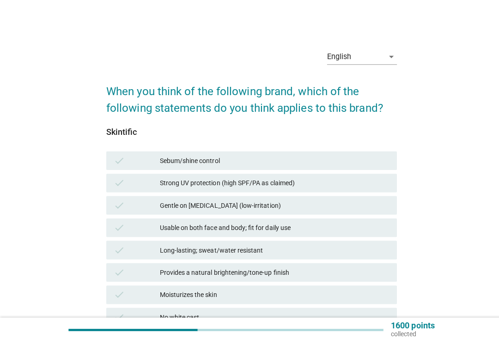
click at [138, 195] on div "check Gentle on sensitive skin (low-irritation)" at bounding box center [249, 203] width 288 height 18
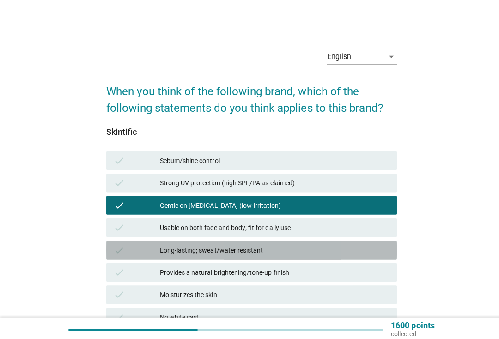
click at [148, 240] on div "check Long-lasting; sweat/water resistant" at bounding box center [249, 248] width 288 height 18
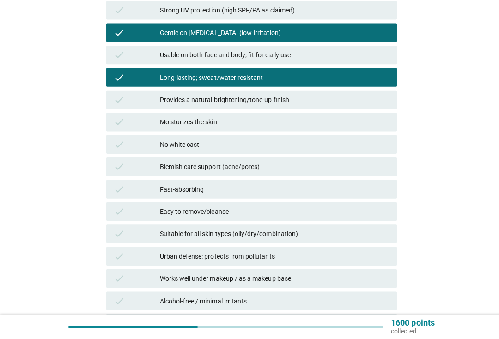
scroll to position [206, 0]
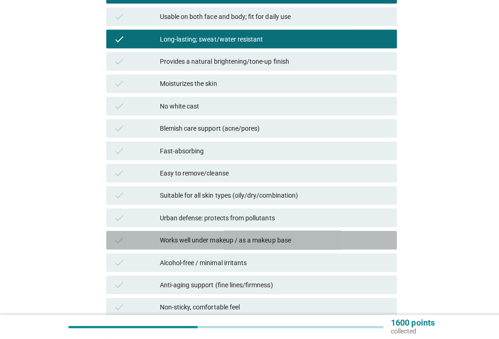
click at [139, 232] on div "check Works well under makeup / as a makeup base" at bounding box center [249, 241] width 288 height 18
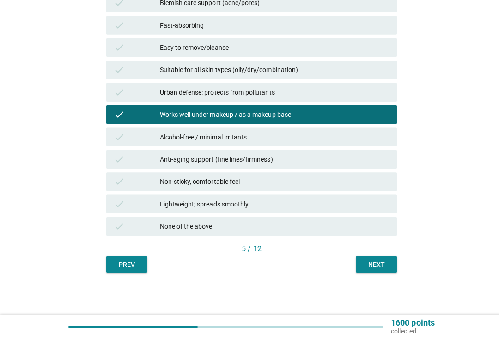
click at [380, 262] on div "Next" at bounding box center [373, 265] width 26 height 10
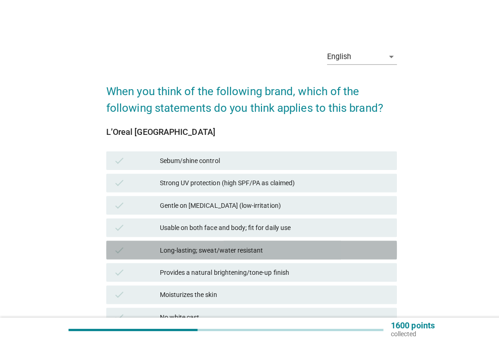
click at [150, 247] on div "check" at bounding box center [136, 247] width 46 height 11
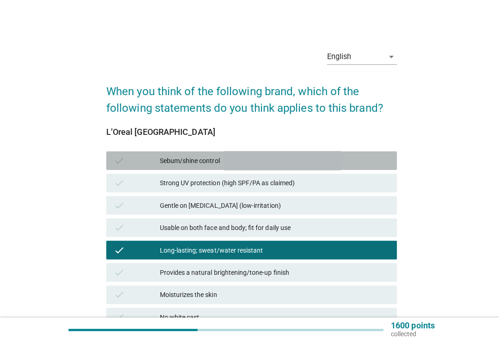
click at [133, 164] on div "check" at bounding box center [136, 159] width 46 height 11
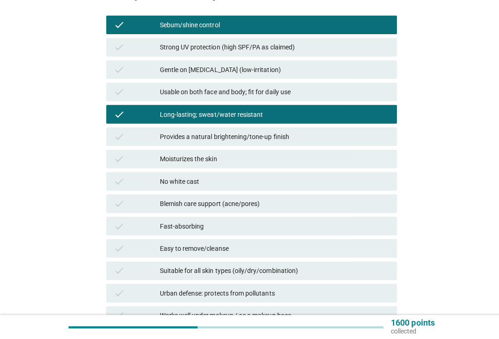
scroll to position [133, 0]
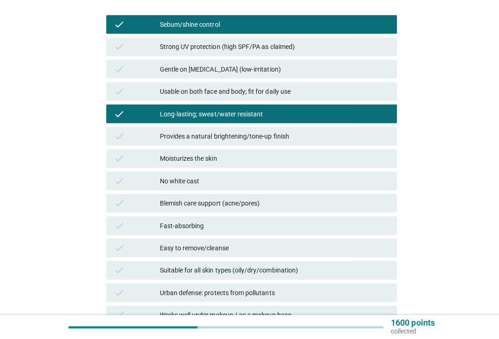
click at [139, 217] on div "check Fast-absorbing" at bounding box center [249, 226] width 288 height 18
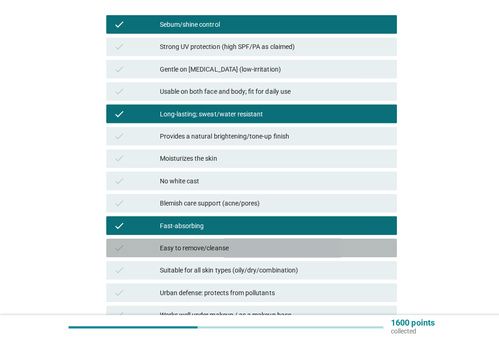
click at [148, 239] on div "check Easy to remove/cleanse" at bounding box center [249, 248] width 288 height 18
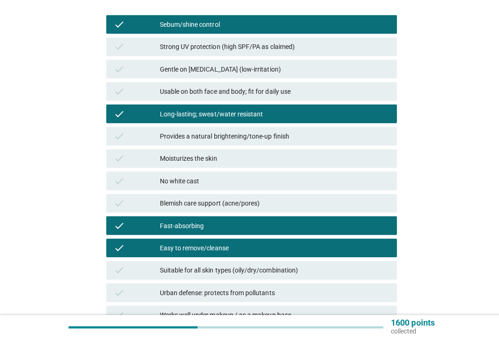
click at [151, 274] on div "check Suitable for all skin types (oily/dry/combination)" at bounding box center [249, 270] width 288 height 18
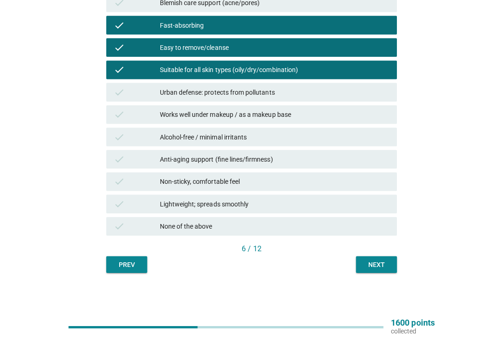
click at [145, 222] on div "check" at bounding box center [136, 227] width 46 height 11
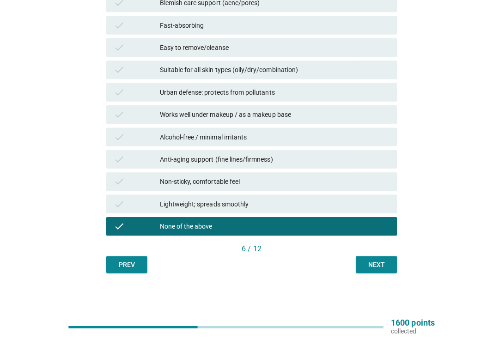
click at [139, 210] on div "check Lightweight; spreads smoothly" at bounding box center [249, 205] width 288 height 18
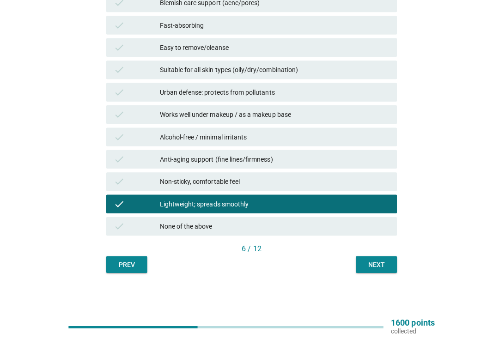
click at [365, 266] on div "Next" at bounding box center [373, 265] width 26 height 10
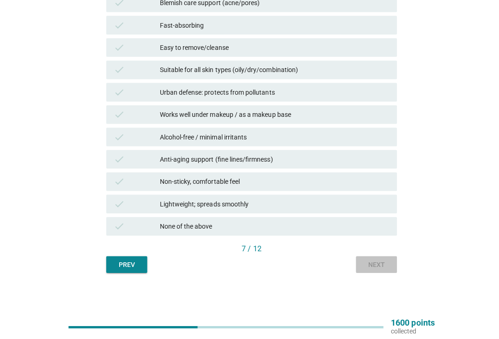
scroll to position [0, 0]
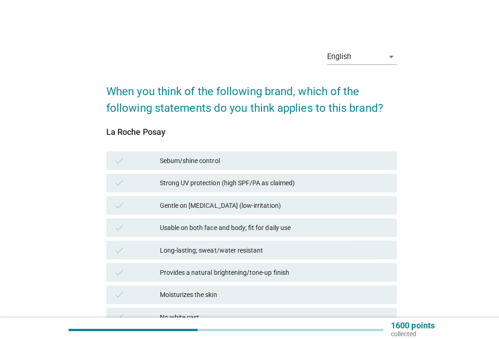
click at [144, 190] on div "check Strong UV protection (high SPF/PA as claimed)" at bounding box center [249, 181] width 288 height 18
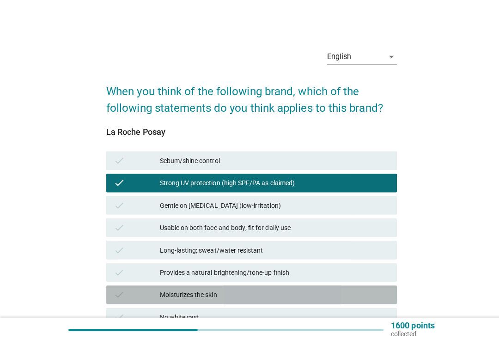
click at [152, 286] on div "check Moisturizes the skin" at bounding box center [249, 292] width 288 height 18
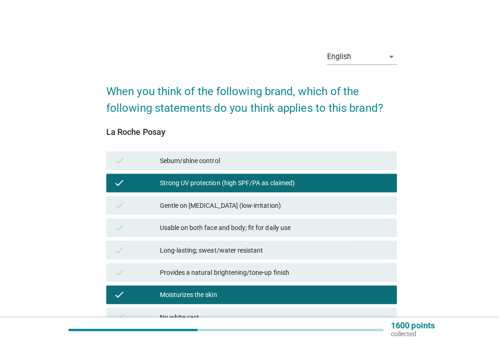
click at [151, 217] on div "check Usable on both face and body; fit for daily use" at bounding box center [249, 226] width 288 height 18
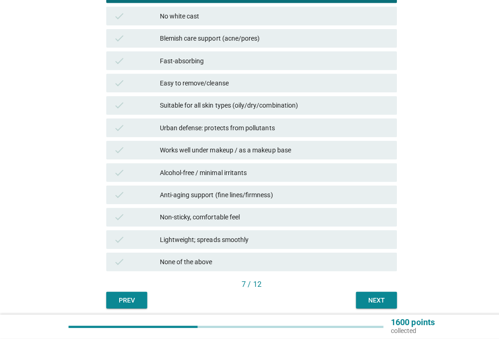
scroll to position [296, 0]
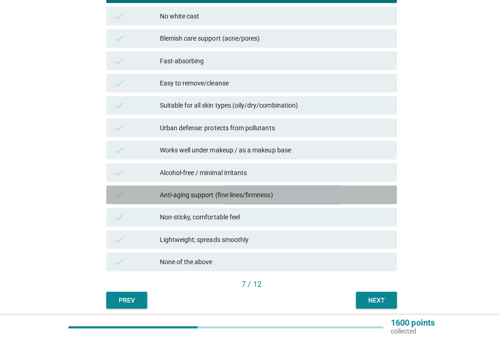
click at [133, 196] on div "check" at bounding box center [136, 195] width 46 height 11
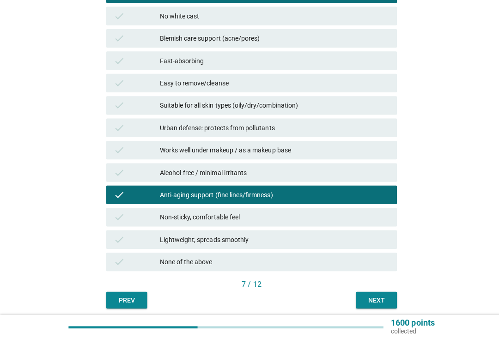
click at [374, 304] on button "Next" at bounding box center [373, 300] width 41 height 17
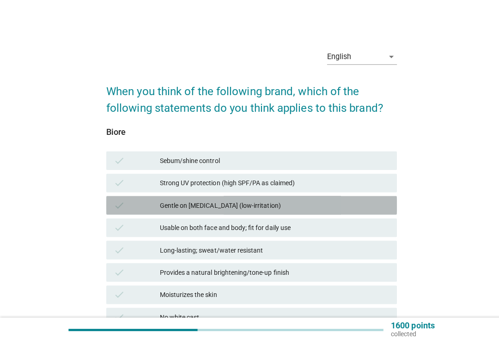
click at [140, 201] on div "check" at bounding box center [136, 203] width 46 height 11
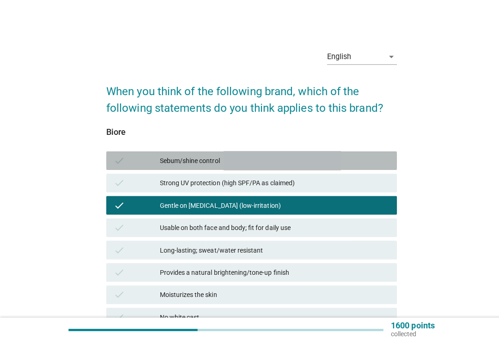
click at [341, 163] on div "Sebum/shine control" at bounding box center [272, 159] width 228 height 11
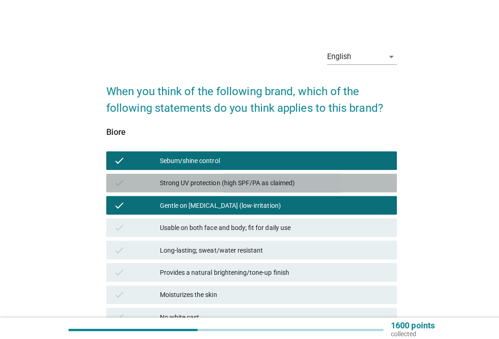
click at [337, 188] on div "check Strong UV protection (high SPF/PA as claimed)" at bounding box center [249, 181] width 288 height 18
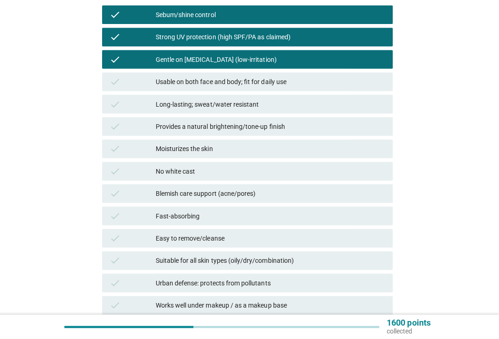
scroll to position [142, 0]
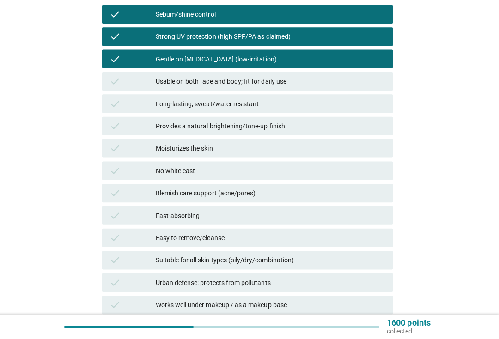
click at [146, 240] on div "check" at bounding box center [136, 238] width 46 height 11
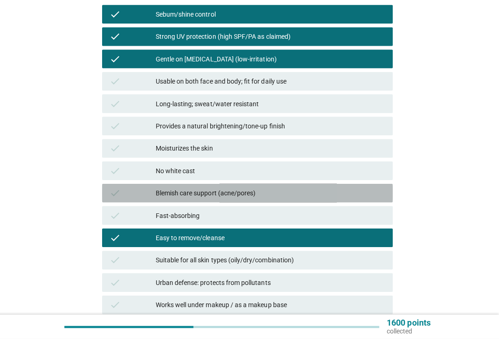
click at [131, 185] on div "check Blemish care support (acne/pores)" at bounding box center [249, 194] width 288 height 18
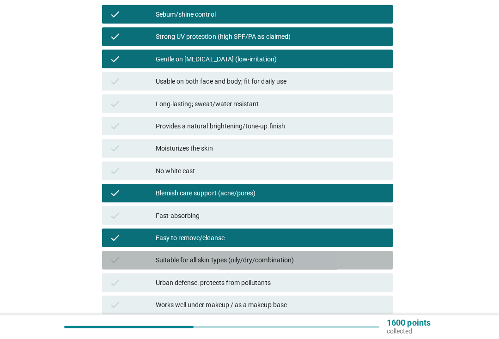
click at [334, 266] on div "check Suitable for all skin types (oily/dry/combination)" at bounding box center [249, 261] width 288 height 18
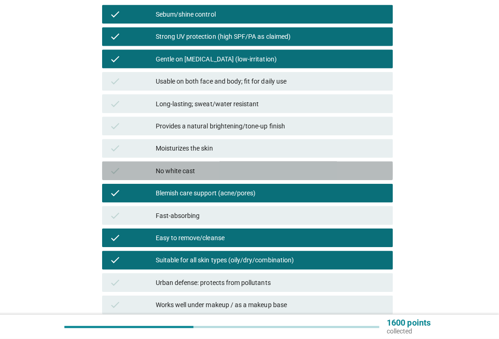
click at [339, 163] on div "check No white cast" at bounding box center [249, 172] width 288 height 18
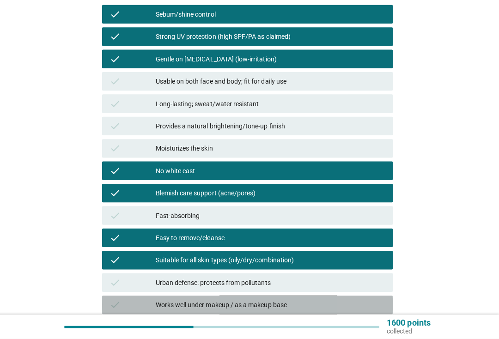
click at [150, 296] on div "check Works well under makeup / as a makeup base" at bounding box center [249, 305] width 288 height 18
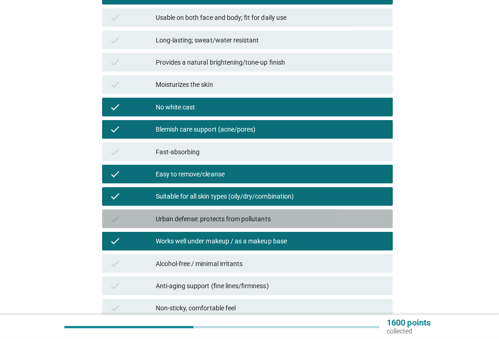
scroll to position [331, 0]
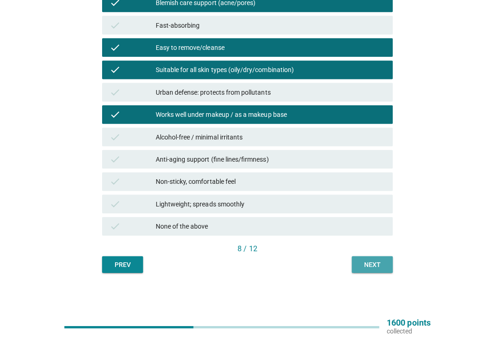
click at [377, 265] on div "Next" at bounding box center [373, 265] width 26 height 10
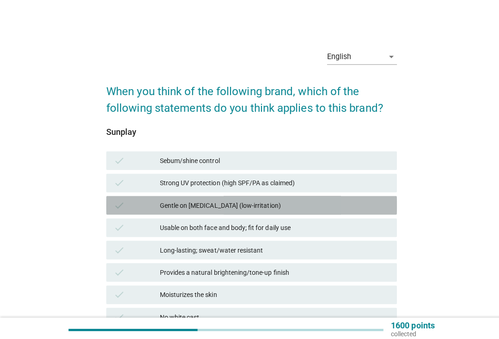
click at [138, 197] on div "check Gentle on sensitive skin (low-irritation)" at bounding box center [249, 203] width 288 height 18
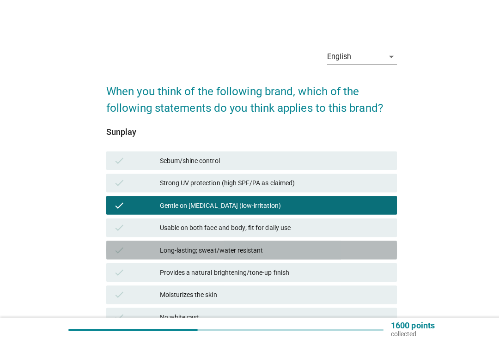
click at [148, 254] on div "check Long-lasting; sweat/water resistant" at bounding box center [249, 248] width 288 height 18
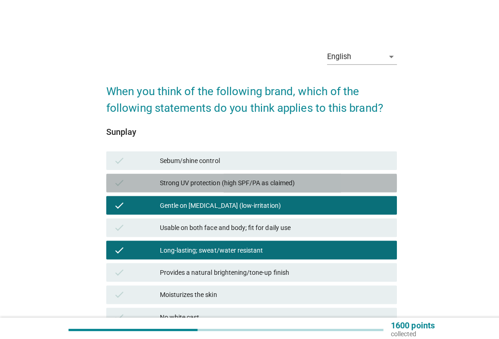
click at [332, 180] on div "Strong UV protection (high SPF/PA as claimed)" at bounding box center [272, 181] width 228 height 11
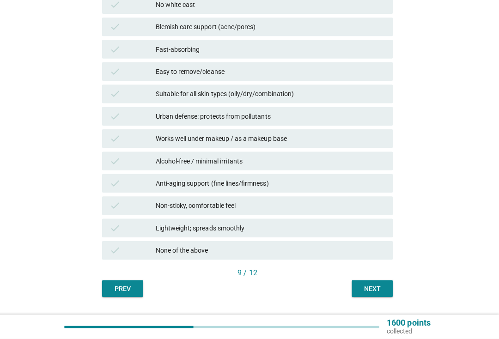
scroll to position [307, 0]
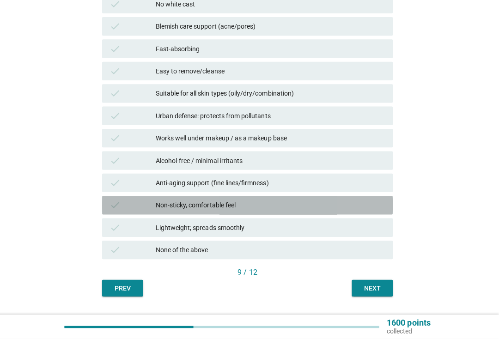
click at [139, 204] on div "check" at bounding box center [136, 206] width 46 height 11
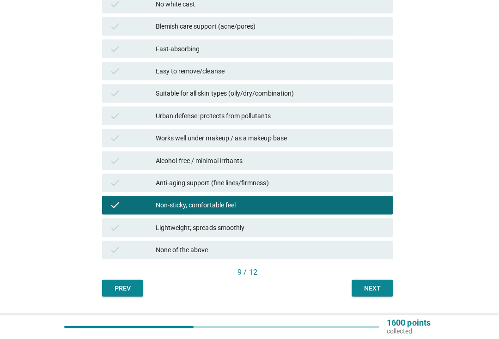
click at [375, 284] on div "Next" at bounding box center [373, 289] width 26 height 10
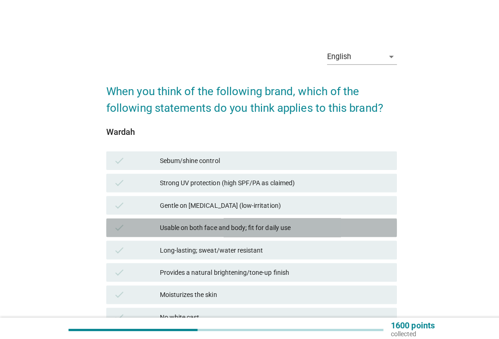
click at [149, 219] on div "check Usable on both face and body; fit for daily use" at bounding box center [249, 226] width 288 height 18
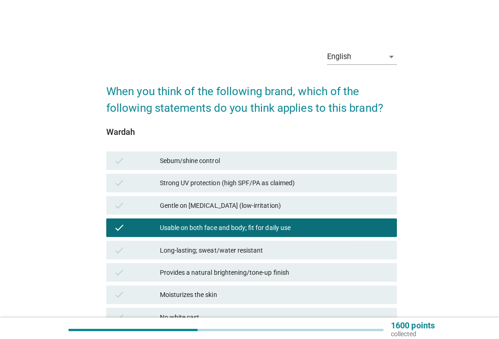
click at [151, 257] on div "check Long-lasting; sweat/water resistant" at bounding box center [249, 248] width 288 height 18
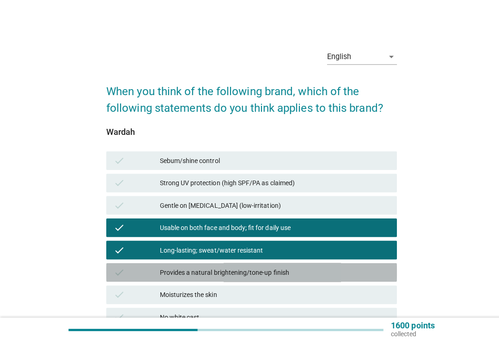
click at [335, 265] on div "Provides a natural brightening/tone-up finish" at bounding box center [272, 270] width 228 height 11
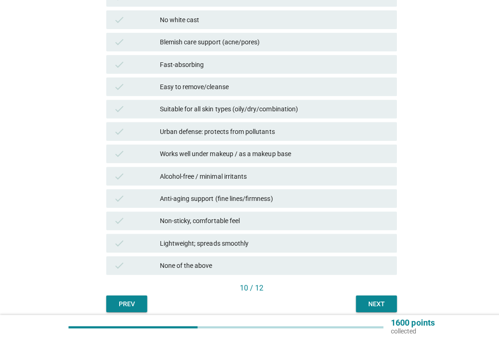
scroll to position [331, 0]
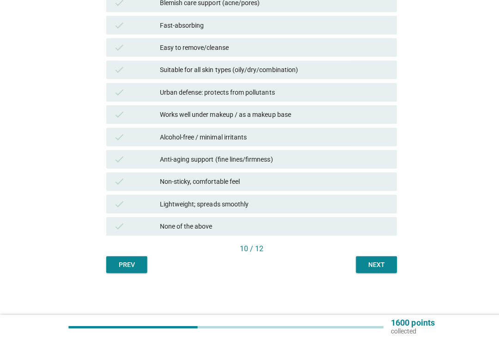
click at [381, 260] on div "Next" at bounding box center [373, 265] width 26 height 10
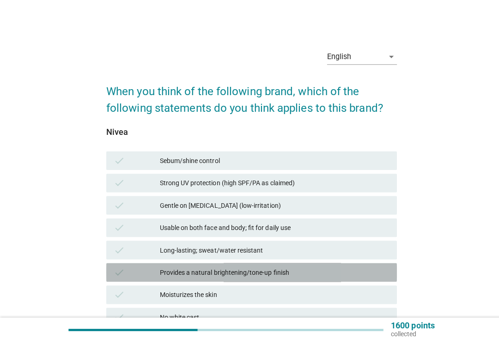
click at [335, 272] on div "Provides a natural brightening/tone-up finish" at bounding box center [272, 270] width 228 height 11
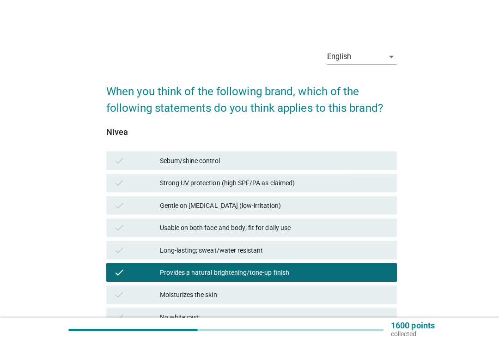
click at [336, 190] on div "check Strong UV protection (high SPF/PA as claimed)" at bounding box center [249, 181] width 288 height 18
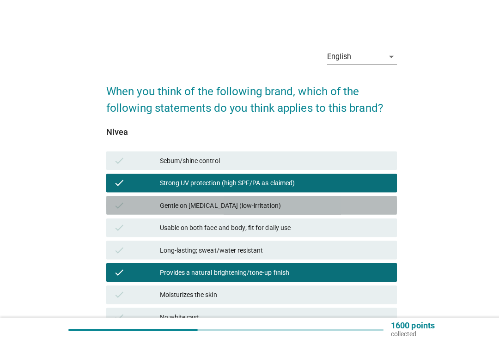
click at [139, 204] on div "check" at bounding box center [136, 203] width 46 height 11
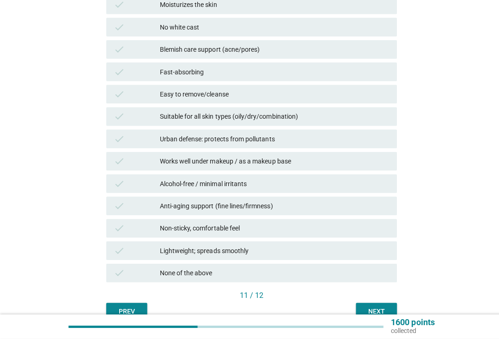
scroll to position [295, 0]
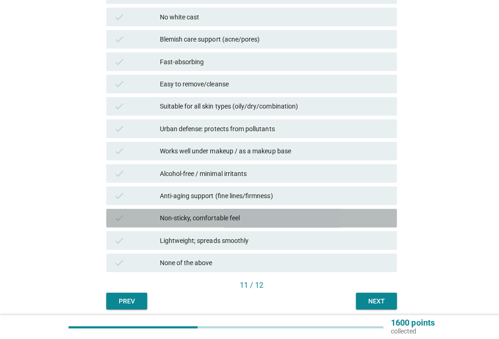
click at [134, 210] on div "check Non-sticky, comfortable feel" at bounding box center [249, 219] width 288 height 18
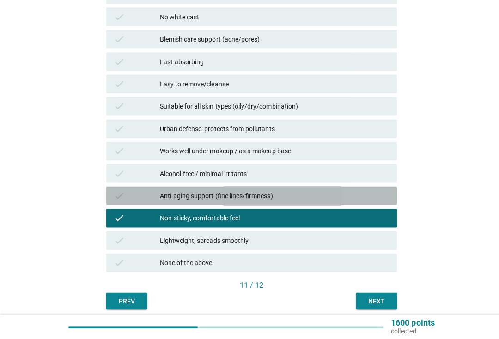
click at [120, 187] on div "check Anti-aging support (fine lines/firmness)" at bounding box center [249, 196] width 288 height 18
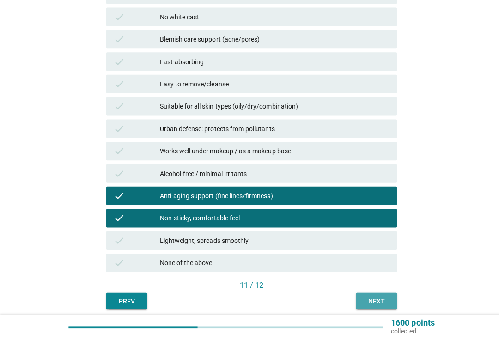
click at [366, 299] on div "Next" at bounding box center [373, 301] width 26 height 10
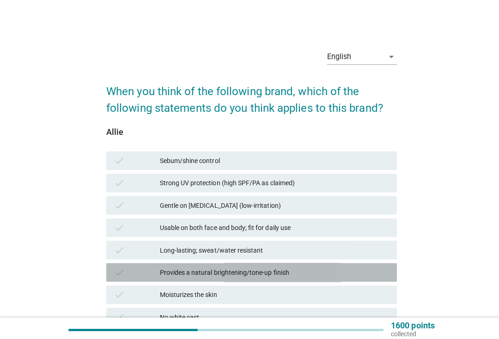
click at [339, 277] on div "check Provides a natural brightening/tone-up finish" at bounding box center [249, 270] width 288 height 18
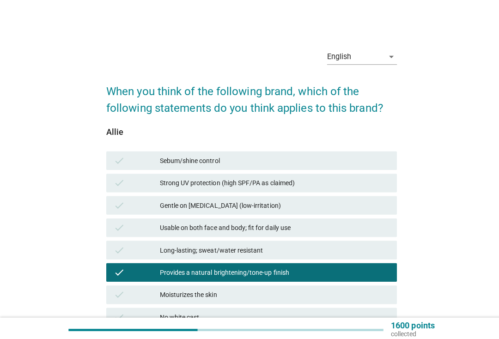
click at [350, 176] on div "Strong UV protection (high SPF/PA as claimed)" at bounding box center [272, 181] width 228 height 11
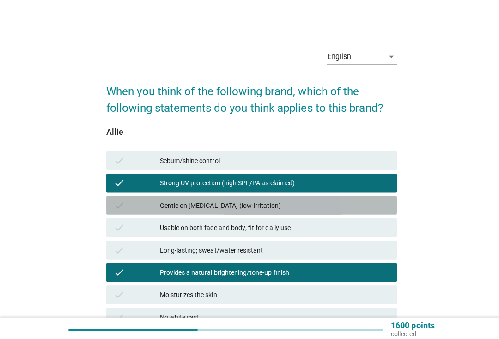
click at [339, 205] on div "Gentle on sensitive skin (low-irritation)" at bounding box center [272, 203] width 228 height 11
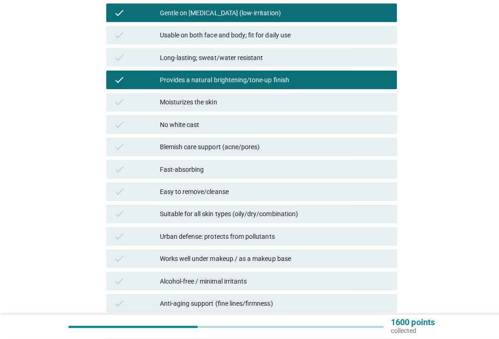
scroll to position [188, 0]
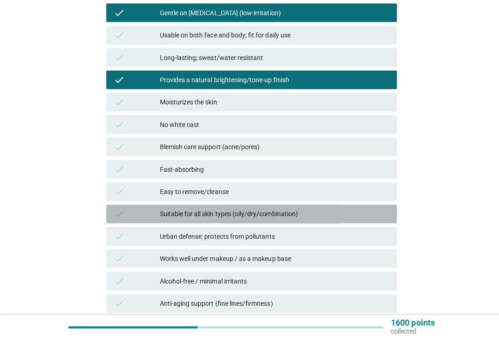
click at [342, 217] on div "Suitable for all skin types (oily/dry/combination)" at bounding box center [272, 214] width 228 height 11
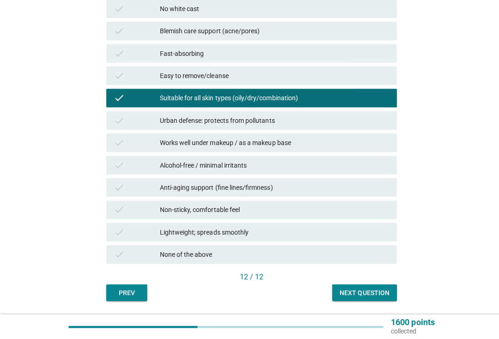
scroll to position [331, 0]
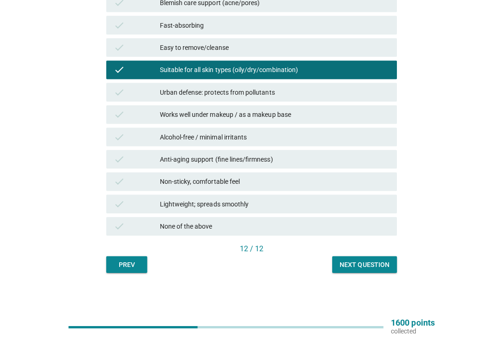
click at [354, 265] on div "Next question" at bounding box center [361, 265] width 49 height 10
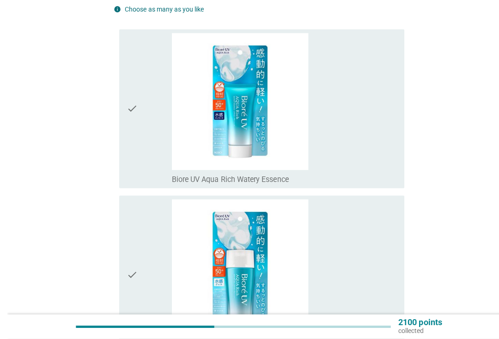
scroll to position [178, 0]
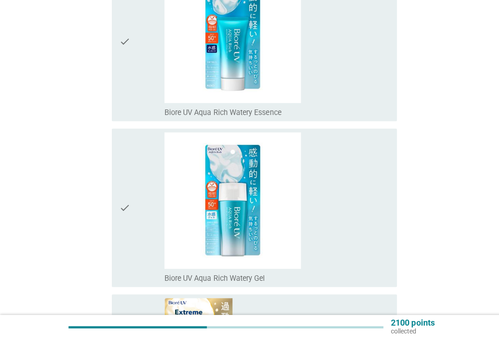
click at [358, 193] on div "check_box_outline_blank Biore UV Aqua Rich Watery Gel" at bounding box center [274, 209] width 223 height 150
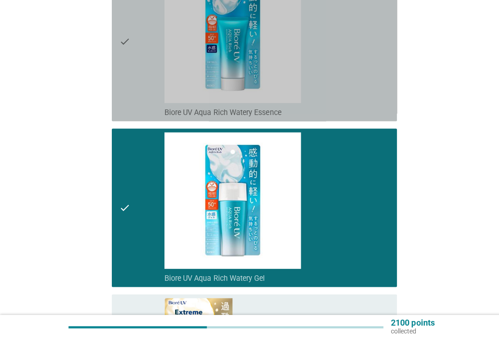
click at [348, 85] on div "check_box_outline_blank Biore UV Aqua Rich Watery Essence" at bounding box center [274, 44] width 223 height 150
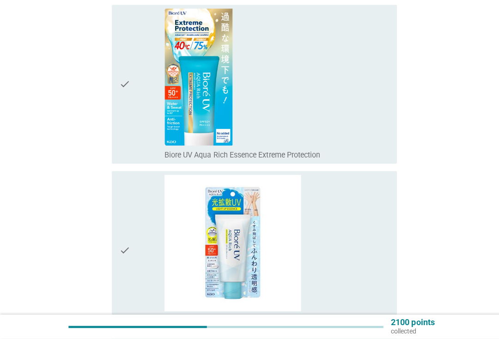
scroll to position [501, 0]
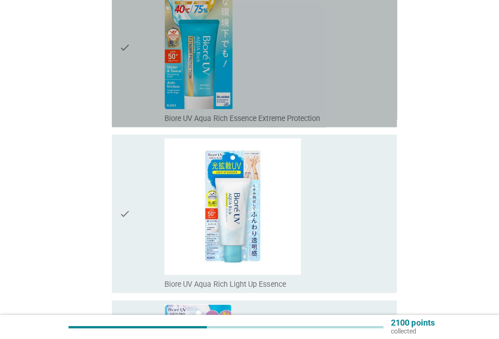
click at [358, 99] on div "check_box_outline_blank Biore UV Aqua Rich Essence Extreme Protection" at bounding box center [274, 50] width 223 height 150
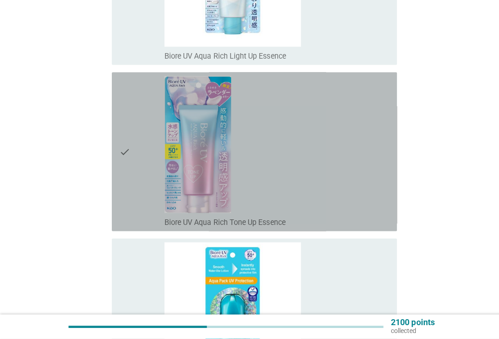
click at [350, 163] on div "check_box_outline_blank Biore UV Aqua Rich Tone Up Essence" at bounding box center [274, 153] width 223 height 150
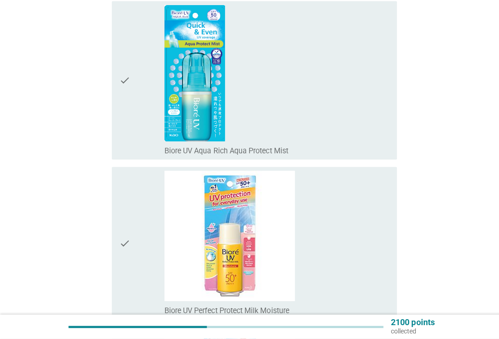
scroll to position [1128, 0]
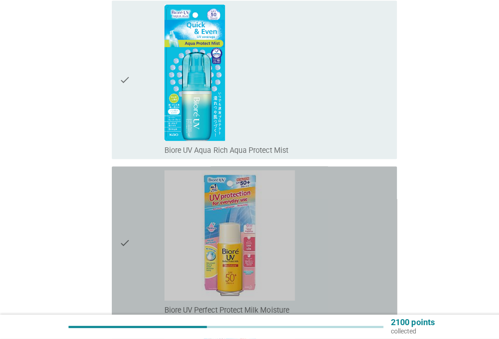
click at [347, 187] on div "check_box_outline_blank Biore UV Perfect Protect Milk Moisture" at bounding box center [274, 244] width 223 height 144
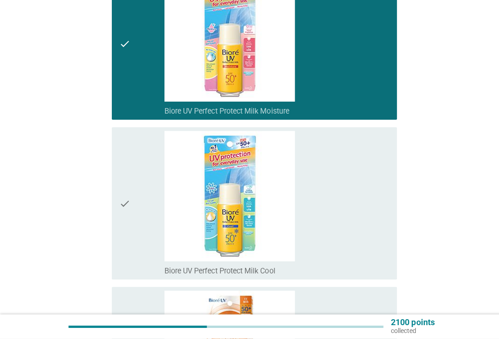
scroll to position [1409, 0]
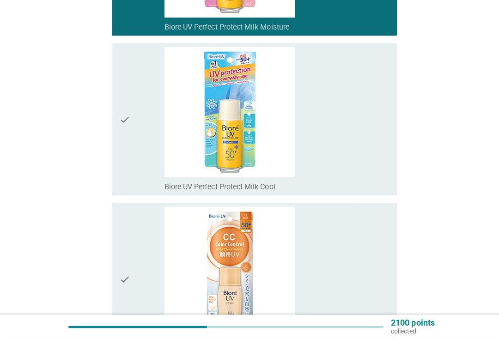
click at [135, 172] on div "check" at bounding box center [140, 121] width 45 height 144
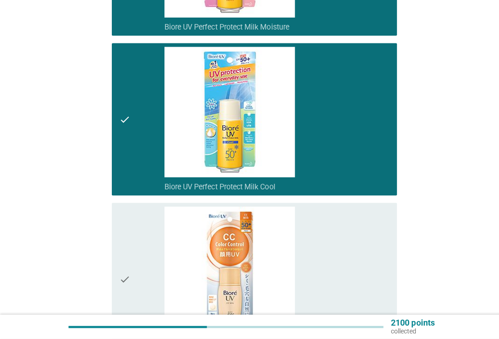
click at [142, 259] on div "check" at bounding box center [140, 280] width 45 height 144
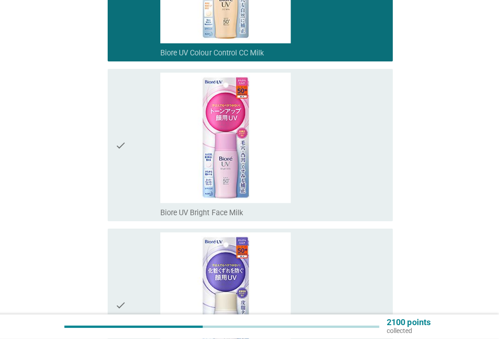
scroll to position [1717, 0]
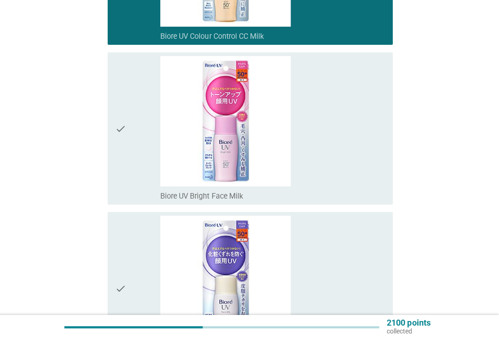
click at [129, 182] on div "check" at bounding box center [140, 130] width 45 height 144
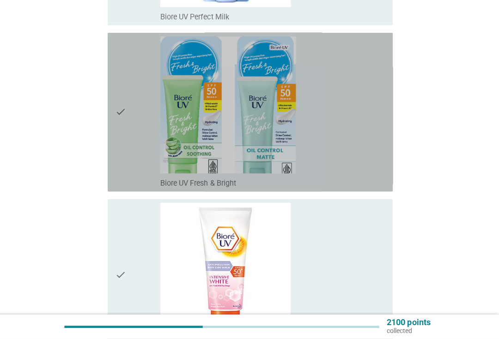
scroll to position [2211, 0]
click at [136, 184] on div "check" at bounding box center [140, 114] width 45 height 150
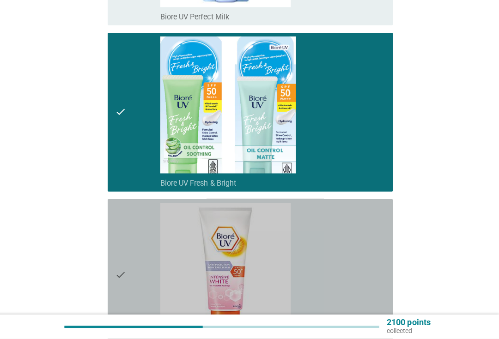
click at [145, 267] on div "check" at bounding box center [140, 276] width 45 height 144
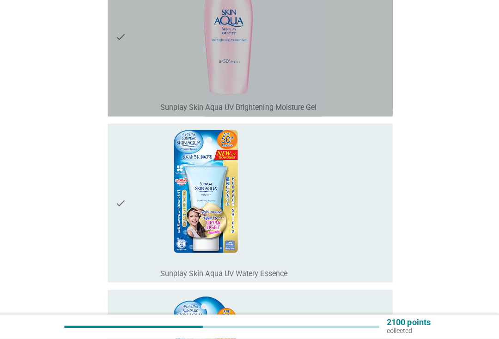
scroll to position [2925, 0]
click at [342, 78] on div "check_box_outline_blank Sunplay Skin Aqua UV Brightening Moisture Gel" at bounding box center [274, 39] width 223 height 150
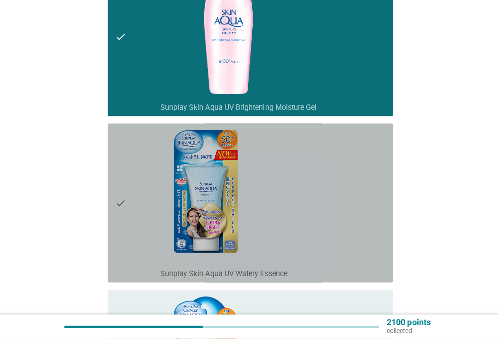
click at [137, 239] on div "check" at bounding box center [140, 204] width 45 height 150
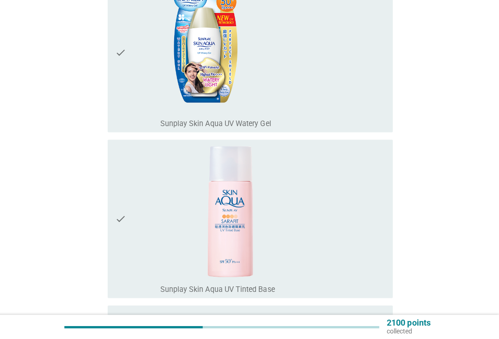
scroll to position [3239, 0]
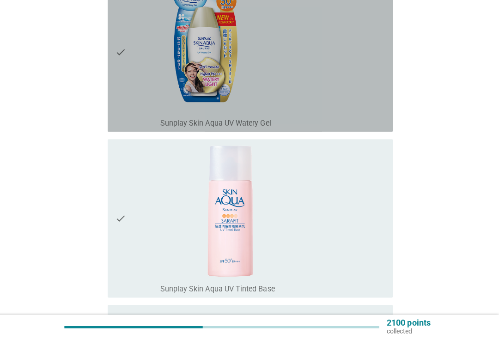
click at [347, 95] on div "check_box_outline_blank Sunplay Skin Aqua UV Watery Gel" at bounding box center [274, 55] width 223 height 150
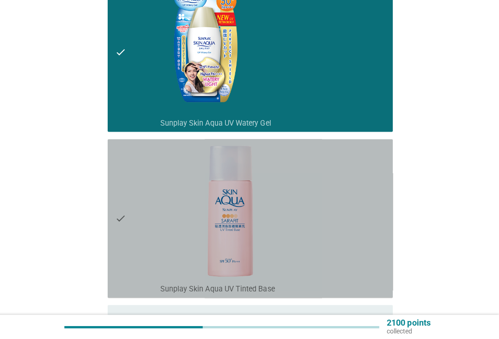
click at [139, 261] on div "check" at bounding box center [140, 220] width 45 height 150
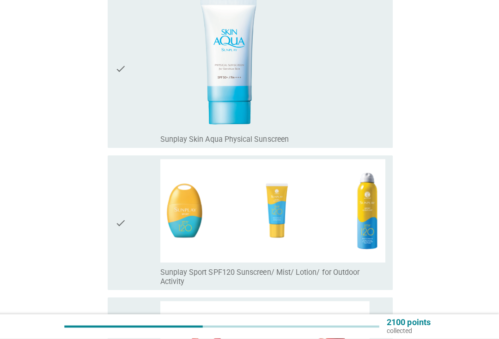
scroll to position [4540, 0]
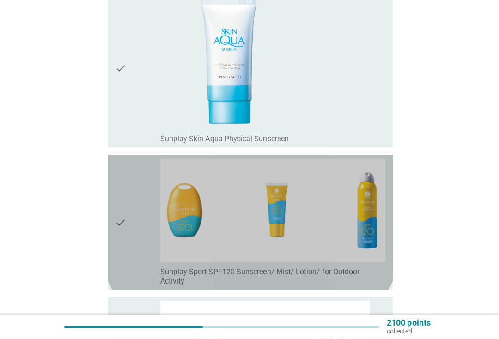
click at [141, 221] on div "check" at bounding box center [140, 223] width 45 height 126
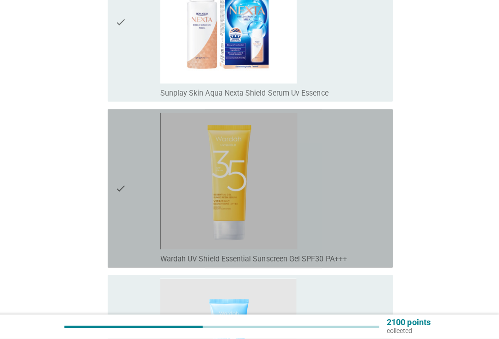
click at [136, 216] on div "check" at bounding box center [140, 190] width 45 height 150
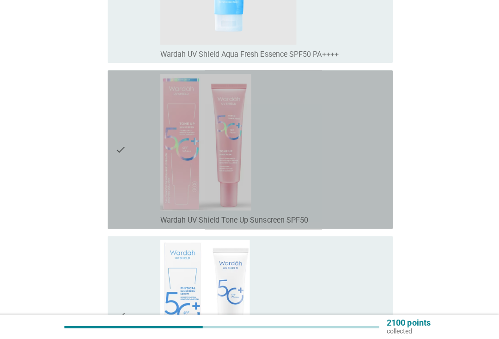
click at [136, 204] on div "check" at bounding box center [140, 151] width 45 height 150
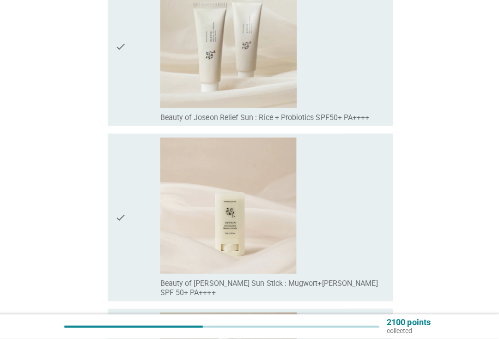
scroll to position [5865, 0]
click at [337, 188] on div "check_box_outline_blank Beauty of Joseon Matte Sun Stick : Mugwort+Camelia SPF …" at bounding box center [274, 218] width 223 height 159
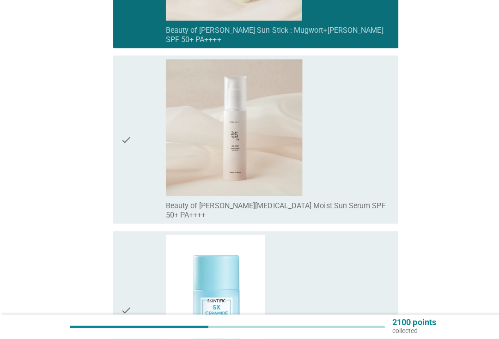
scroll to position [6129, 0]
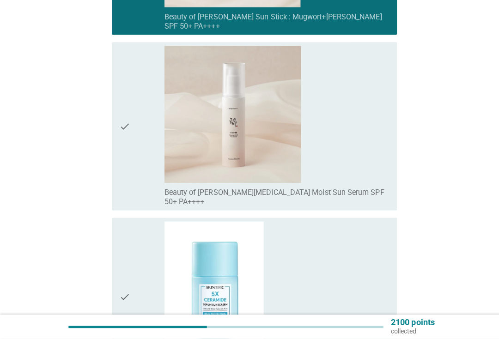
click at [360, 149] on div "check_box_outline_blank Beauty of Joseon Ginseng Moist Sun Serum SPF 50+ PA++++" at bounding box center [274, 127] width 223 height 159
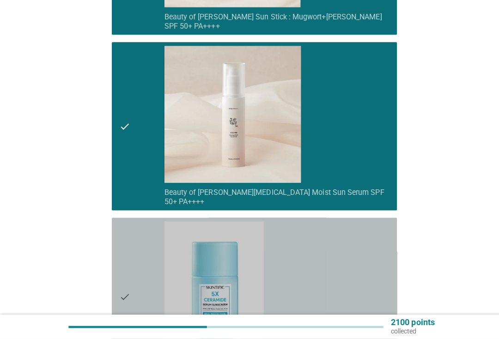
click at [342, 222] on div "check_box_outline_blank Skintific 5X Ceramide Serum Sunscreen Spf50 Pa++++" at bounding box center [274, 297] width 223 height 150
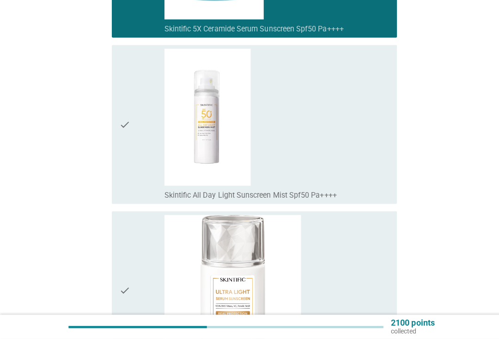
scroll to position [6465, 0]
click at [361, 141] on div "check_box_outline_blank Skintific All Day Light Sunscreen Mist Spf50 Pa++++" at bounding box center [274, 126] width 223 height 150
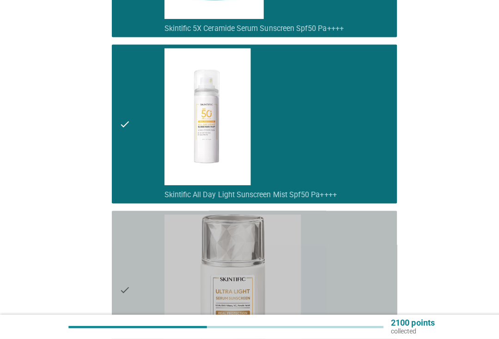
click at [339, 235] on div "check_box_outline_blank Skintific Sunscreen Light Serum SPF50 PA++++" at bounding box center [274, 291] width 223 height 150
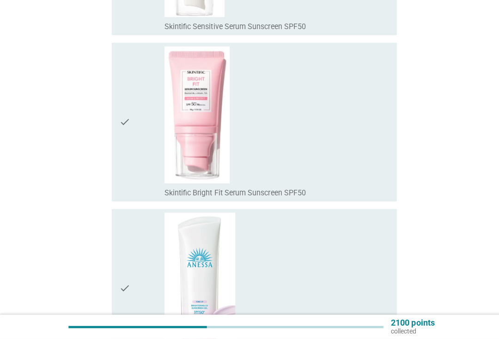
scroll to position [7496, 0]
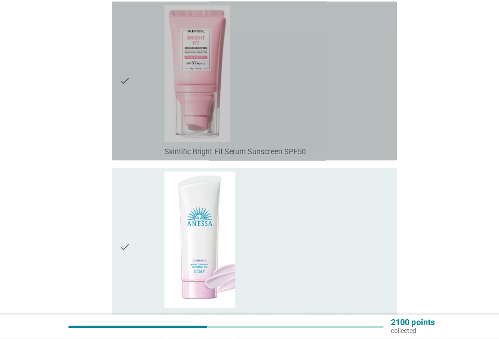
click at [367, 113] on div "check_box_outline_blank Skintific Bright Fit Serum Sunscreen SPF50" at bounding box center [274, 83] width 223 height 150
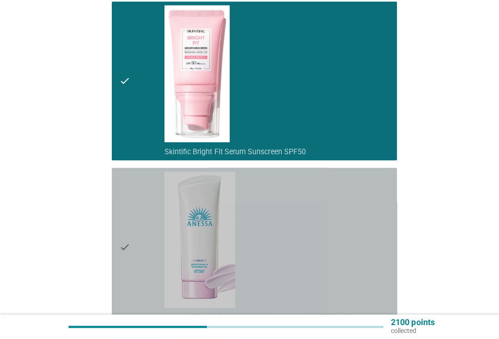
click at [338, 224] on div "check_box_outline_blank Anessa Brightening Perfect UV Sunscreen Gel SPF50+ PA++…" at bounding box center [274, 248] width 223 height 150
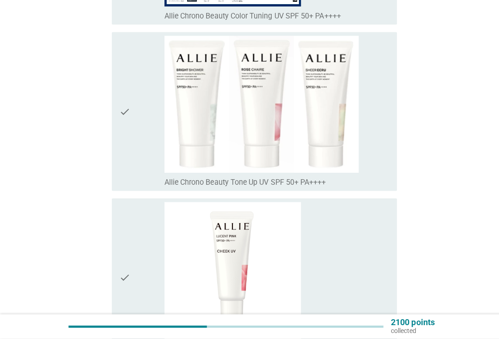
scroll to position [9277, 0]
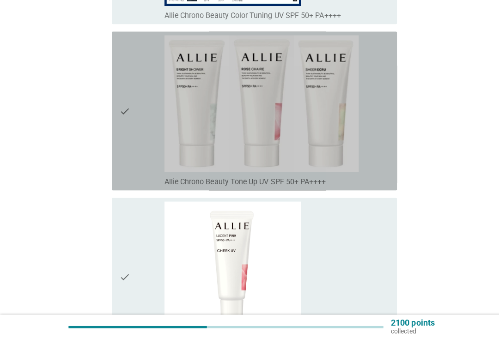
click at [362, 123] on div "check_box_outline_blank Allie Chrono Beauty Tone Up UV SPF 50+ PA++++" at bounding box center [274, 113] width 223 height 150
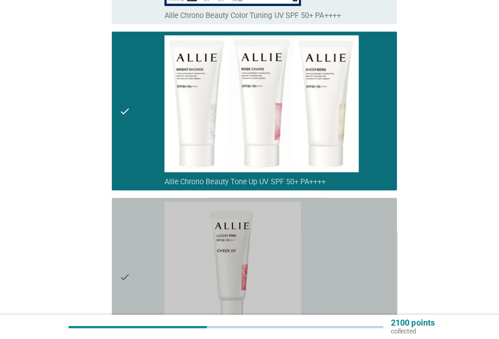
click at [161, 238] on div "check" at bounding box center [140, 278] width 45 height 150
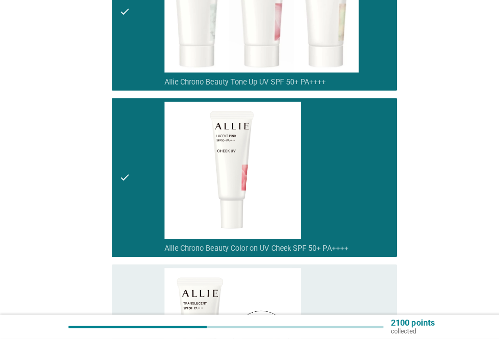
scroll to position [9611, 0]
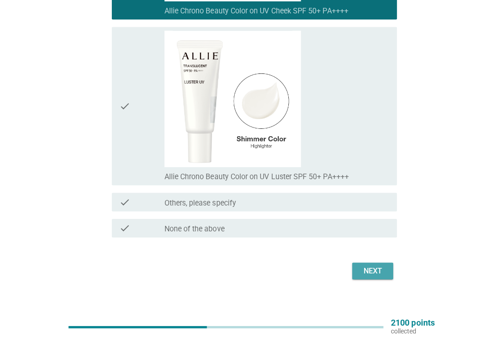
click at [365, 266] on div "Next" at bounding box center [369, 271] width 26 height 11
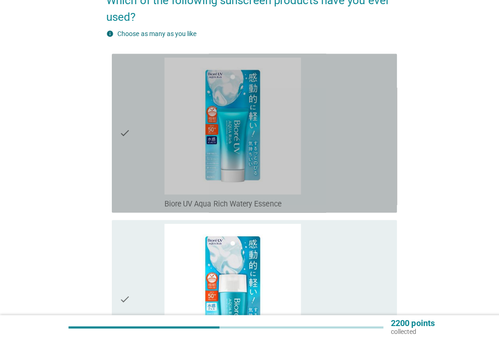
click at [139, 191] on div "check" at bounding box center [140, 135] width 45 height 150
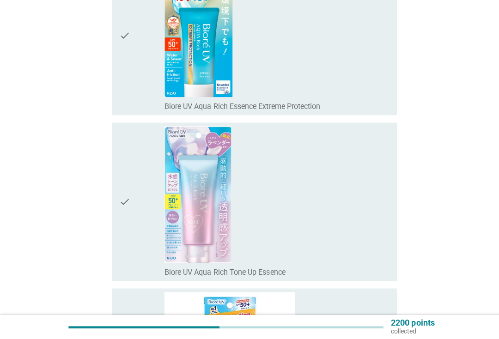
scroll to position [515, 0]
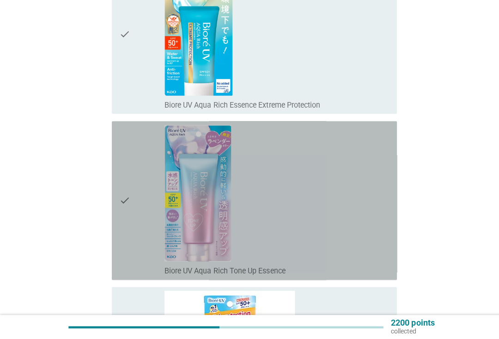
click at [155, 210] on div "check" at bounding box center [140, 202] width 45 height 150
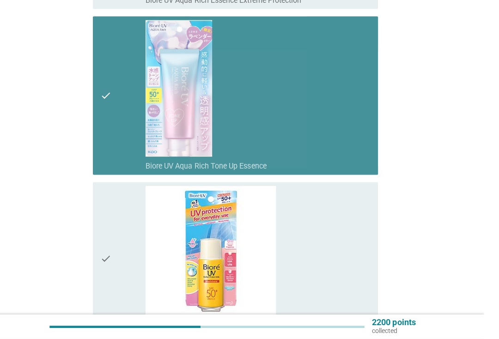
scroll to position [644, 0]
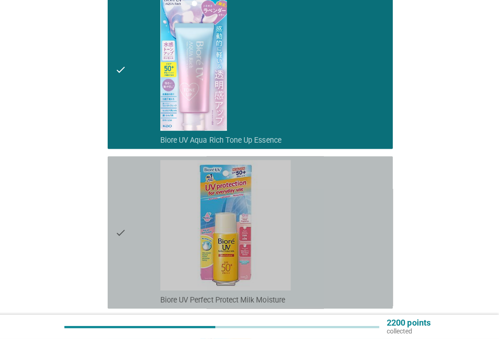
click at [146, 203] on div "check" at bounding box center [140, 234] width 45 height 144
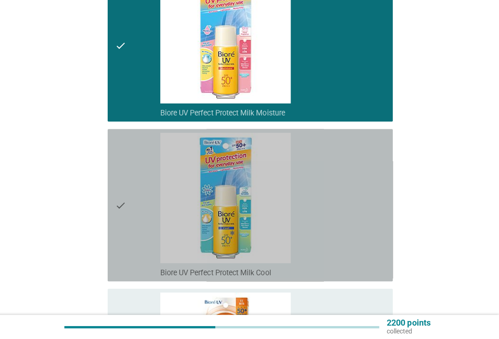
click at [145, 221] on div "check" at bounding box center [140, 206] width 45 height 144
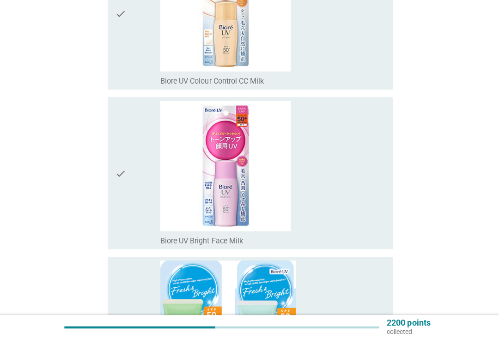
scroll to position [1191, 0]
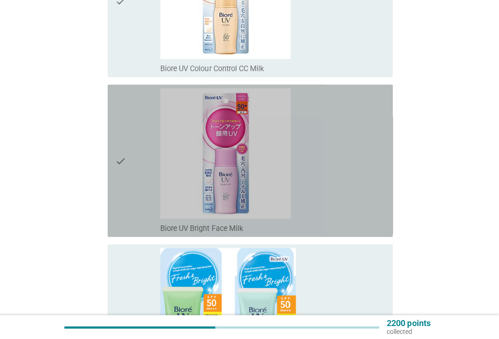
click at [135, 211] on div "check" at bounding box center [140, 162] width 45 height 144
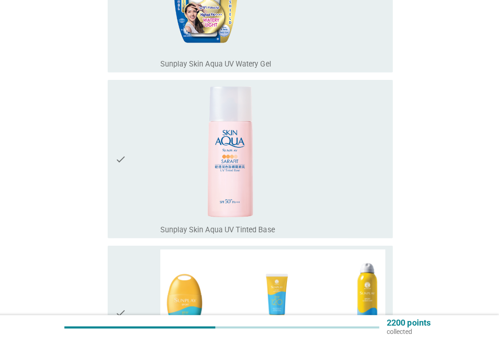
scroll to position [2207, 0]
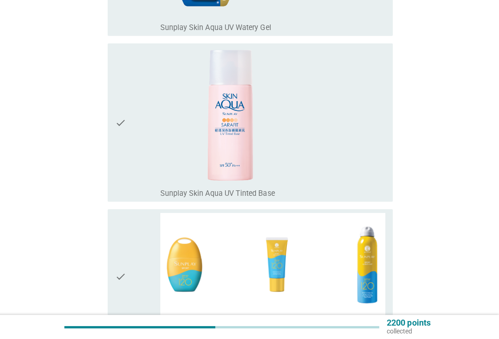
click at [144, 251] on div "check" at bounding box center [140, 277] width 45 height 126
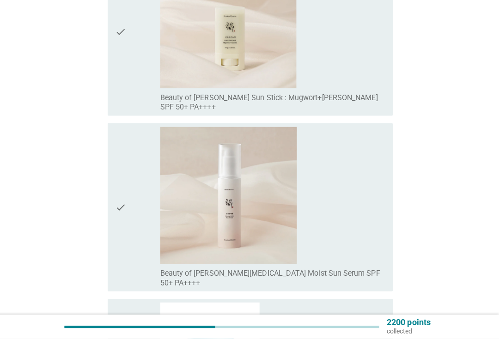
scroll to position [2943, 0]
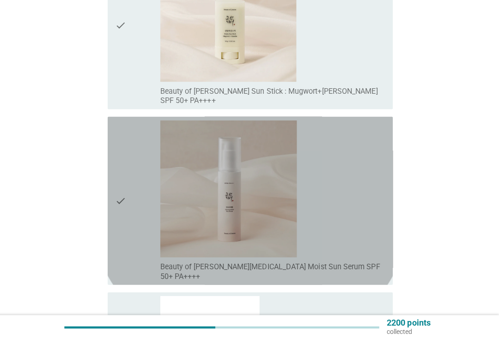
click at [144, 226] on div "check" at bounding box center [140, 201] width 45 height 159
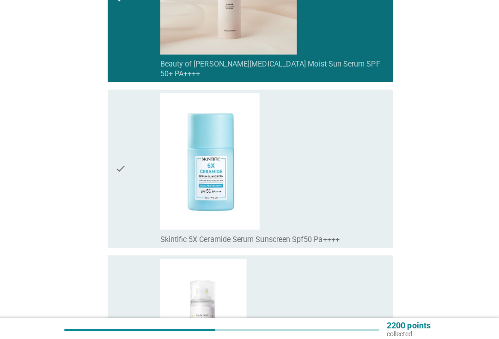
click at [148, 205] on div "check" at bounding box center [140, 167] width 45 height 150
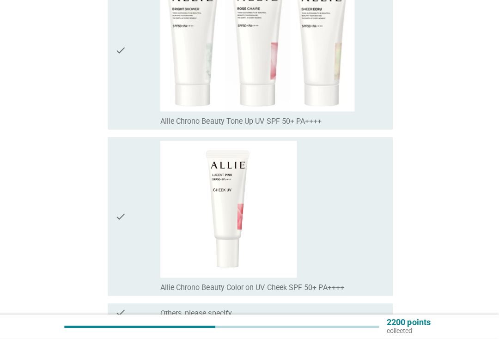
scroll to position [4162, 0]
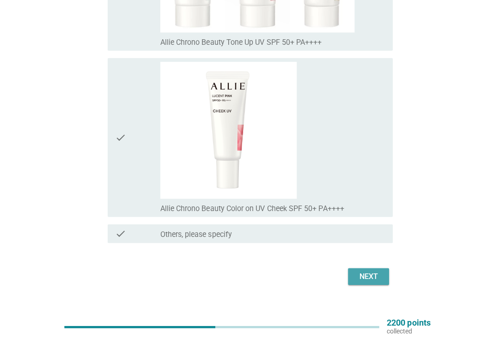
click at [368, 271] on div "Next" at bounding box center [369, 276] width 26 height 11
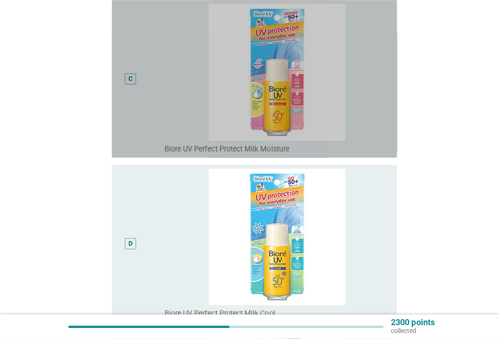
click at [130, 147] on div "C" at bounding box center [129, 80] width 22 height 149
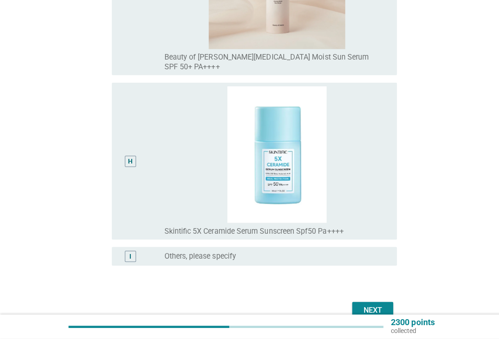
scroll to position [1213, 0]
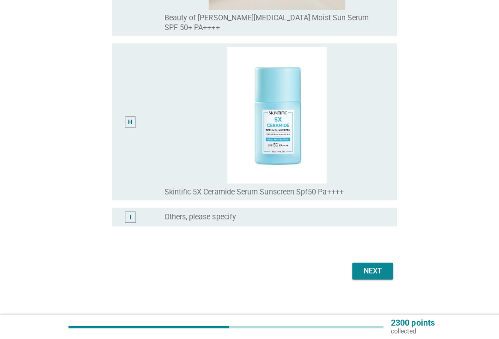
click at [365, 266] on div "Next" at bounding box center [369, 271] width 26 height 11
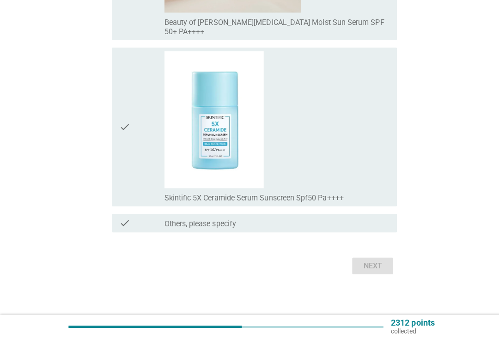
scroll to position [0, 0]
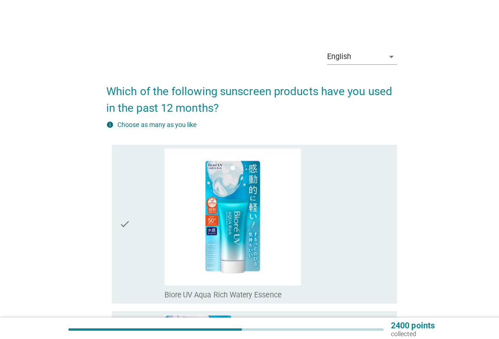
click at [135, 256] on div "check" at bounding box center [140, 222] width 45 height 150
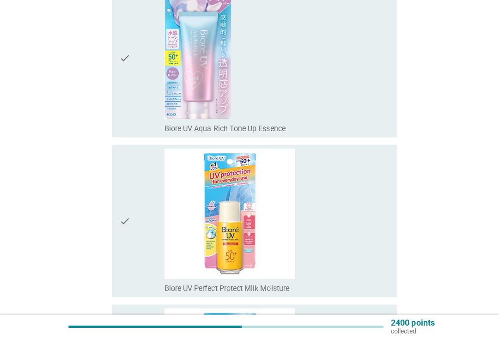
scroll to position [327, 0]
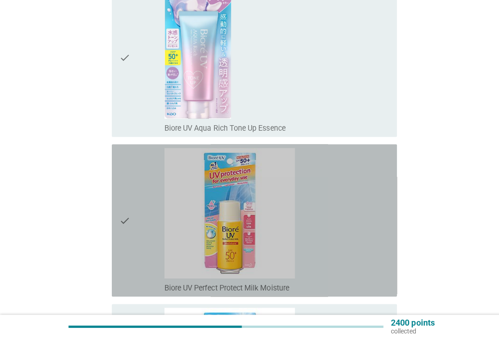
click at [146, 232] on div "check" at bounding box center [140, 222] width 45 height 144
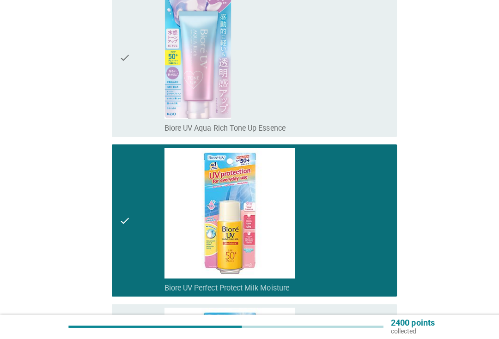
click at [365, 118] on div "check_box_outline_blank Biore UV Aqua Rich Tone Up Essence" at bounding box center [274, 60] width 223 height 150
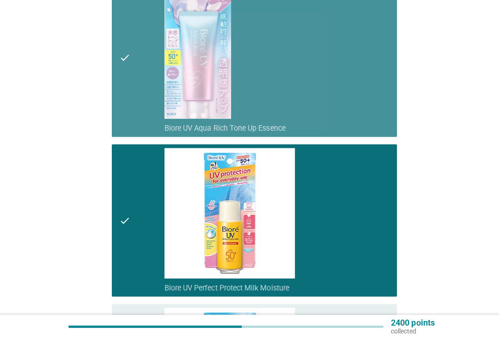
click at [368, 116] on div "check_box_outline_blank Biore UV Aqua Rich Tone Up Essence" at bounding box center [274, 60] width 223 height 150
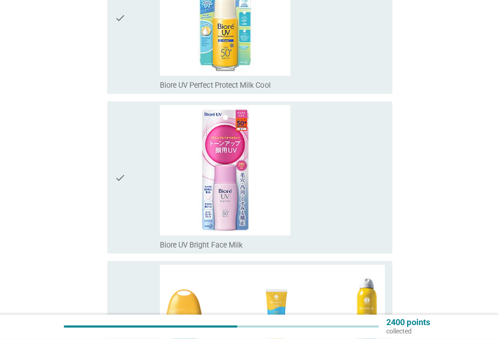
scroll to position [687, 0]
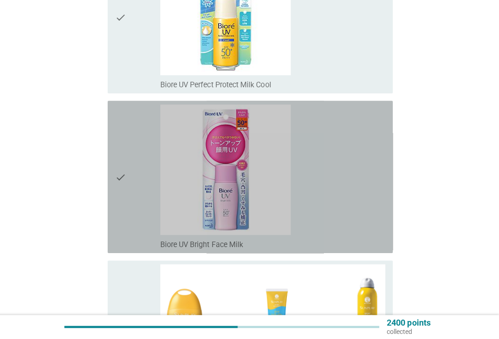
click at [134, 219] on div "check" at bounding box center [140, 179] width 45 height 144
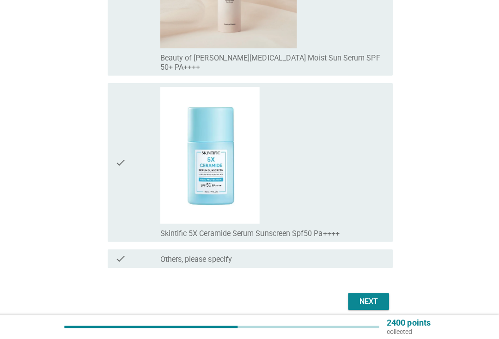
scroll to position [1178, 0]
click at [364, 127] on div "check_box_outline_blank Skintific 5X Ceramide Serum Sunscreen Spf50 Pa++++" at bounding box center [274, 164] width 223 height 150
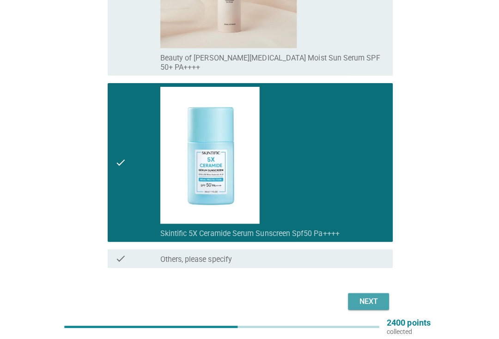
click at [368, 296] on div "Next" at bounding box center [369, 301] width 26 height 11
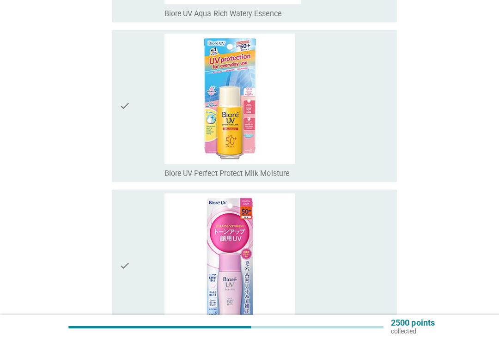
scroll to position [277, 0]
click at [360, 146] on div "check_box Biore UV Perfect Protect Milk Moisture" at bounding box center [274, 108] width 223 height 144
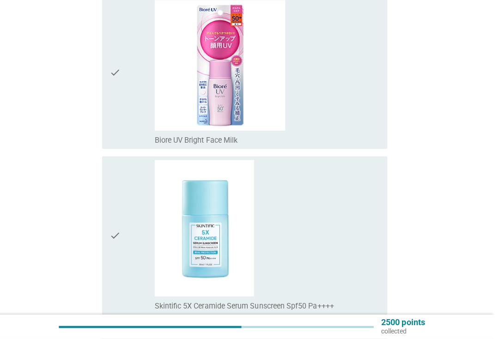
scroll to position [468, 4]
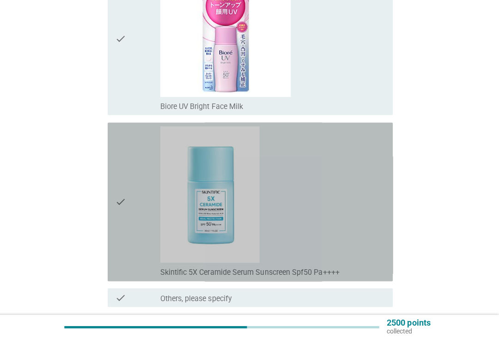
click at [132, 236] on div "check" at bounding box center [140, 203] width 45 height 150
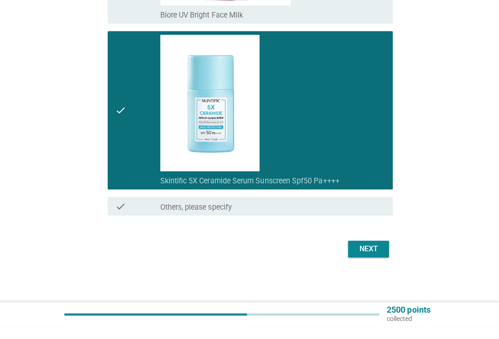
scroll to position [579, 0]
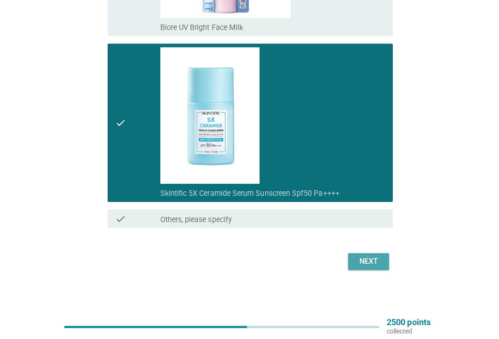
click at [372, 258] on div "Next" at bounding box center [369, 262] width 26 height 11
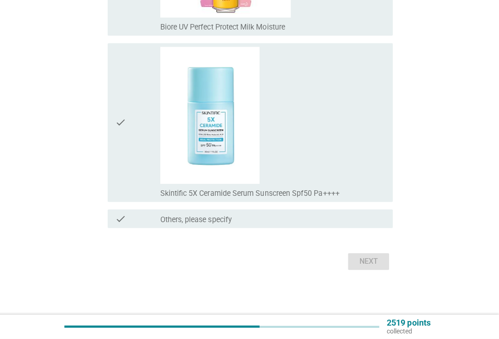
scroll to position [0, 0]
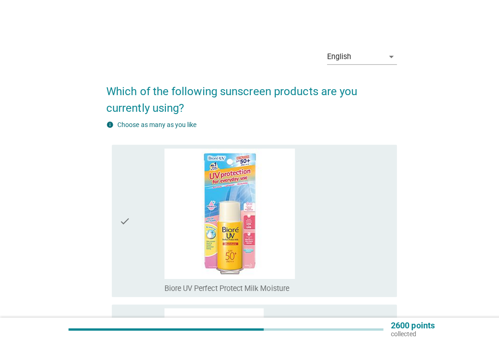
click at [354, 212] on div "check_box Biore UV Perfect Protect Milk Moisture" at bounding box center [274, 219] width 223 height 144
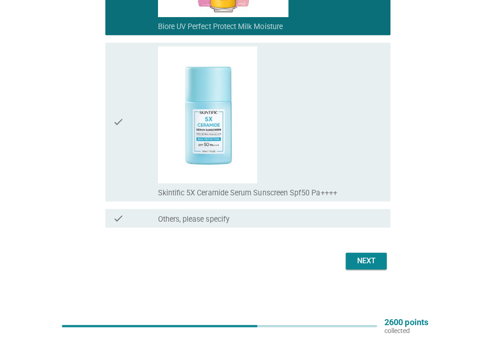
scroll to position [256, 0]
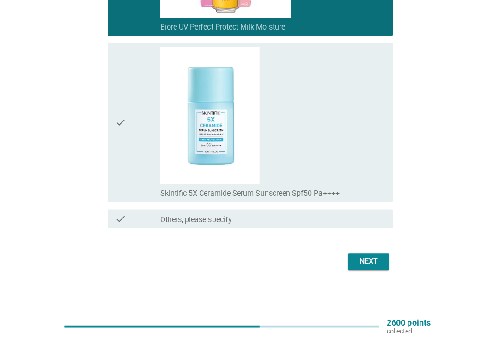
click at [373, 258] on div "Next" at bounding box center [369, 262] width 26 height 11
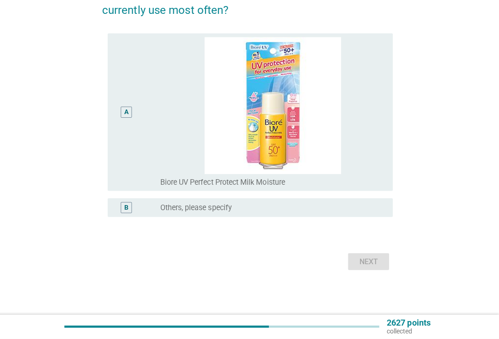
scroll to position [0, 0]
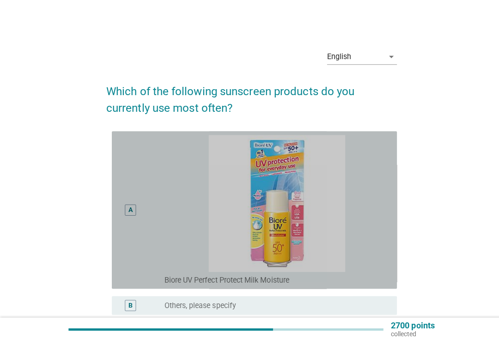
click at [361, 230] on img at bounding box center [274, 202] width 223 height 136
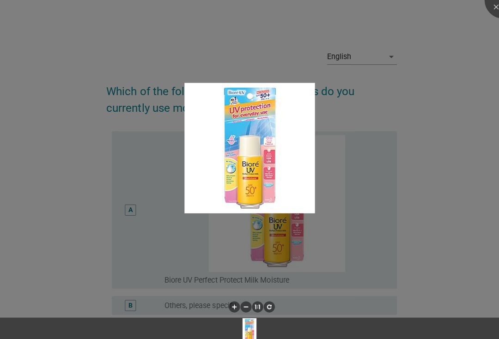
click at [350, 164] on div at bounding box center [249, 169] width 499 height 339
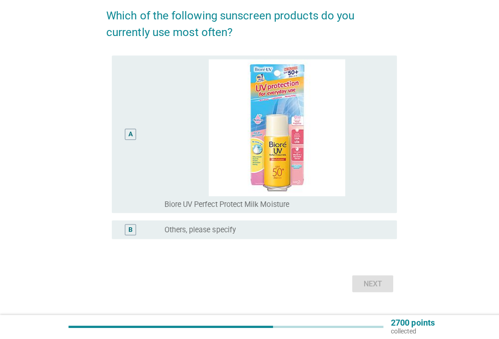
scroll to position [94, 0]
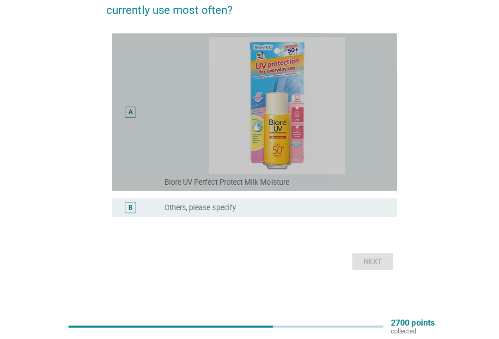
click at [130, 110] on div "A" at bounding box center [129, 114] width 4 height 10
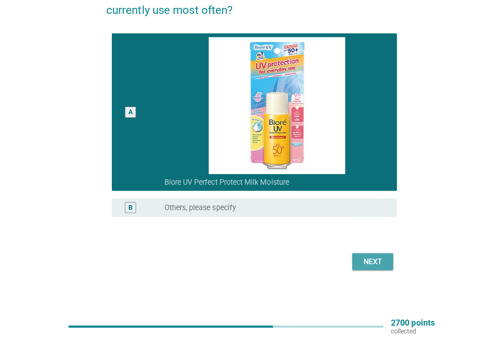
click at [367, 259] on div "Next" at bounding box center [369, 262] width 26 height 11
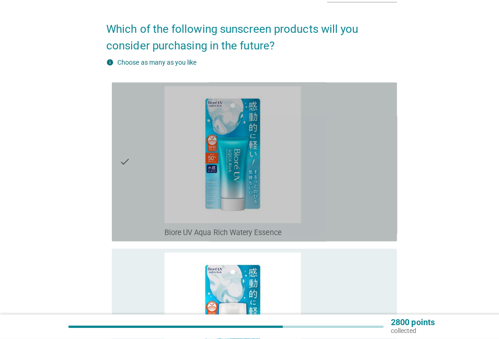
scroll to position [64, 0]
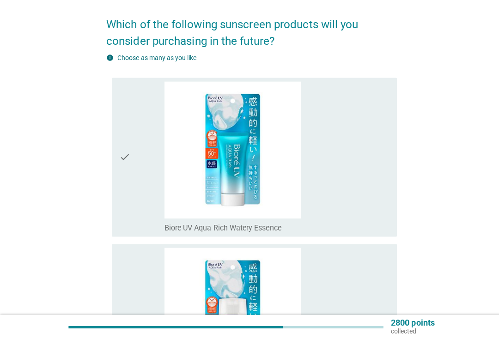
click at [139, 199] on div "check" at bounding box center [140, 159] width 45 height 150
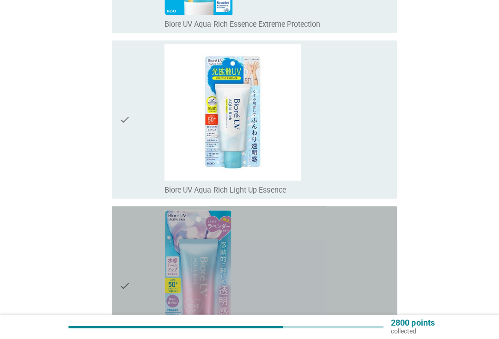
click at [143, 249] on div "check" at bounding box center [140, 286] width 45 height 150
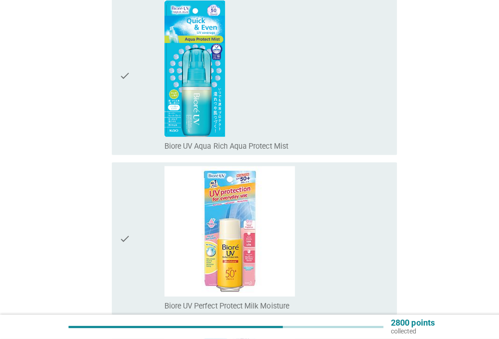
click at [130, 133] on div "check" at bounding box center [140, 78] width 45 height 150
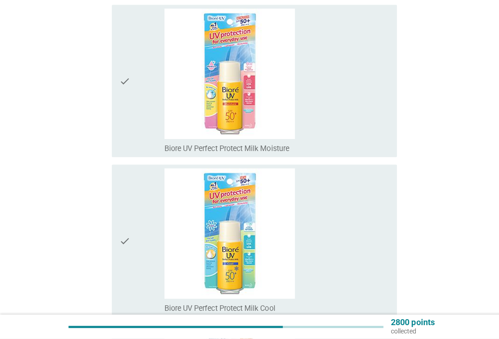
scroll to position [1294, 0]
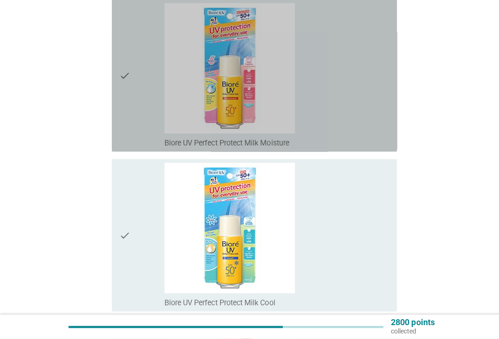
click at [368, 134] on div "check_box_outline_blank Biore UV Perfect Protect Milk Moisture" at bounding box center [274, 78] width 223 height 144
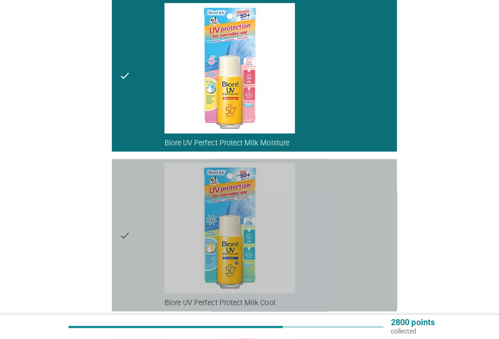
click at [147, 248] on div "check" at bounding box center [140, 236] width 45 height 144
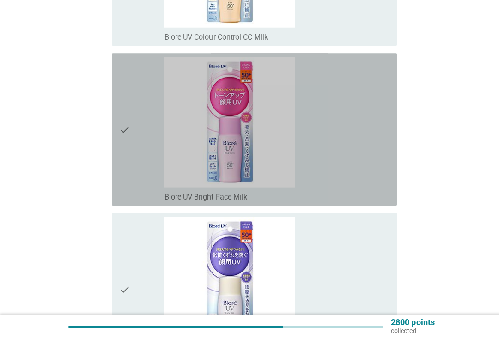
click at [139, 178] on div "check" at bounding box center [140, 131] width 45 height 144
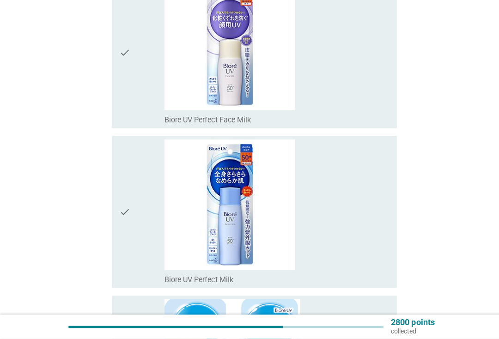
scroll to position [1992, 0]
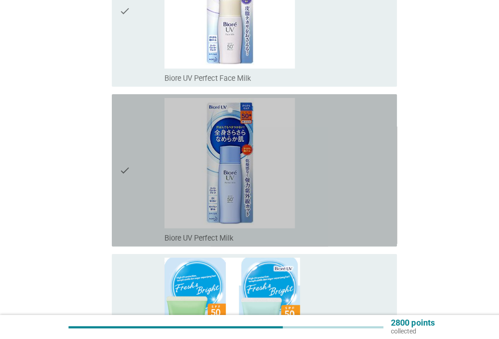
click at [143, 203] on div "check" at bounding box center [140, 172] width 45 height 144
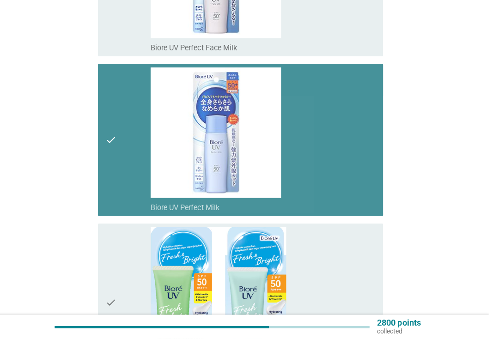
scroll to position [2141, 0]
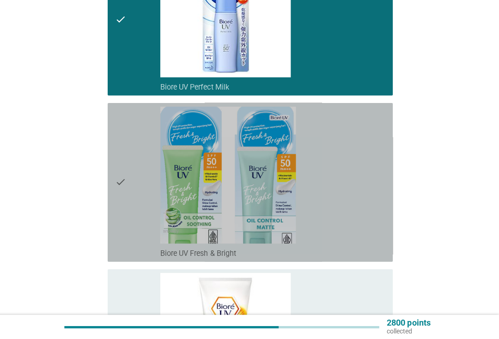
click at [145, 191] on div "check" at bounding box center [140, 184] width 45 height 150
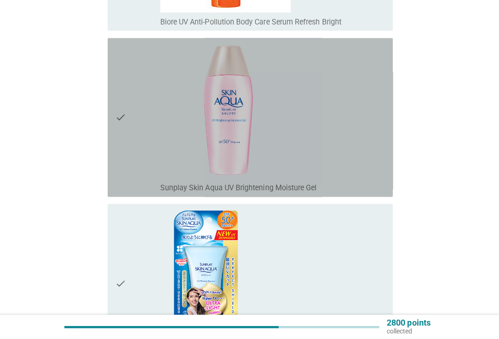
click at [362, 153] on div "check_box_outline_blank Sunplay Skin Aqua UV Brightening Moisture Gel" at bounding box center [274, 119] width 223 height 150
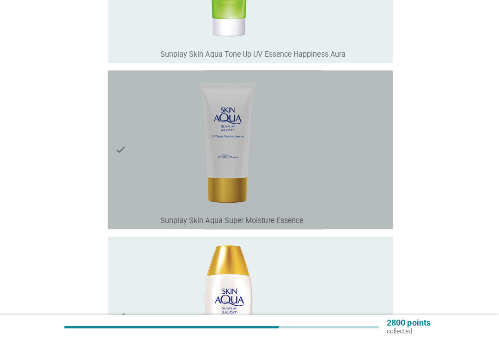
click at [138, 197] on div "check" at bounding box center [140, 151] width 45 height 150
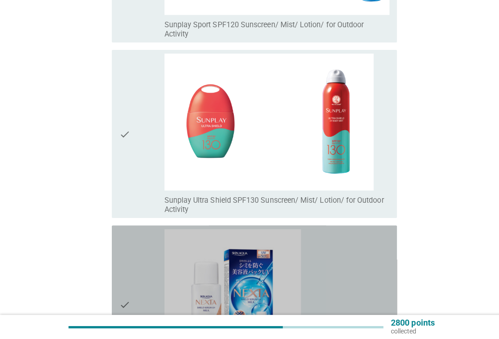
click at [362, 236] on div "check_box_outline_blank Sunplay Skin Aqua Nexta Shield Serum Uv Essence" at bounding box center [274, 305] width 223 height 150
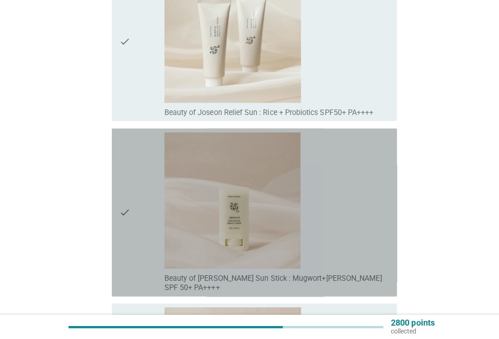
click at [356, 187] on div "check_box_outline_blank Beauty of Joseon Matte Sun Stick : Mugwort+Camelia SPF …" at bounding box center [274, 213] width 223 height 159
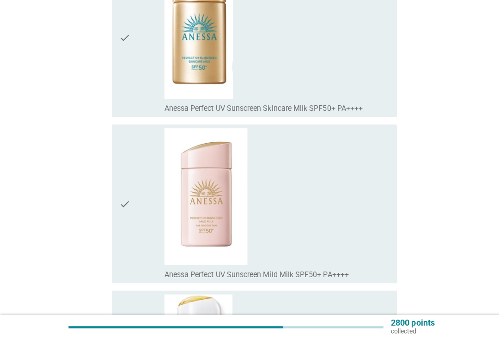
scroll to position [8072, 0]
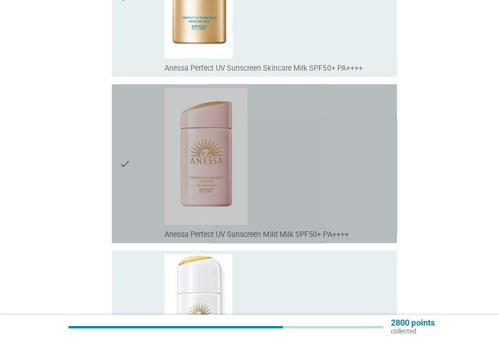
click at [148, 201] on div "check" at bounding box center [140, 165] width 45 height 150
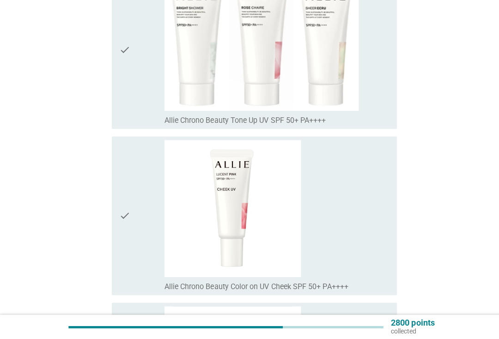
scroll to position [9379, 0]
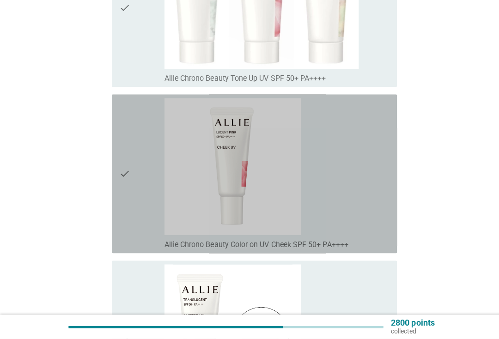
click at [363, 172] on div "check_box_outline_blank Allie Chrono Beauty Color on UV Cheek SPF 50+ PA++++" at bounding box center [274, 175] width 223 height 150
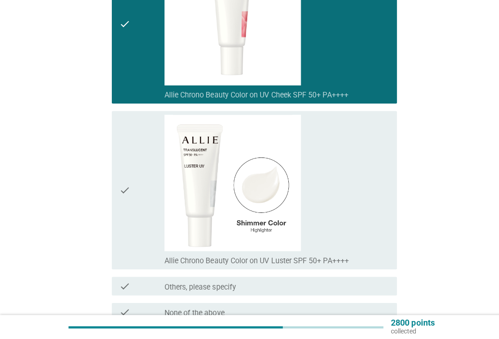
scroll to position [9611, 0]
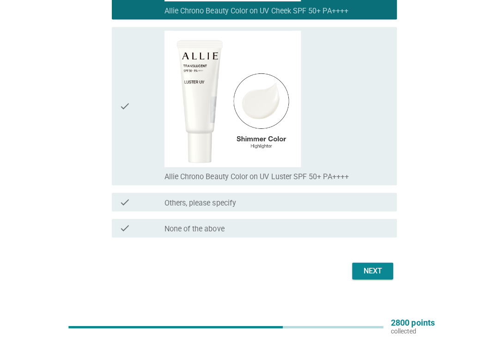
click at [365, 263] on button "Next" at bounding box center [369, 271] width 41 height 17
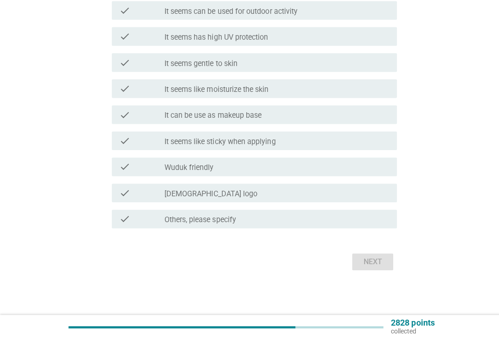
scroll to position [0, 0]
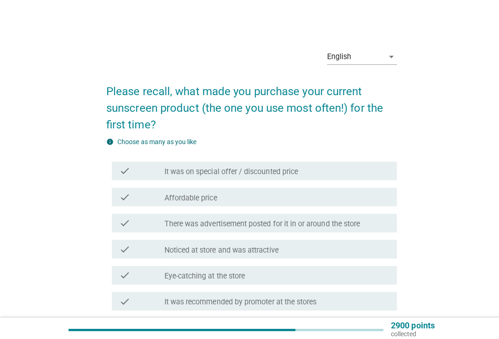
click at [137, 204] on div "check check_box_outline_blank Affordable price" at bounding box center [252, 195] width 283 height 18
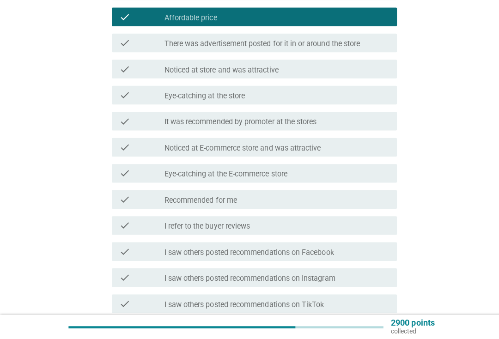
scroll to position [250, 0]
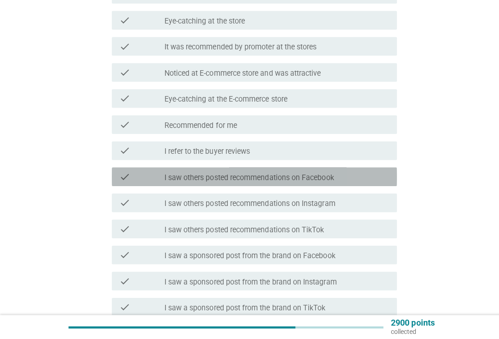
click at [134, 181] on div "check check_box_outline_blank I saw others posted recommendations on Facebook" at bounding box center [252, 178] width 283 height 18
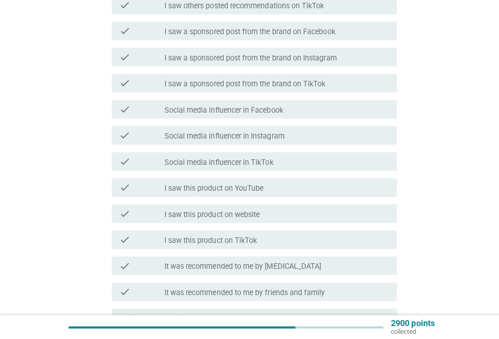
scroll to position [511, 0]
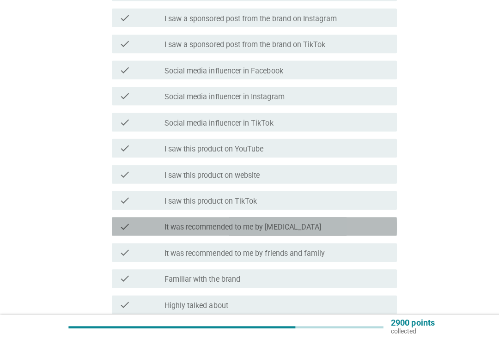
click at [139, 223] on div "check" at bounding box center [140, 227] width 45 height 11
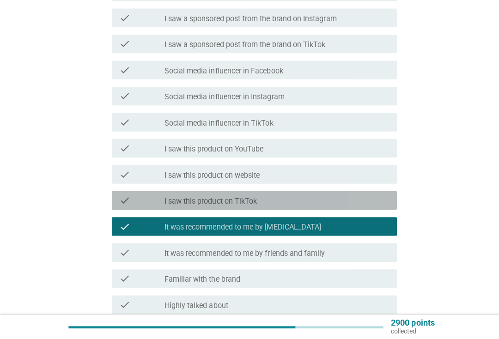
click at [138, 207] on div "check check_box_outline_blank I saw this product on TikTok" at bounding box center [252, 201] width 283 height 18
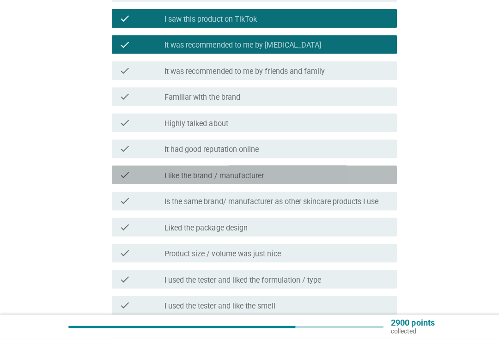
scroll to position [692, 0]
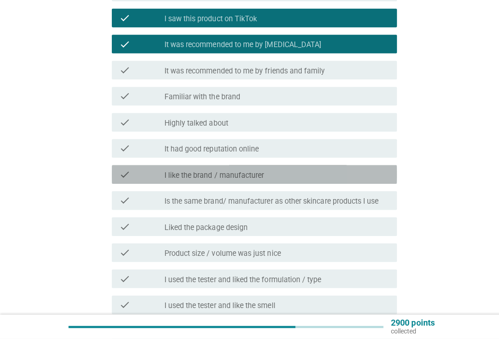
click at [125, 178] on icon "check" at bounding box center [123, 175] width 11 height 11
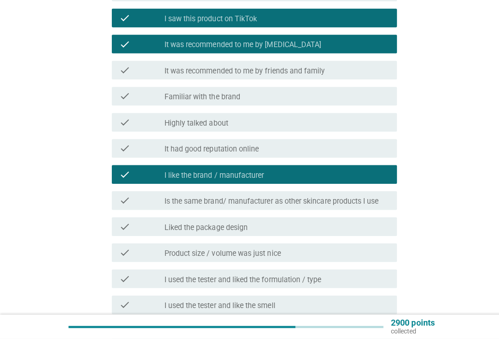
click at [131, 208] on div "check check_box_outline_blank Is the same brand/ manufacturer as other skincare…" at bounding box center [252, 202] width 283 height 18
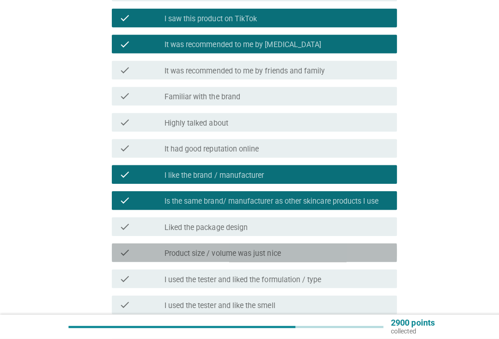
click at [141, 256] on div "check check_box_outline_blank Product size / volume was just nice" at bounding box center [252, 253] width 283 height 18
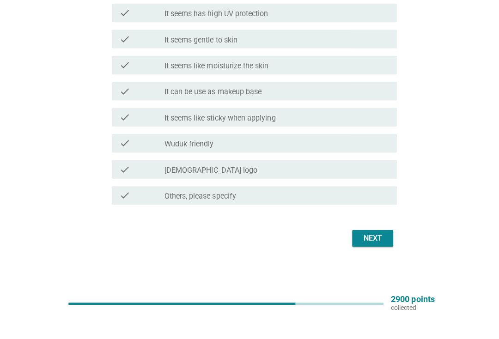
scroll to position [1061, 0]
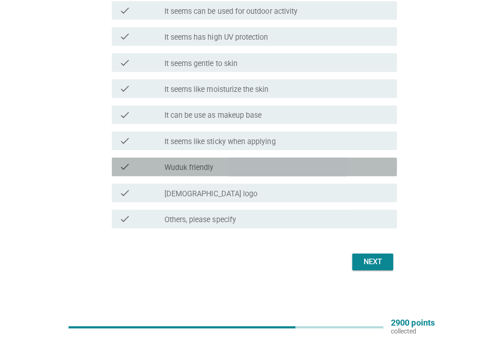
click at [132, 165] on div "check" at bounding box center [140, 168] width 45 height 11
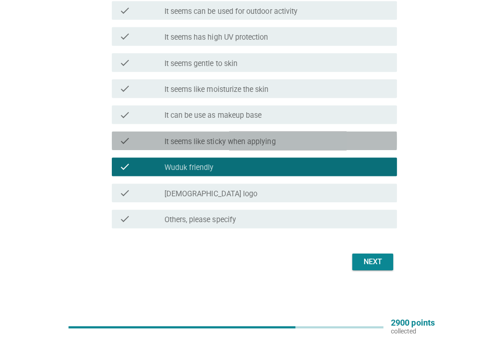
click at [121, 137] on icon "check" at bounding box center [123, 142] width 11 height 11
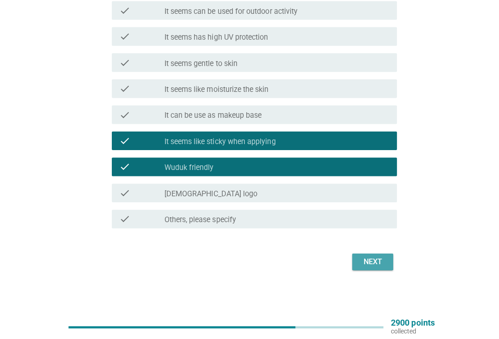
click at [363, 261] on div "Next" at bounding box center [369, 262] width 26 height 11
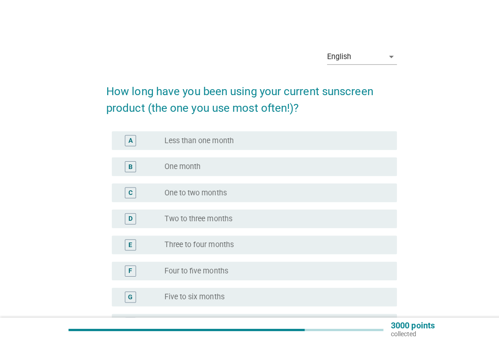
click at [125, 161] on div "B" at bounding box center [129, 165] width 11 height 11
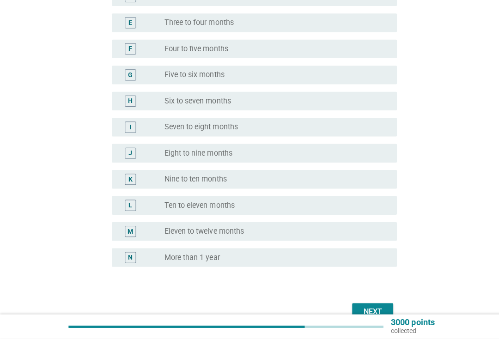
scroll to position [267, 0]
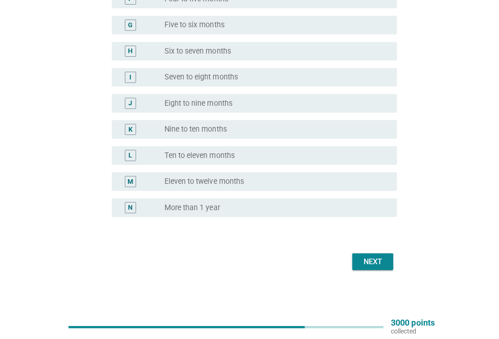
click at [364, 254] on button "Next" at bounding box center [369, 262] width 41 height 17
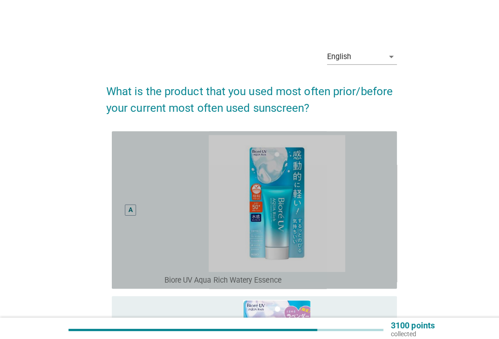
click at [123, 208] on div "A" at bounding box center [129, 208] width 22 height 149
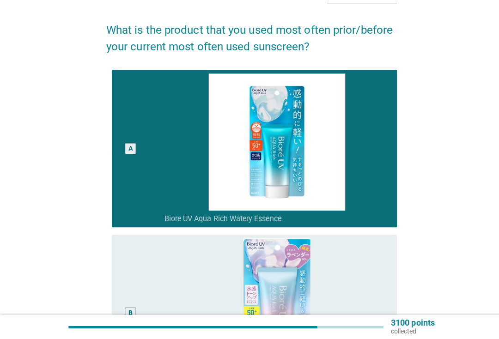
scroll to position [62, 0]
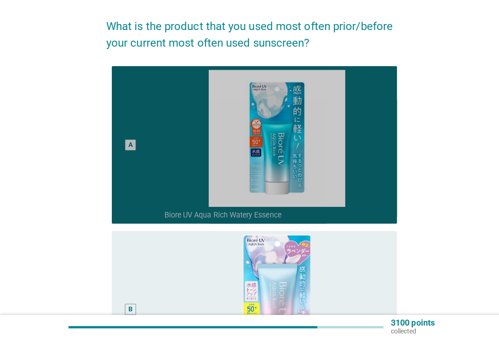
click at [365, 175] on img at bounding box center [274, 140] width 223 height 136
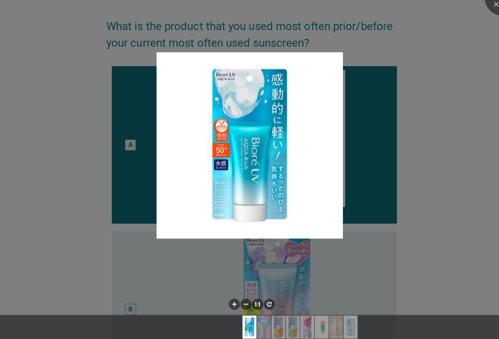
click at [422, 140] on div at bounding box center [249, 169] width 499 height 339
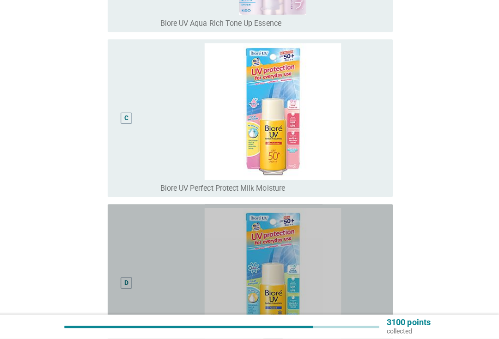
scroll to position [415, 0]
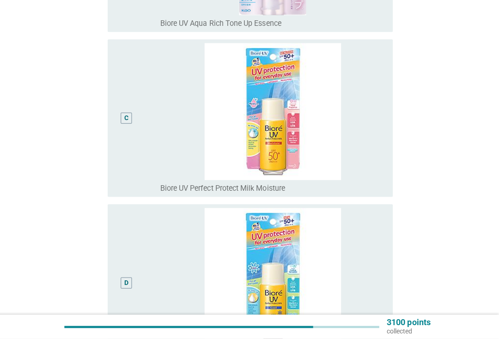
click at [132, 168] on div "C" at bounding box center [129, 119] width 22 height 149
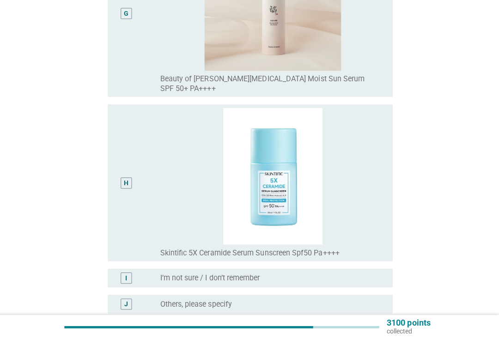
scroll to position [1239, 0]
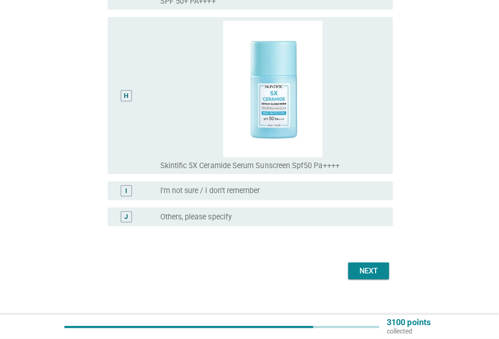
click at [375, 266] on div "Next" at bounding box center [369, 271] width 26 height 11
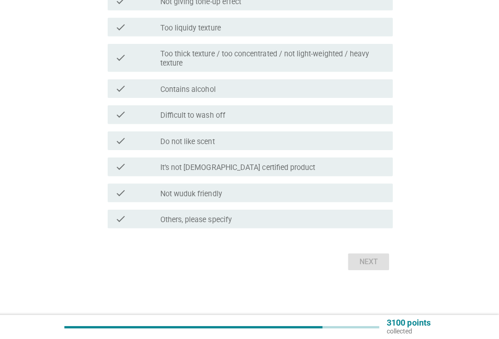
scroll to position [0, 0]
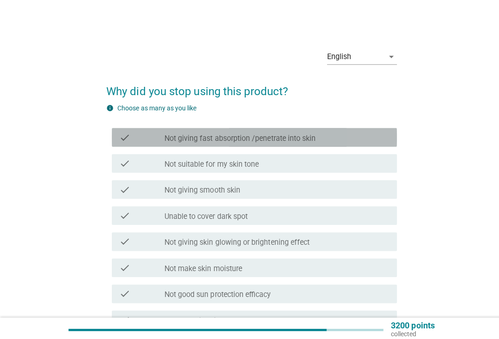
click at [123, 135] on icon "check" at bounding box center [123, 136] width 11 height 11
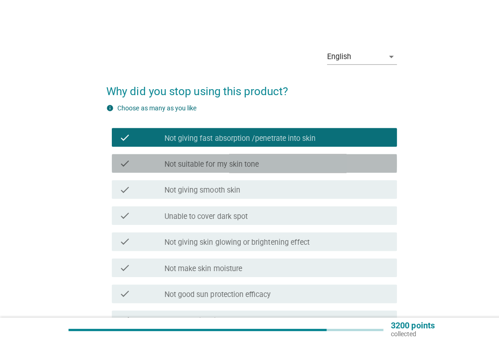
click at [122, 166] on icon "check" at bounding box center [123, 162] width 11 height 11
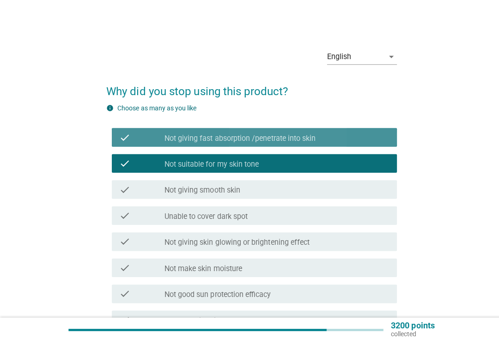
click at [123, 136] on icon "check" at bounding box center [123, 136] width 11 height 11
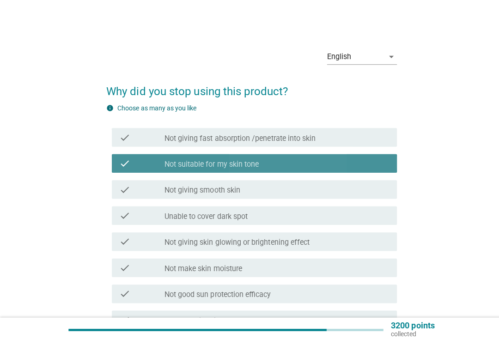
click at [127, 158] on icon "check" at bounding box center [123, 162] width 11 height 11
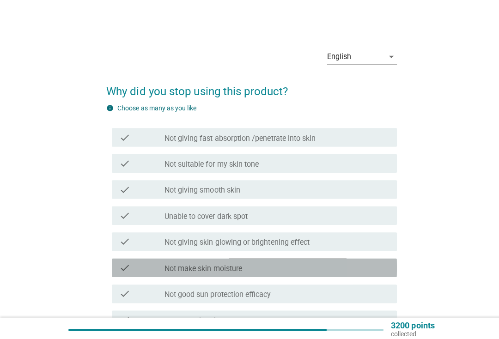
click at [134, 261] on div "check" at bounding box center [140, 265] width 45 height 11
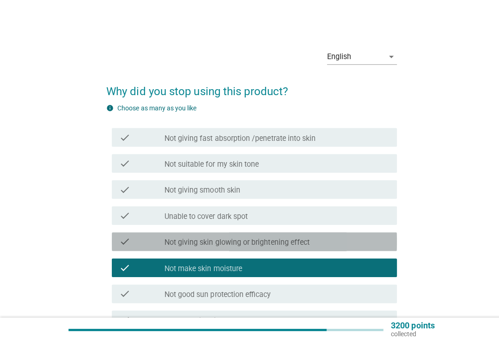
click at [138, 238] on div "check" at bounding box center [140, 239] width 45 height 11
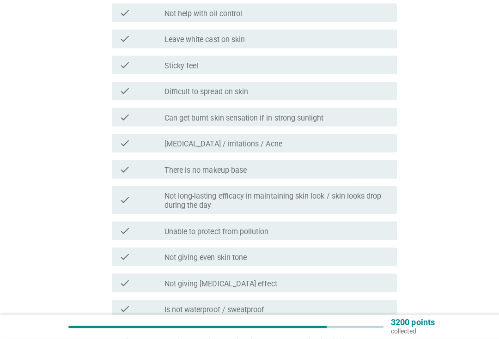
scroll to position [333, 0]
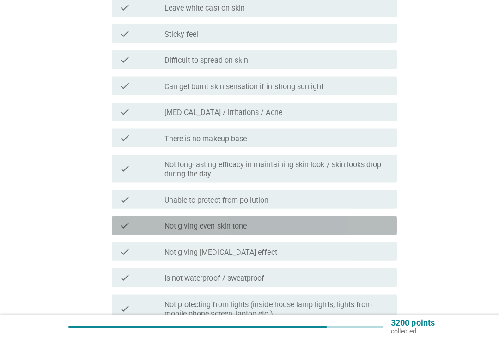
click at [133, 221] on div "check" at bounding box center [140, 226] width 45 height 11
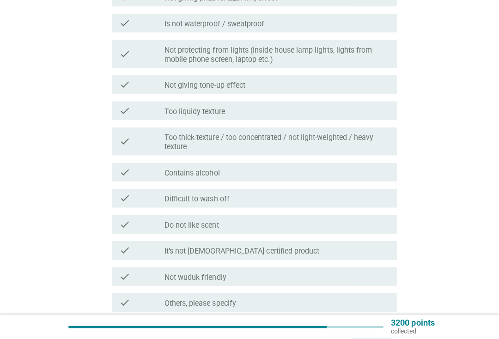
scroll to position [668, 0]
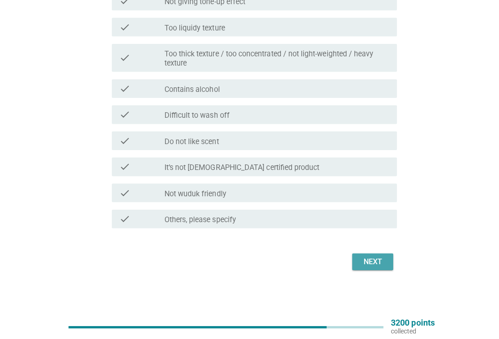
click at [364, 259] on div "Next" at bounding box center [369, 262] width 26 height 11
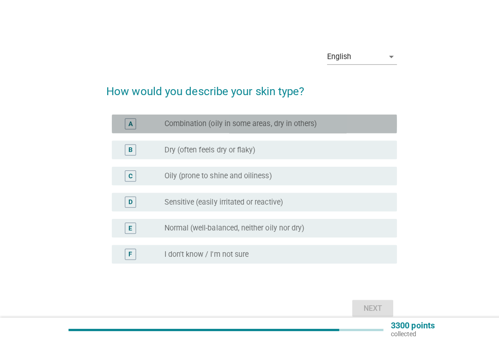
click at [121, 126] on div "A" at bounding box center [129, 122] width 22 height 11
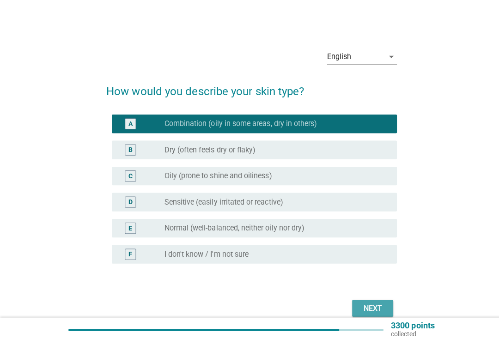
click at [371, 303] on div "Next" at bounding box center [369, 305] width 26 height 11
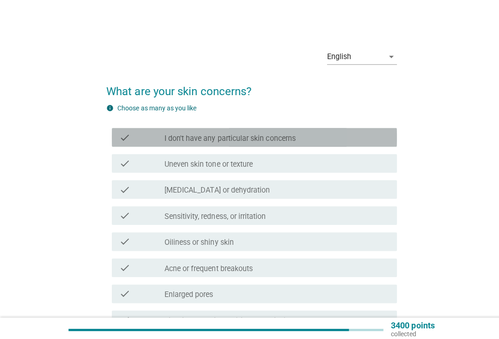
click at [127, 142] on div "check check_box_outline_blank I don't have any particular skin concerns" at bounding box center [252, 136] width 283 height 18
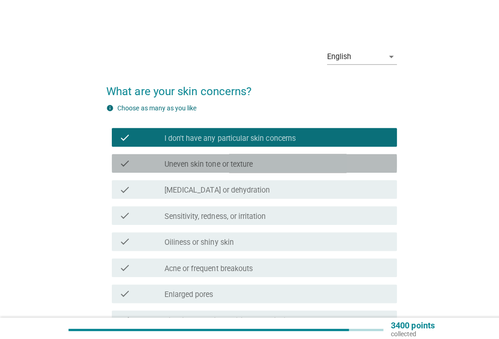
click at [128, 168] on div "check check_box_outline_blank Uneven skin tone or texture" at bounding box center [252, 162] width 283 height 18
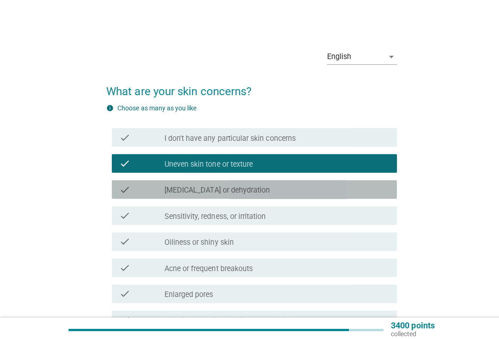
click at [131, 189] on div "check" at bounding box center [140, 187] width 45 height 11
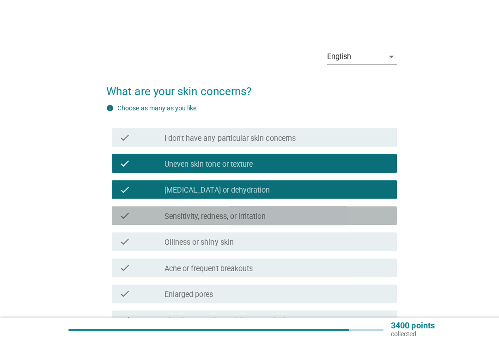
click at [127, 214] on icon "check" at bounding box center [123, 213] width 11 height 11
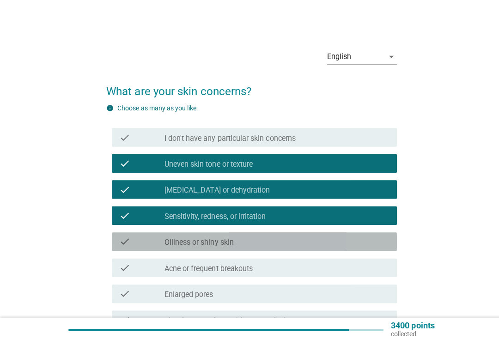
click at [136, 238] on div "check" at bounding box center [140, 239] width 45 height 11
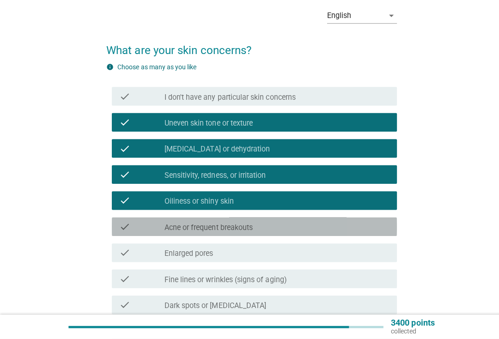
scroll to position [149, 0]
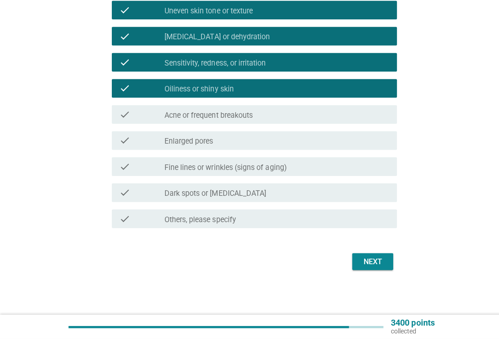
click at [368, 260] on div "Next" at bounding box center [369, 262] width 26 height 11
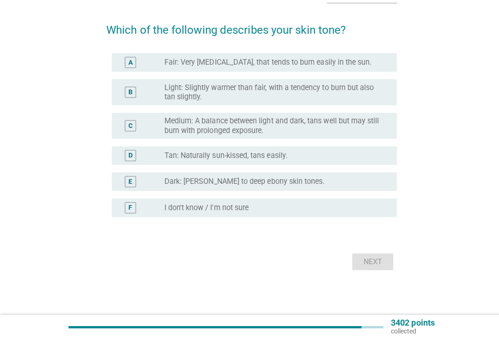
scroll to position [0, 0]
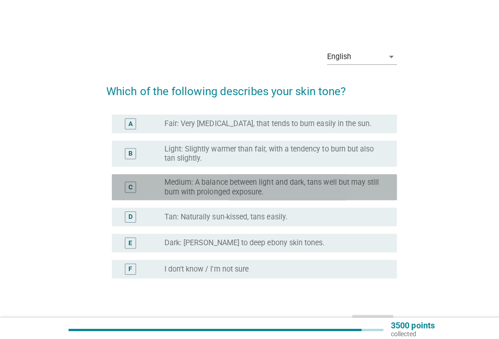
click at [131, 178] on div "C" at bounding box center [129, 185] width 22 height 18
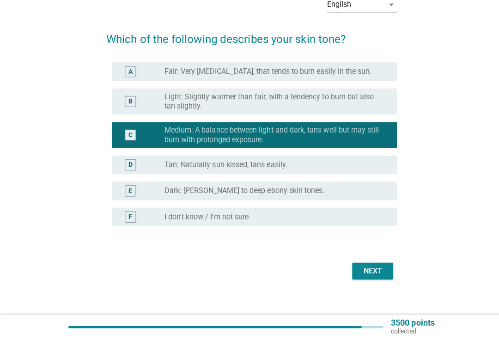
scroll to position [49, 0]
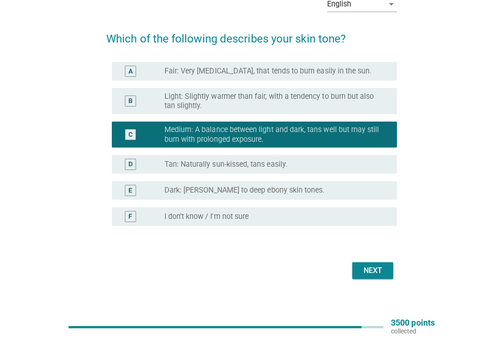
click at [368, 272] on div "Next" at bounding box center [369, 270] width 26 height 11
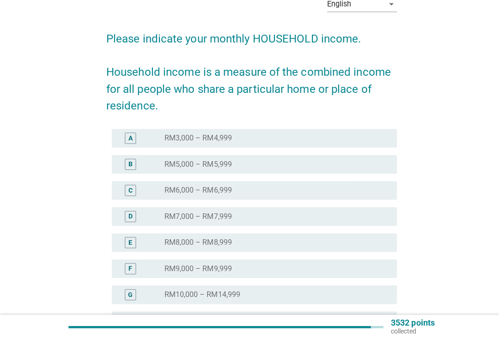
scroll to position [0, 0]
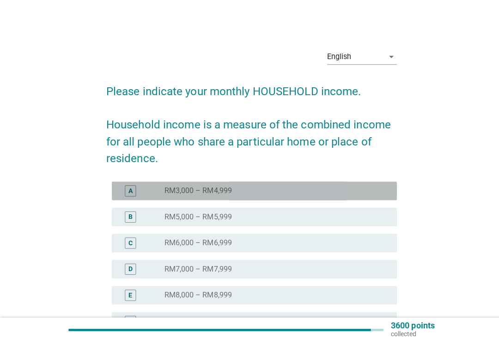
click at [133, 190] on div "A" at bounding box center [129, 189] width 11 height 11
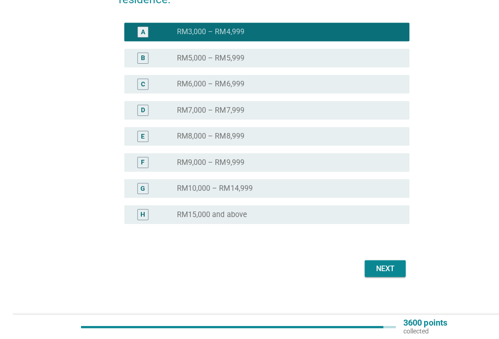
scroll to position [162, 0]
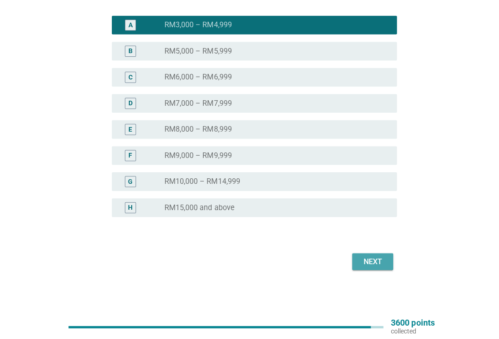
click at [377, 257] on div "Next" at bounding box center [369, 262] width 26 height 11
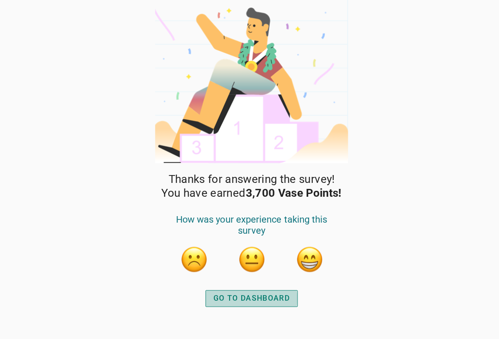
click at [214, 295] on div "GO TO DASHBOARD" at bounding box center [249, 295] width 76 height 11
